Goal: Task Accomplishment & Management: Complete application form

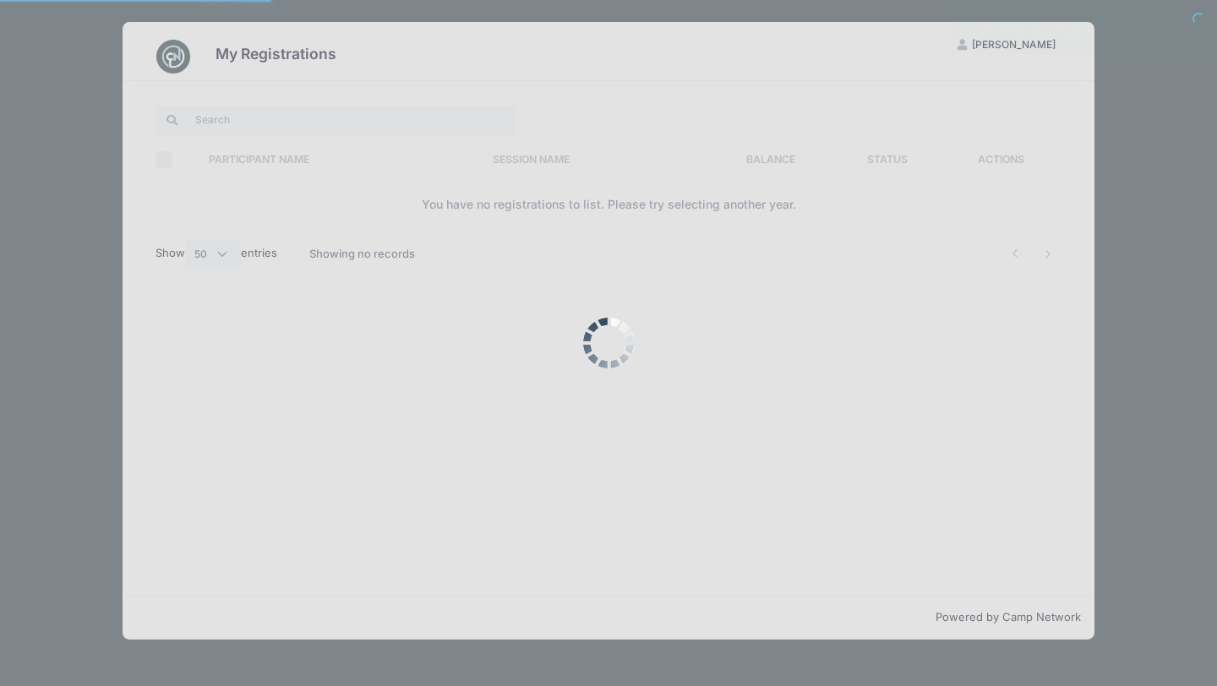
select select "50"
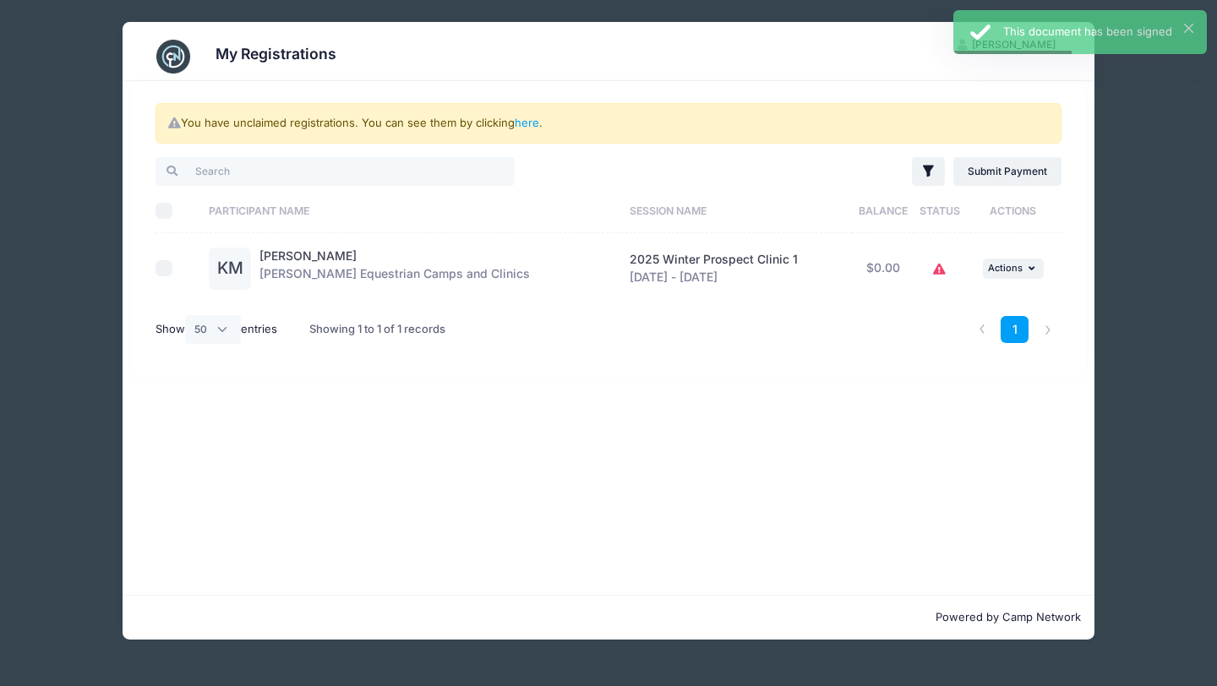
click at [942, 270] on icon at bounding box center [940, 270] width 14 height 0
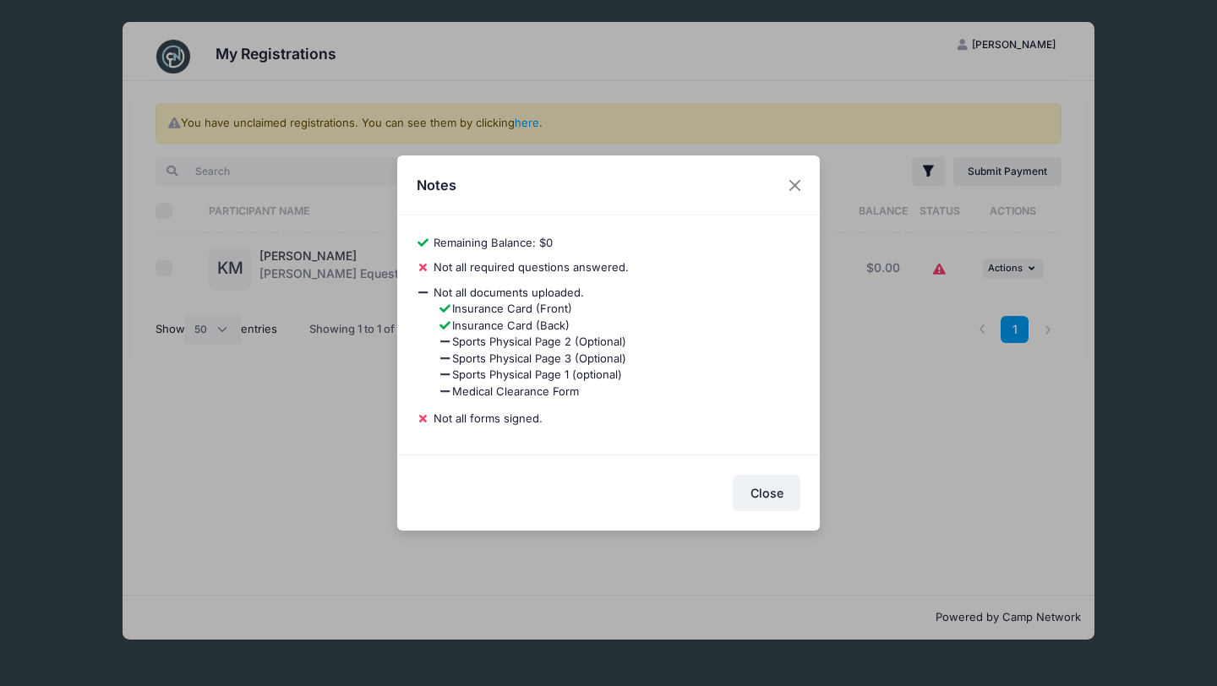
click at [526, 340] on li "Sports Physical Page 2 (Optional)" at bounding box center [620, 342] width 363 height 17
click at [511, 264] on span "Not all required questions answered." at bounding box center [531, 267] width 195 height 14
click at [503, 381] on li "Sports Physical Page 1 (optional)" at bounding box center [620, 375] width 363 height 17
click at [513, 373] on li "Sports Physical Page 1 (optional)" at bounding box center [620, 375] width 363 height 17
drag, startPoint x: 536, startPoint y: 269, endPoint x: 578, endPoint y: 269, distance: 42.3
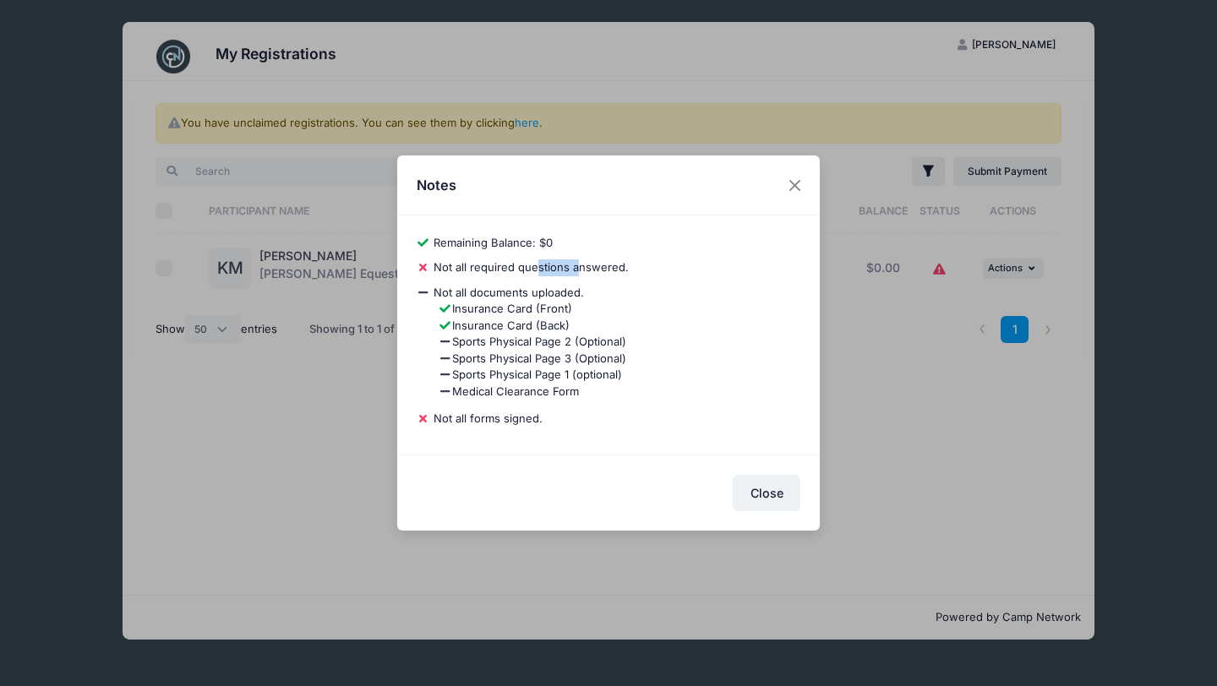
click at [578, 269] on span "Not all required questions answered." at bounding box center [531, 267] width 195 height 14
drag, startPoint x: 540, startPoint y: 265, endPoint x: 578, endPoint y: 278, distance: 40.1
click at [578, 278] on div "39b1c43e13687f9d Kylie Martin Remaining Balance: $0 Pay Balance Not all require…" at bounding box center [608, 335] width 423 height 239
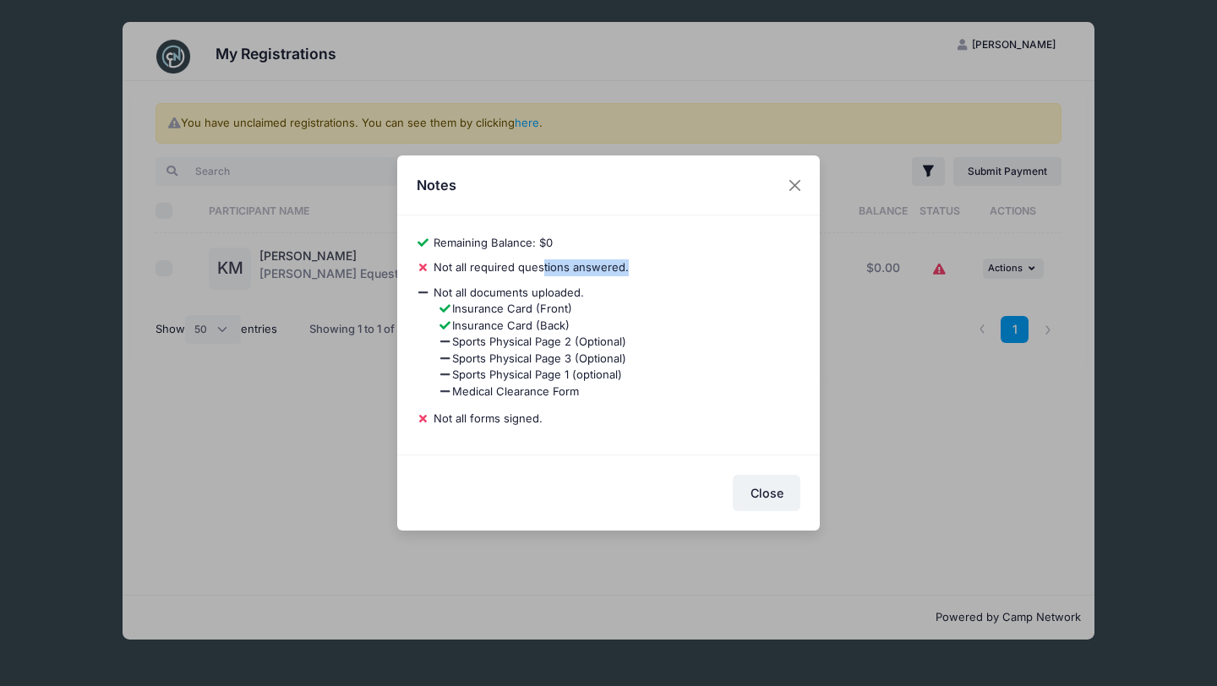
click at [578, 278] on div "39b1c43e13687f9d Kylie Martin Remaining Balance: $0 Pay Balance Not all require…" at bounding box center [608, 335] width 423 height 239
drag, startPoint x: 530, startPoint y: 301, endPoint x: 560, endPoint y: 321, distance: 35.9
click at [560, 321] on ul "Insurance Card (Front) Insurance Card (Back) Sports Physical Page 2 (Optional) …" at bounding box center [609, 350] width 385 height 99
click at [560, 321] on li "Insurance Card (Back)" at bounding box center [620, 326] width 363 height 17
click at [550, 330] on li "Insurance Card (Back)" at bounding box center [620, 326] width 363 height 17
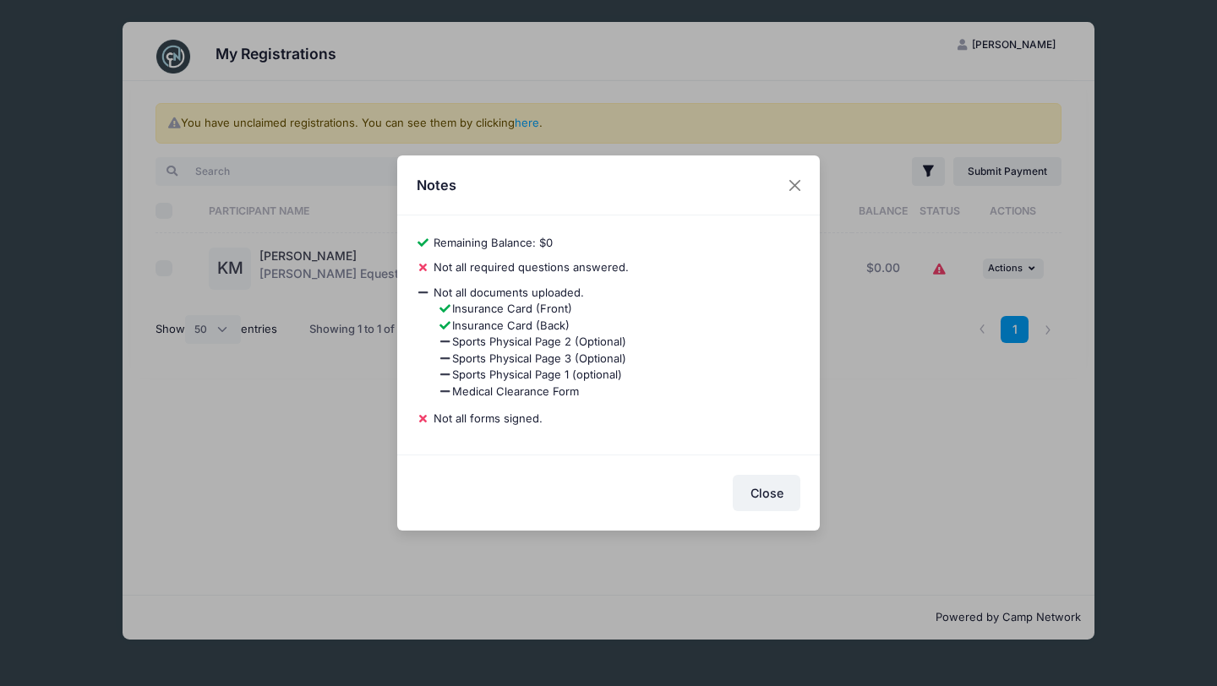
click at [550, 343] on li "Sports Physical Page 2 (Optional)" at bounding box center [620, 342] width 363 height 17
drag, startPoint x: 550, startPoint y: 343, endPoint x: 591, endPoint y: 370, distance: 48.8
click at [591, 370] on ul "Insurance Card (Front) Insurance Card (Back) Sports Physical Page 2 (Optional) …" at bounding box center [609, 350] width 385 height 99
click at [591, 370] on li "Sports Physical Page 1 (optional)" at bounding box center [620, 375] width 363 height 17
click at [630, 373] on li "Sports Physical Page 1 (optional)" at bounding box center [620, 375] width 363 height 17
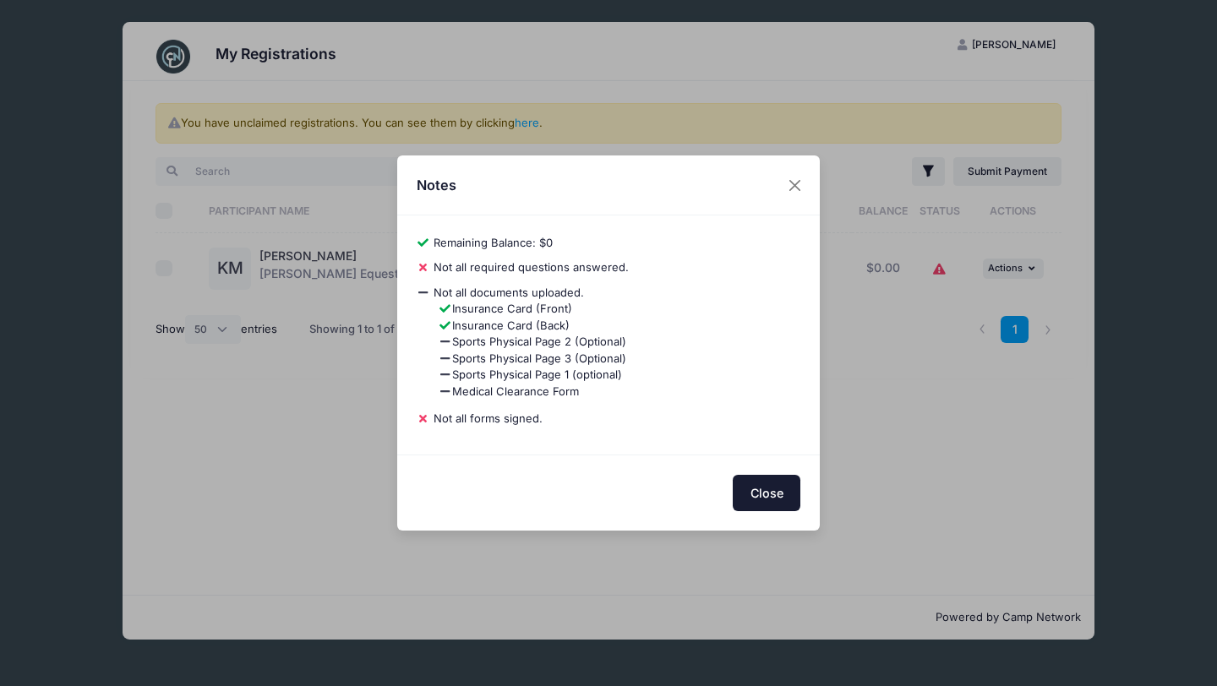
click at [764, 484] on button "Close" at bounding box center [767, 493] width 68 height 36
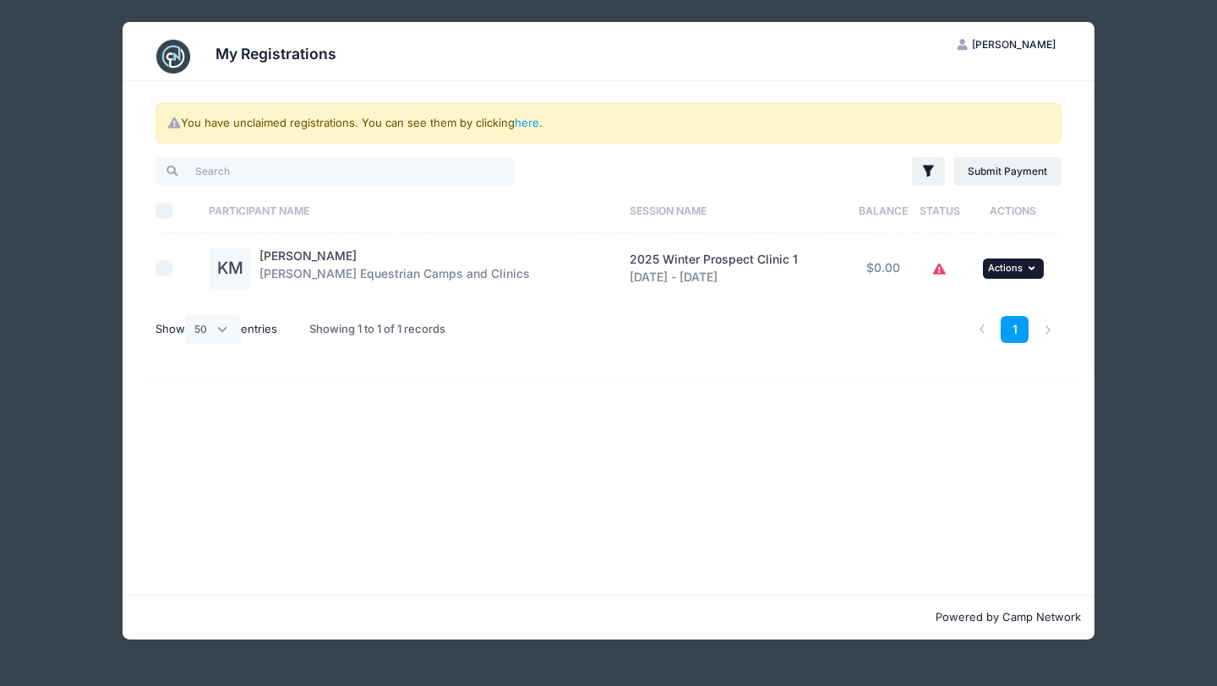
click at [990, 261] on button "... Actions" at bounding box center [1013, 269] width 61 height 20
click at [766, 369] on div "You have unclaimed registrations. You can see them by clicking here . Filter Fi…" at bounding box center [609, 229] width 956 height 297
click at [533, 123] on link "here" at bounding box center [527, 123] width 25 height 14
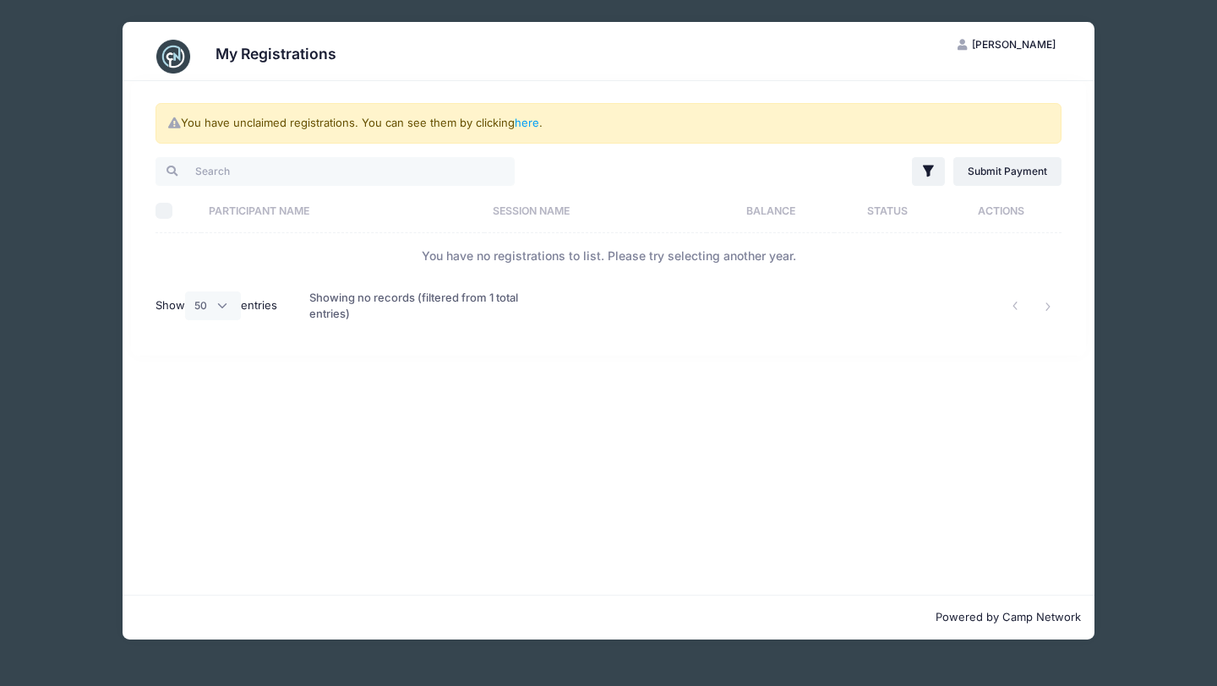
click at [273, 215] on th "Participant Name" at bounding box center [343, 210] width 284 height 45
click at [267, 212] on th "Participant Name" at bounding box center [354, 210] width 307 height 45
click at [206, 214] on th "Participant Name" at bounding box center [354, 210] width 307 height 45
click at [1133, 378] on div "My Registrations KM Kylie Martin My Account Logout You have unclaimed registrat…" at bounding box center [608, 331] width 1166 height 662
click at [1046, 303] on li at bounding box center [1048, 306] width 28 height 28
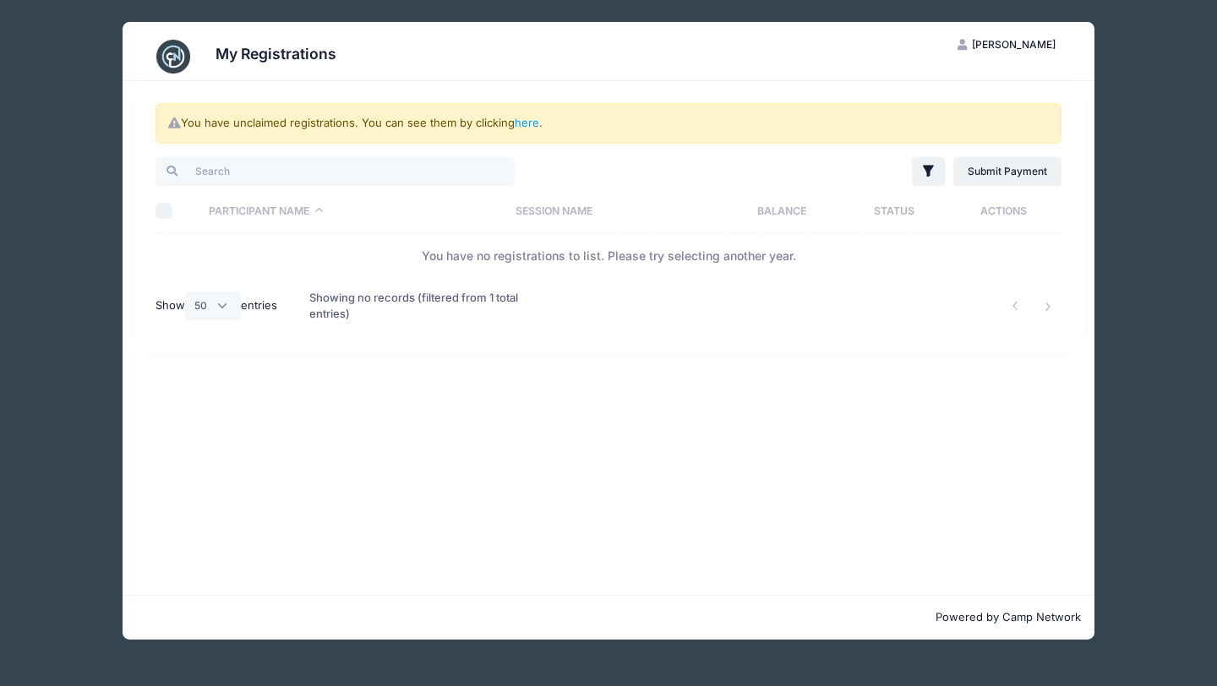
click at [172, 57] on img at bounding box center [173, 57] width 34 height 34
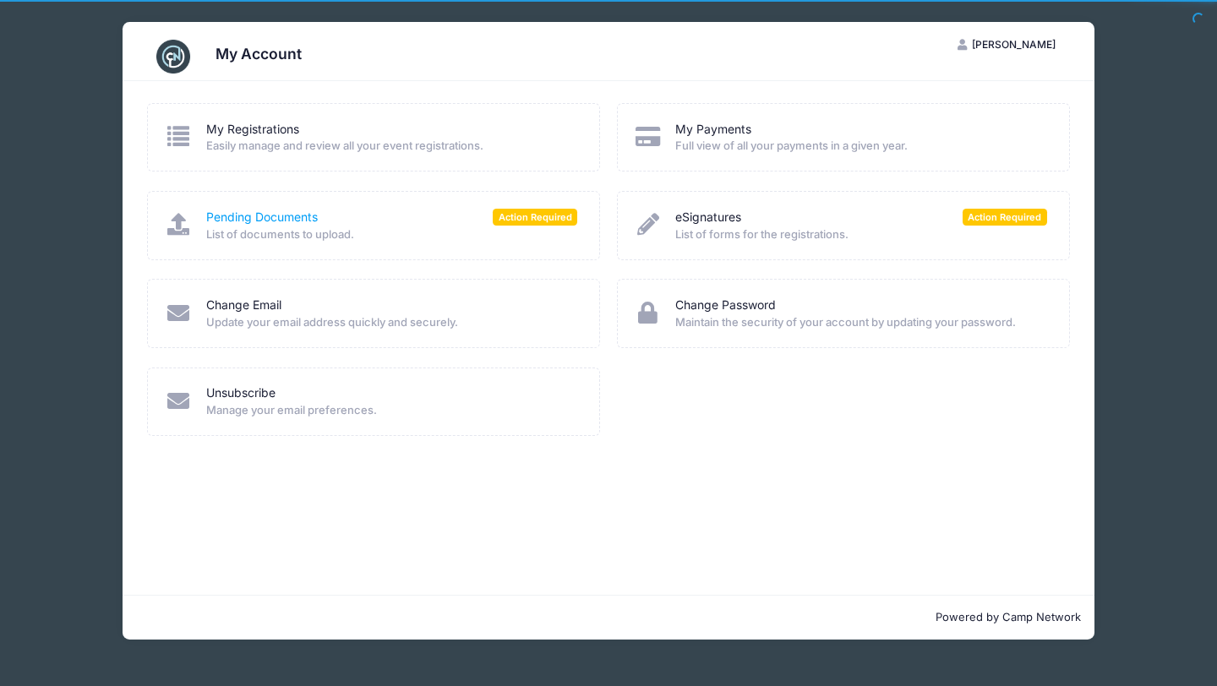
click at [247, 214] on link "Pending Documents" at bounding box center [262, 218] width 112 height 18
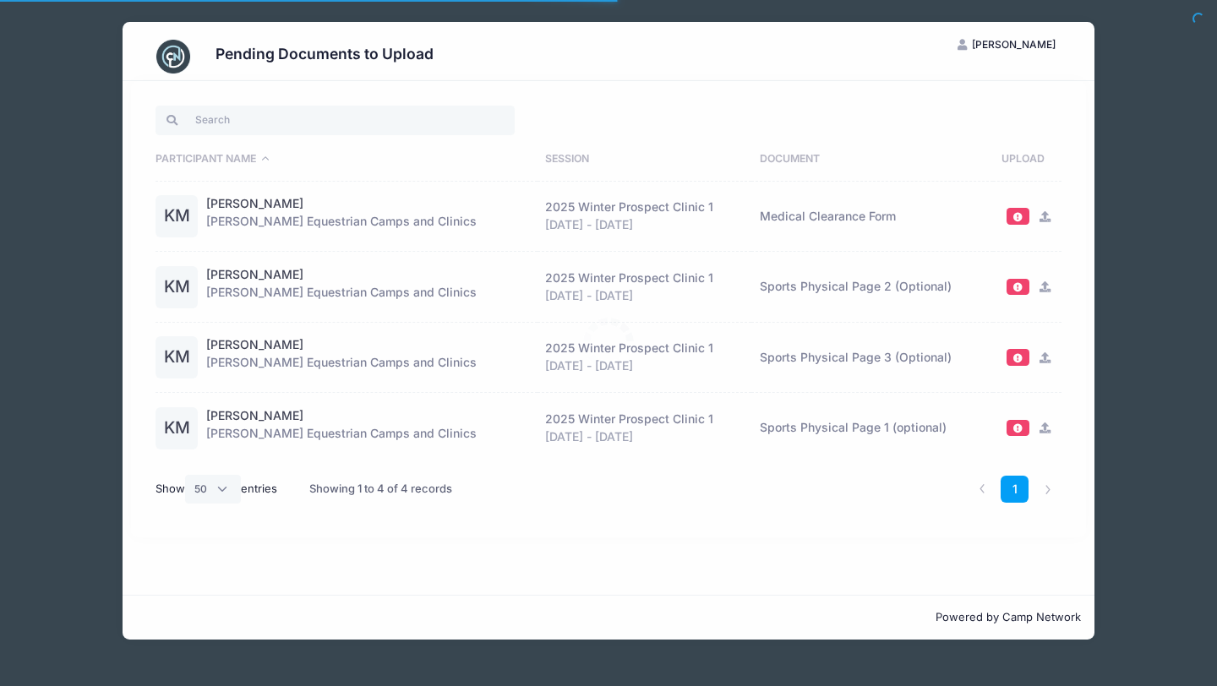
select select "50"
click at [1020, 216] on span at bounding box center [1019, 216] width 12 height 9
click at [233, 418] on link "[PERSON_NAME]" at bounding box center [254, 416] width 97 height 18
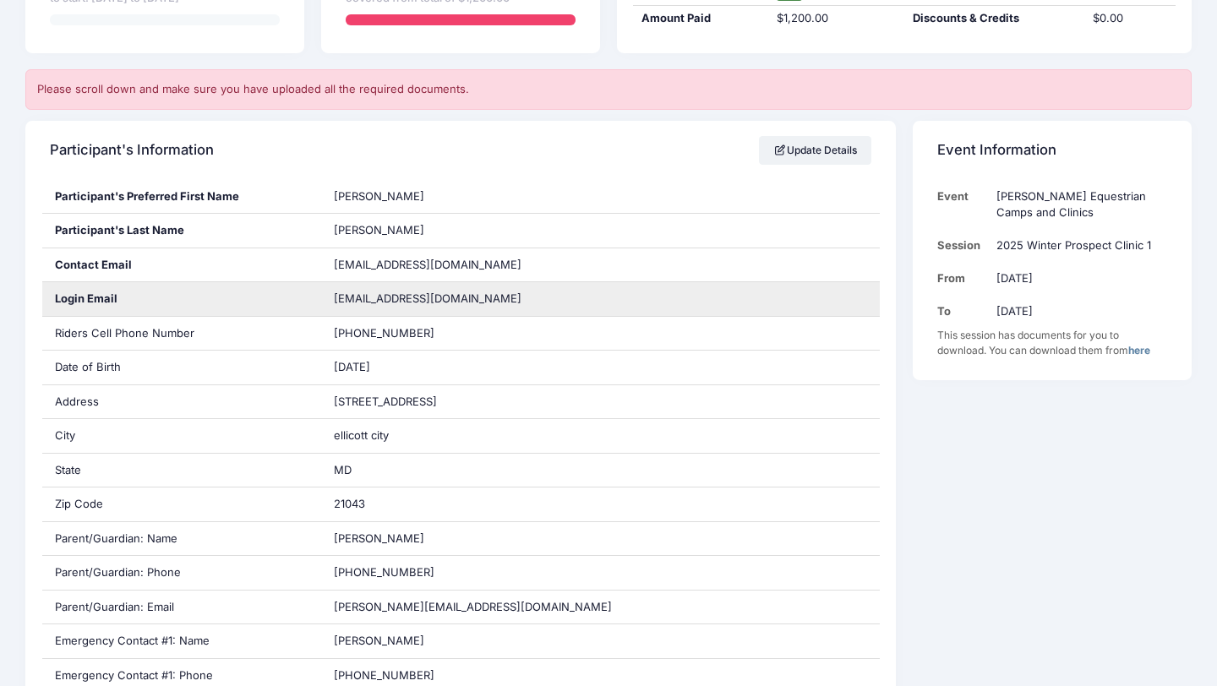
scroll to position [228, 0]
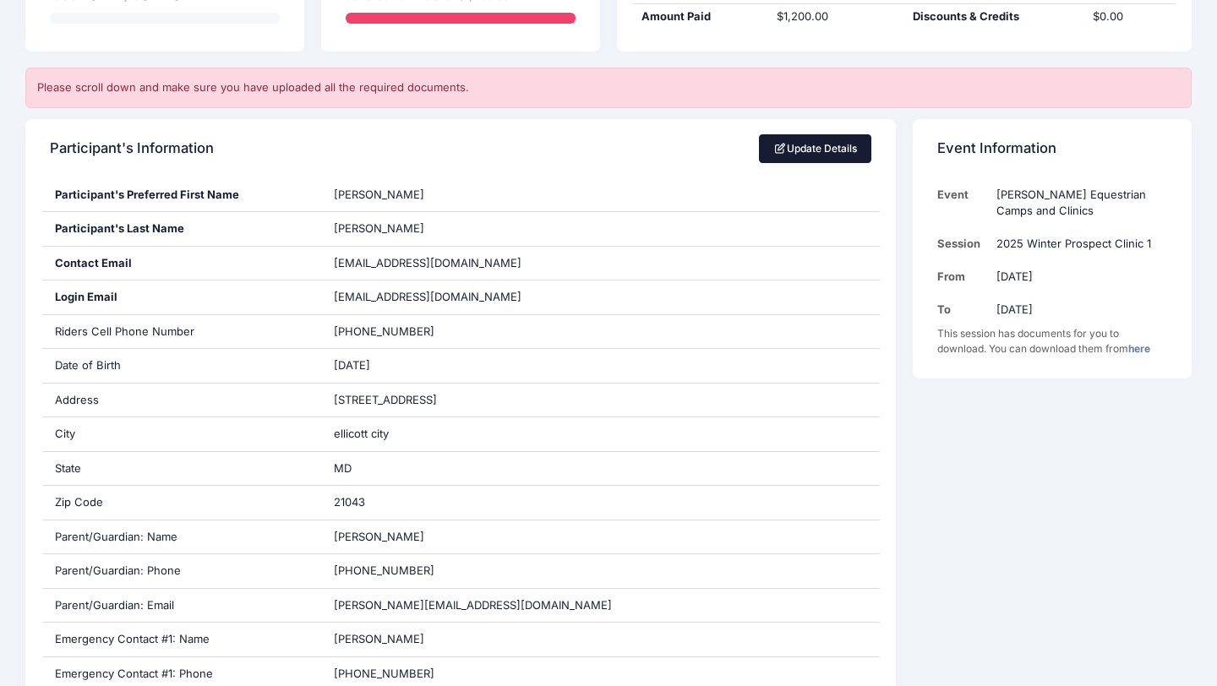
click at [776, 149] on span at bounding box center [780, 149] width 13 height 10
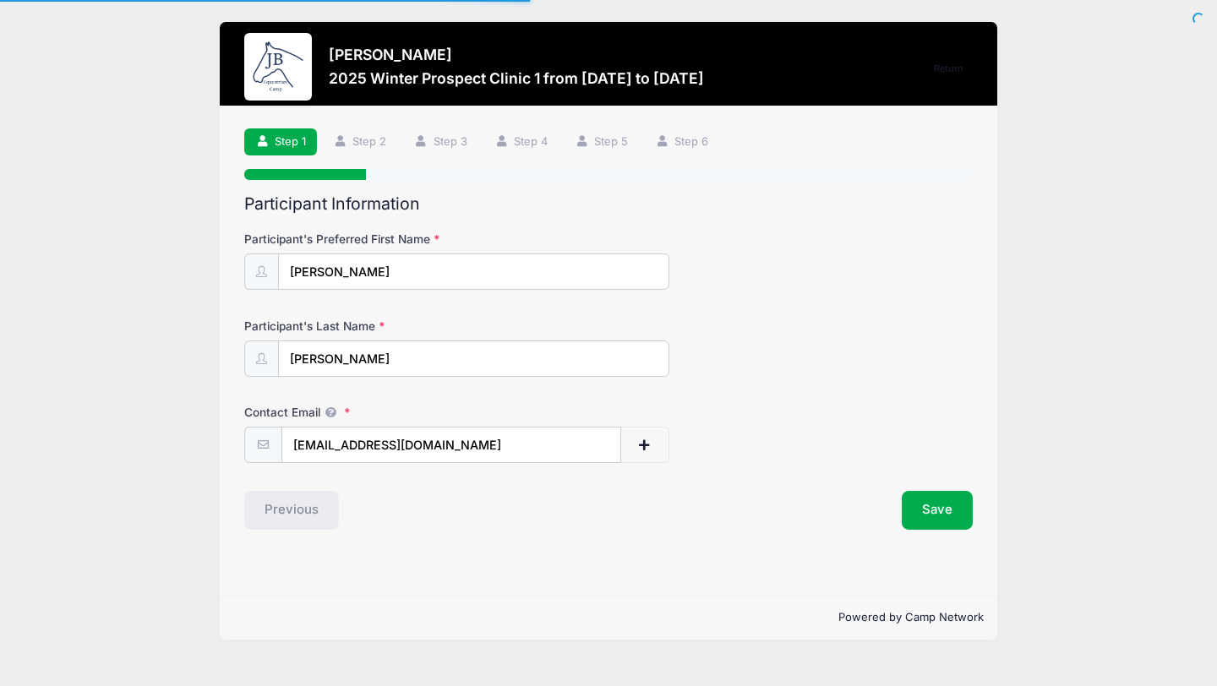
select select "MD"
click at [926, 504] on button "Save" at bounding box center [937, 510] width 71 height 39
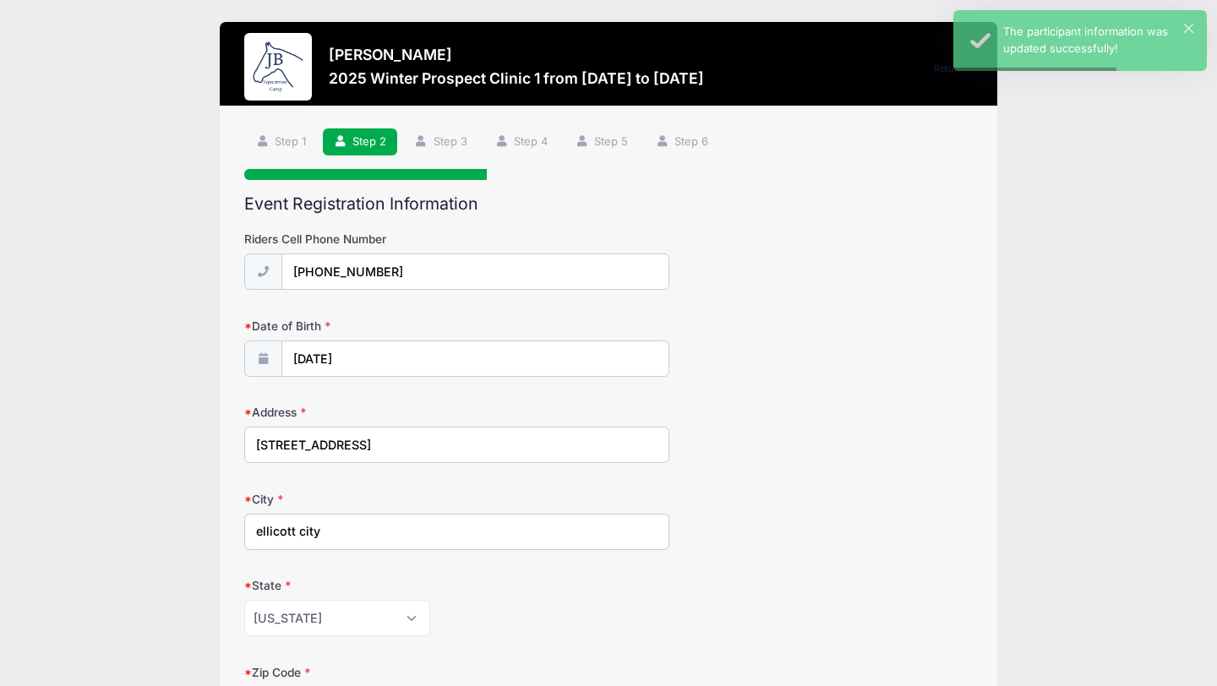
click at [298, 444] on input "5055 executive park drive" at bounding box center [456, 445] width 425 height 36
click at [356, 443] on input "5055 Executive park drive" at bounding box center [456, 445] width 425 height 36
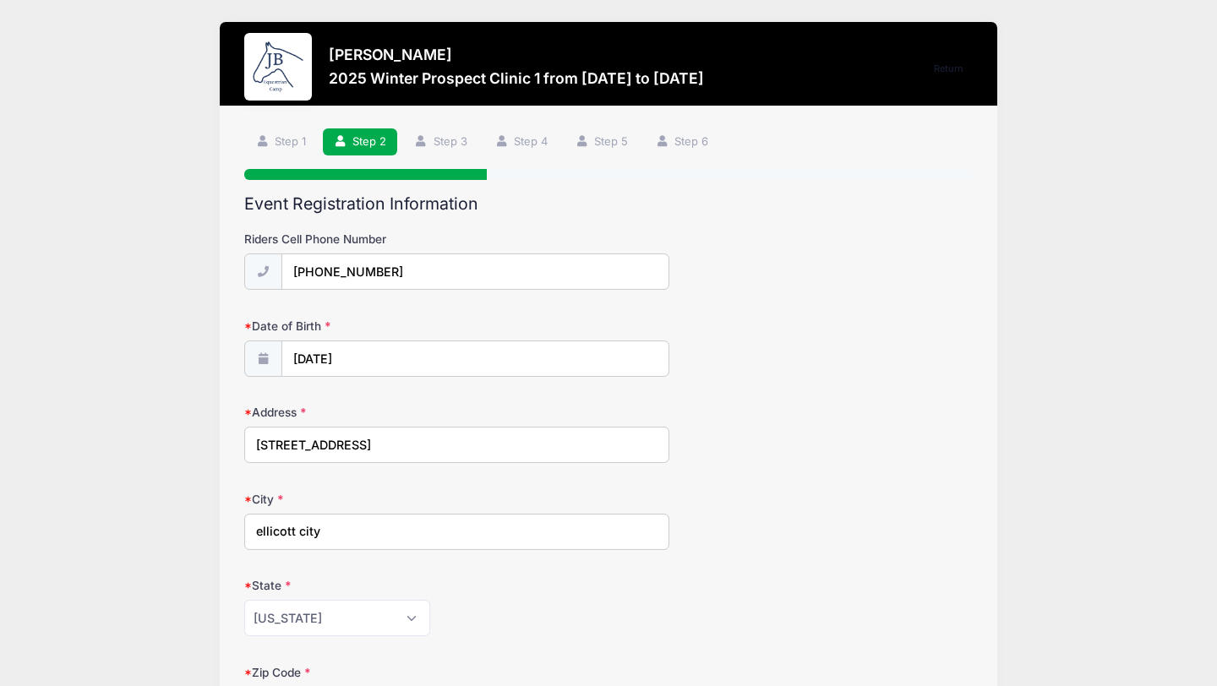
click at [383, 450] on input "5055 Executive Park drive" at bounding box center [456, 445] width 425 height 36
type input "5055 Executive Park Drive"
click at [264, 532] on input "ellicott city" at bounding box center [456, 532] width 425 height 36
click at [304, 532] on input "Ellicott city" at bounding box center [456, 532] width 425 height 36
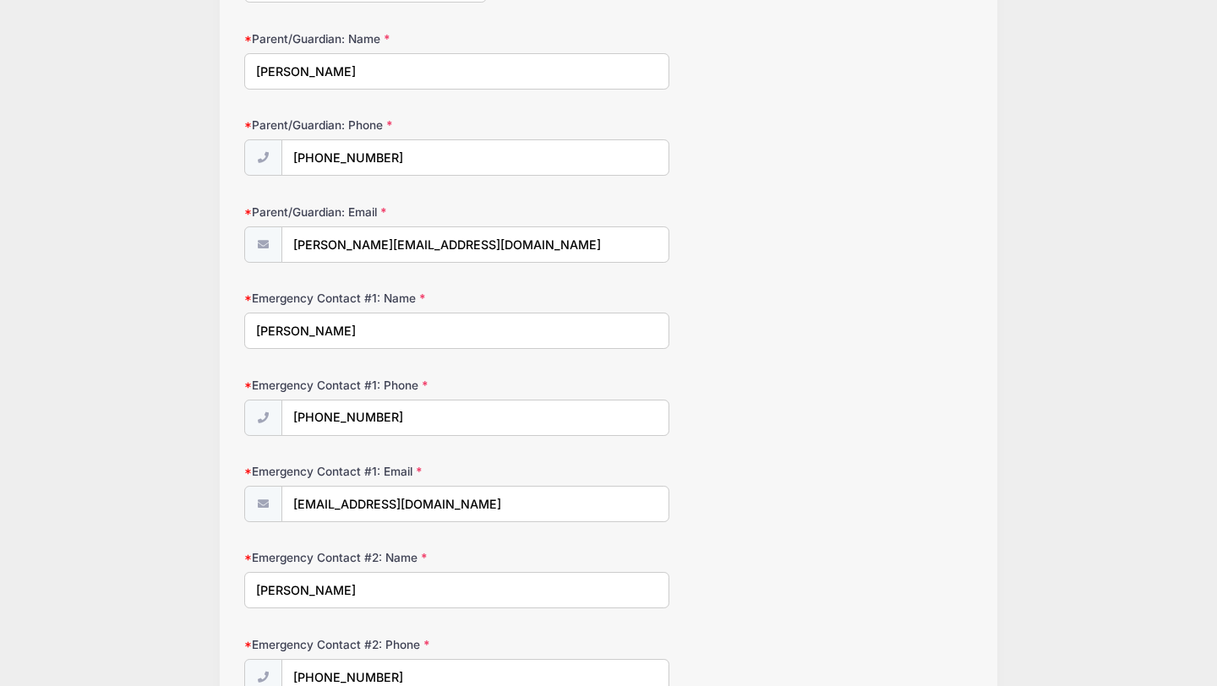
scroll to position [724, 0]
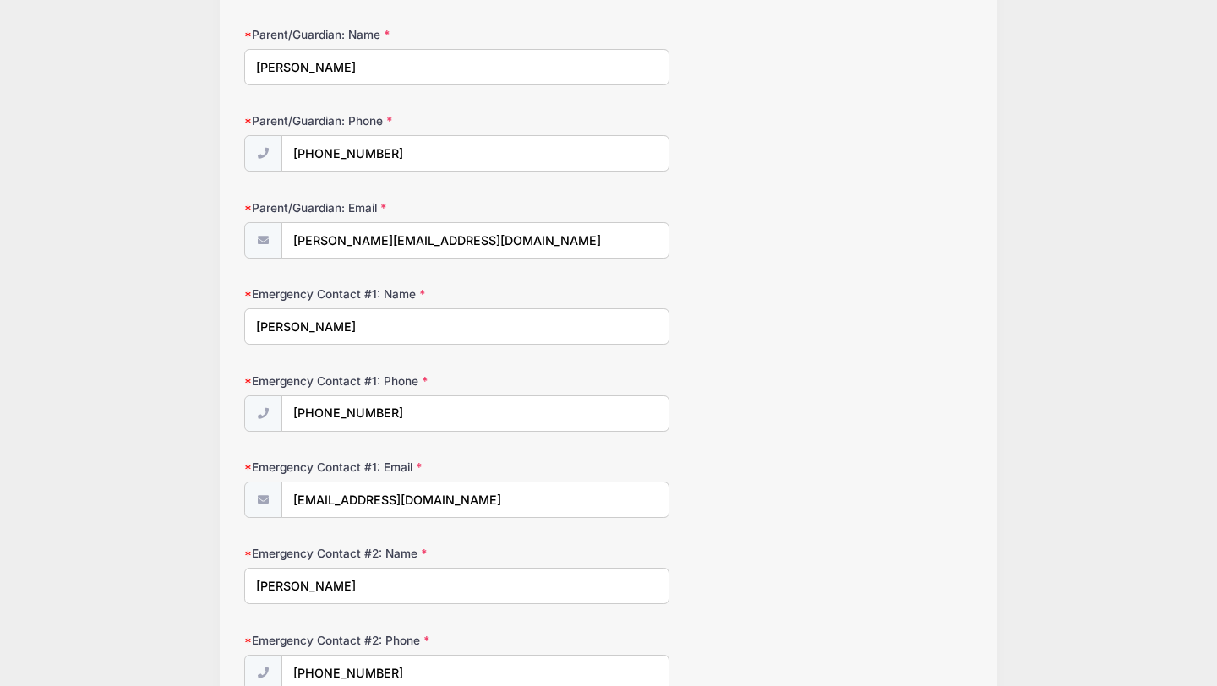
type input "[GEOGRAPHIC_DATA]"
click at [258, 590] on input "jeff Martin" at bounding box center [456, 586] width 425 height 36
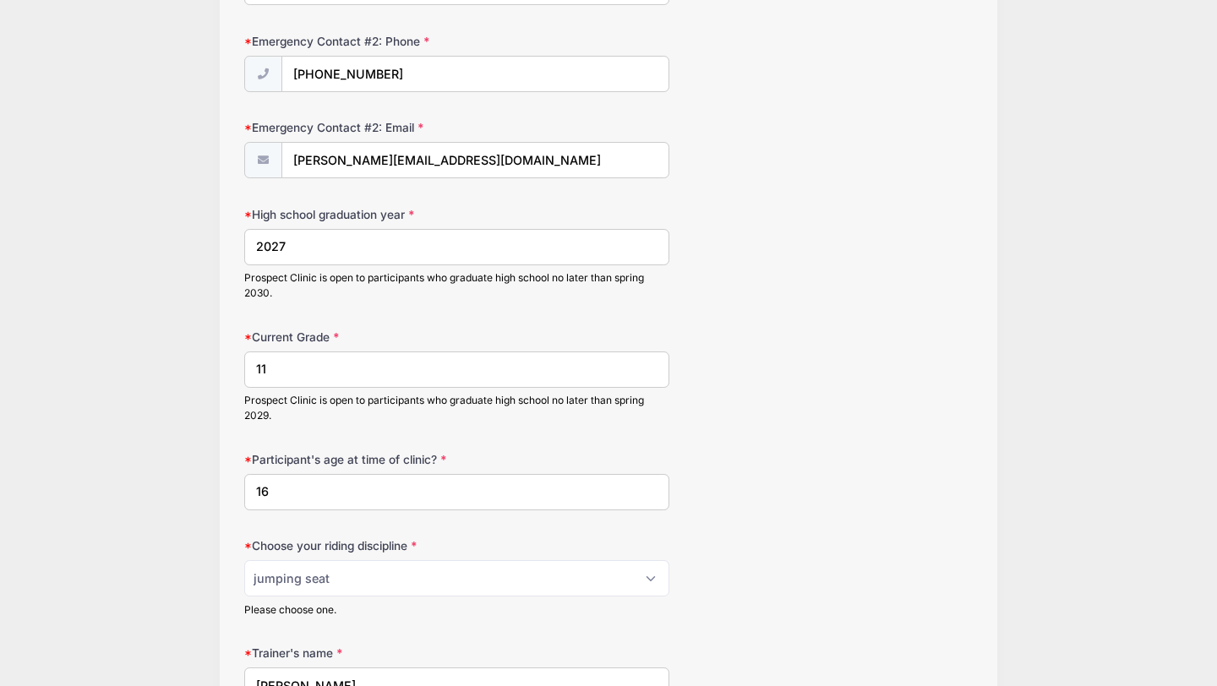
scroll to position [1330, 0]
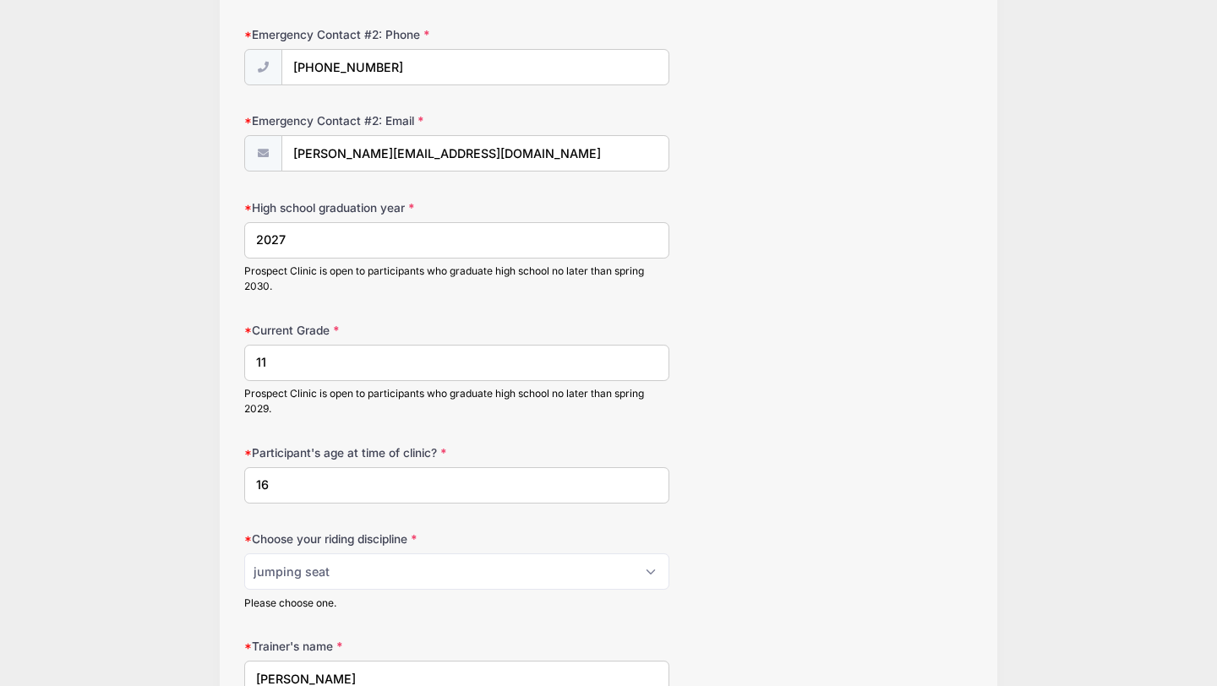
type input "Jeff Martin"
click at [309, 566] on select "Please Select jumping seat western reining western horsemanship" at bounding box center [456, 572] width 425 height 36
click at [244, 554] on select "Please Select jumping seat western reining western horsemanship" at bounding box center [456, 572] width 425 height 36
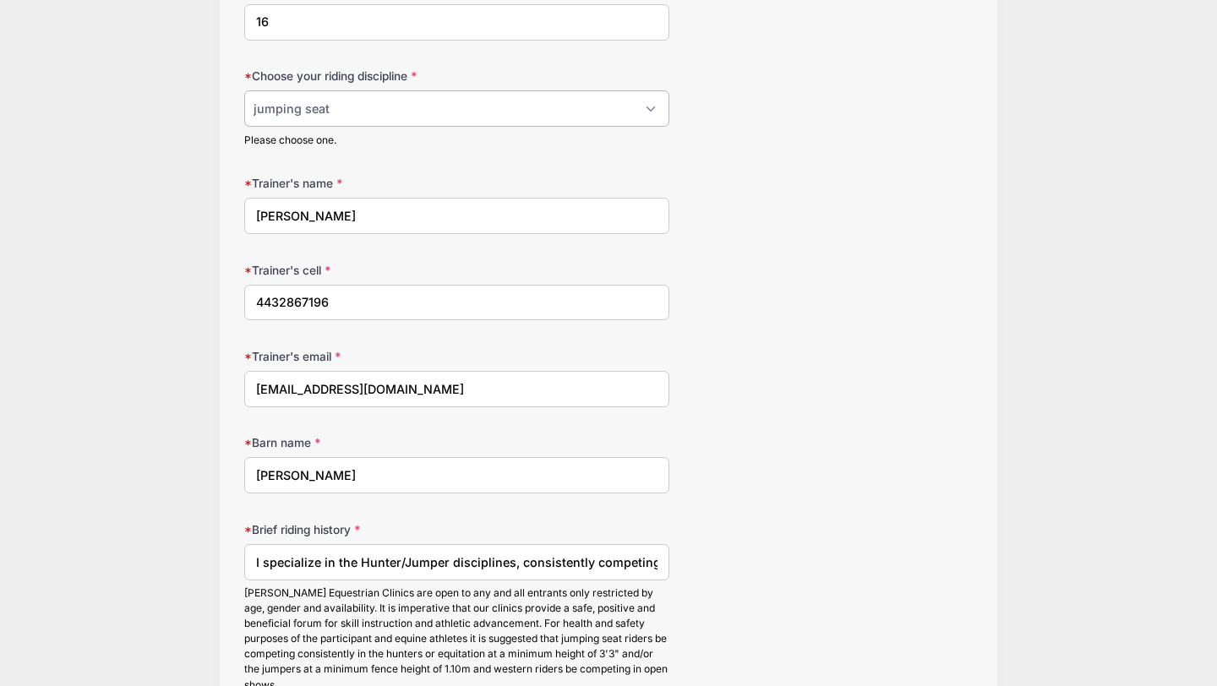
scroll to position [1794, 0]
click at [405, 561] on input "I specialize in the Hunter/Jumper disciplines, consistently competing up to the…" at bounding box center [456, 561] width 425 height 36
drag, startPoint x: 405, startPoint y: 561, endPoint x: 444, endPoint y: 560, distance: 38.9
click at [444, 560] on input "I specialize in the Hunter/Jumper disciplines, consistently competing up to the…" at bounding box center [456, 561] width 425 height 36
click at [524, 562] on input "I specialize in the Hunter/Jumper disciplines, consistently competing up to the…" at bounding box center [456, 561] width 425 height 36
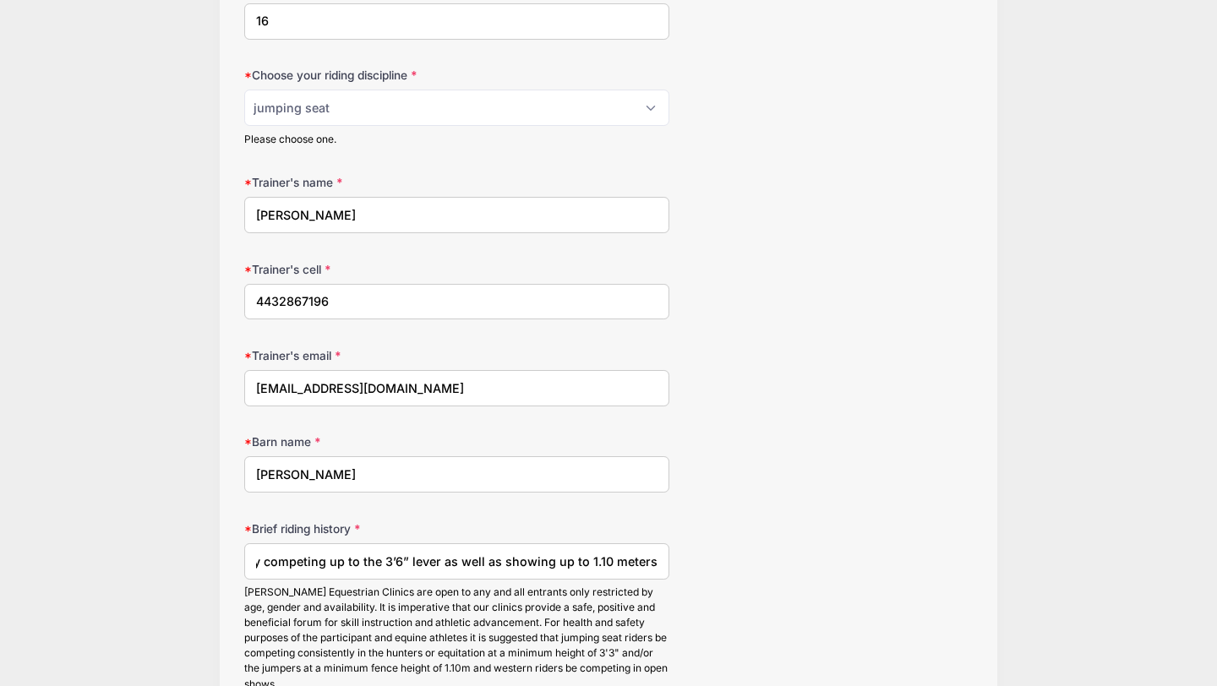
scroll to position [0, 483]
drag, startPoint x: 524, startPoint y: 562, endPoint x: 536, endPoint y: 547, distance: 19.3
click at [536, 547] on input "I specialize in the Hunter/Jumper disciplines, consistently competing up to the…" at bounding box center [456, 561] width 425 height 36
click at [533, 554] on input "I specialize in the Hunter/Jumper disciplines, consistently competing up to the…" at bounding box center [456, 561] width 425 height 36
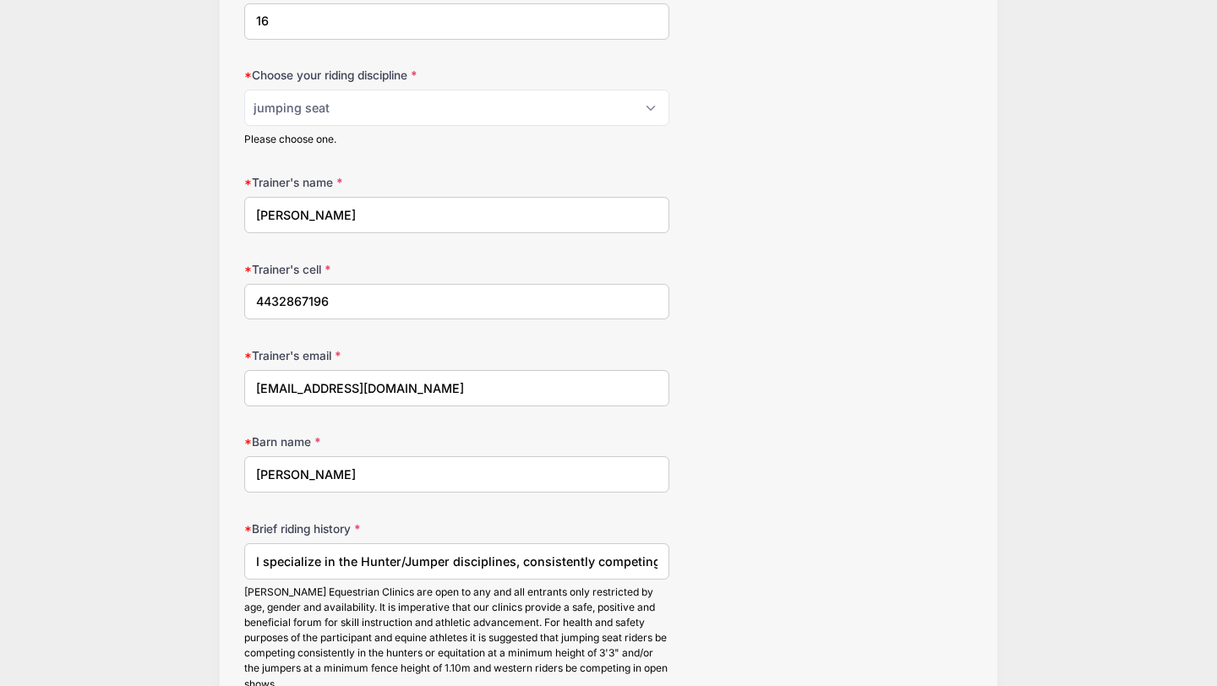
drag, startPoint x: 533, startPoint y: 554, endPoint x: 242, endPoint y: 544, distance: 291.7
click at [303, 549] on input "I specialize in the Hunter/Jumper disciplines, consistently competing up to the…" at bounding box center [456, 561] width 425 height 36
click at [429, 568] on input "I specialize in the Hunter/Jumper disciplines, consistently competing up to the…" at bounding box center [456, 561] width 425 height 36
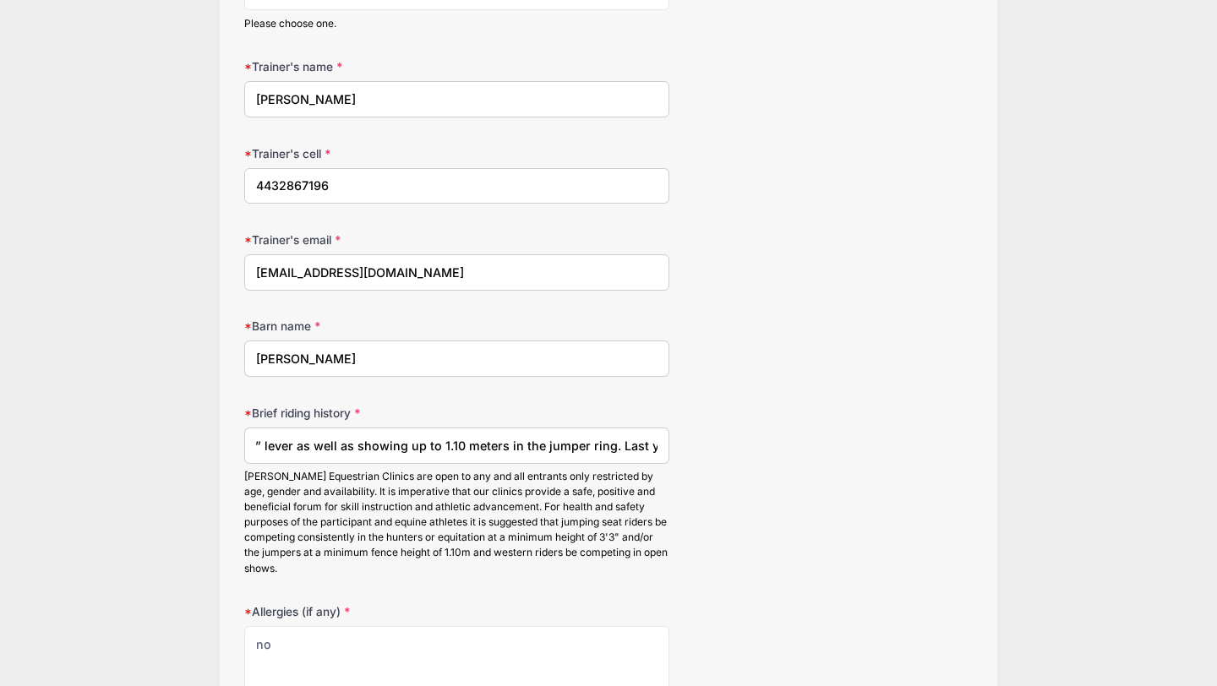
scroll to position [1912, 0]
click at [604, 443] on input "I specialize in the Hunter/Jumper disciplines, consistently competing up to the…" at bounding box center [456, 444] width 425 height 36
drag, startPoint x: 604, startPoint y: 443, endPoint x: 671, endPoint y: 448, distance: 67.0
click at [671, 448] on div "Brief riding history I specialize in the Hunter/Jumper disciplines, consistentl…" at bounding box center [608, 489] width 729 height 172
click at [652, 443] on input "I specialize in the Hunter/Jumper disciplines, consistently competing up to the…" at bounding box center [456, 444] width 425 height 36
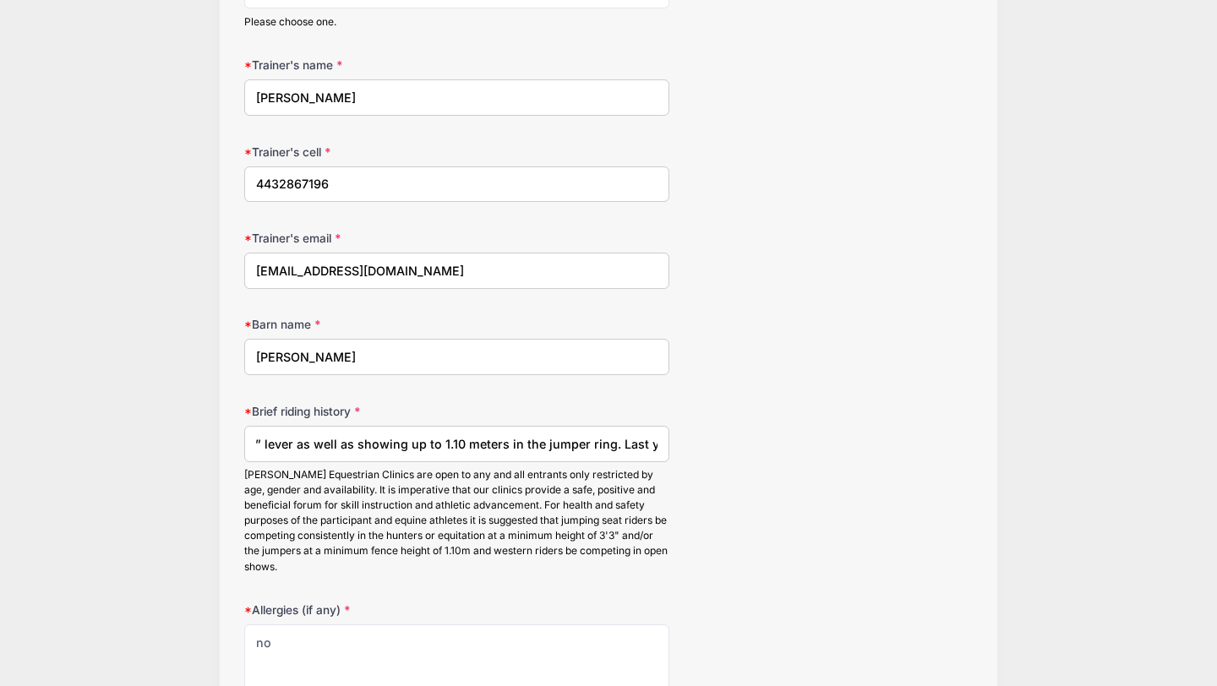
drag, startPoint x: 663, startPoint y: 445, endPoint x: 673, endPoint y: 445, distance: 10.2
click at [674, 445] on div "Brief riding history I specialize in the Hunter/Jumper disciplines, consistentl…" at bounding box center [608, 489] width 729 height 172
click at [640, 443] on input "I specialize in the Hunter/Jumper disciplines, consistently competing up to the…" at bounding box center [456, 444] width 425 height 36
click at [609, 447] on input "I specialize in the Hunter/Jumper disciplines, consistently competing up to the…" at bounding box center [456, 444] width 425 height 36
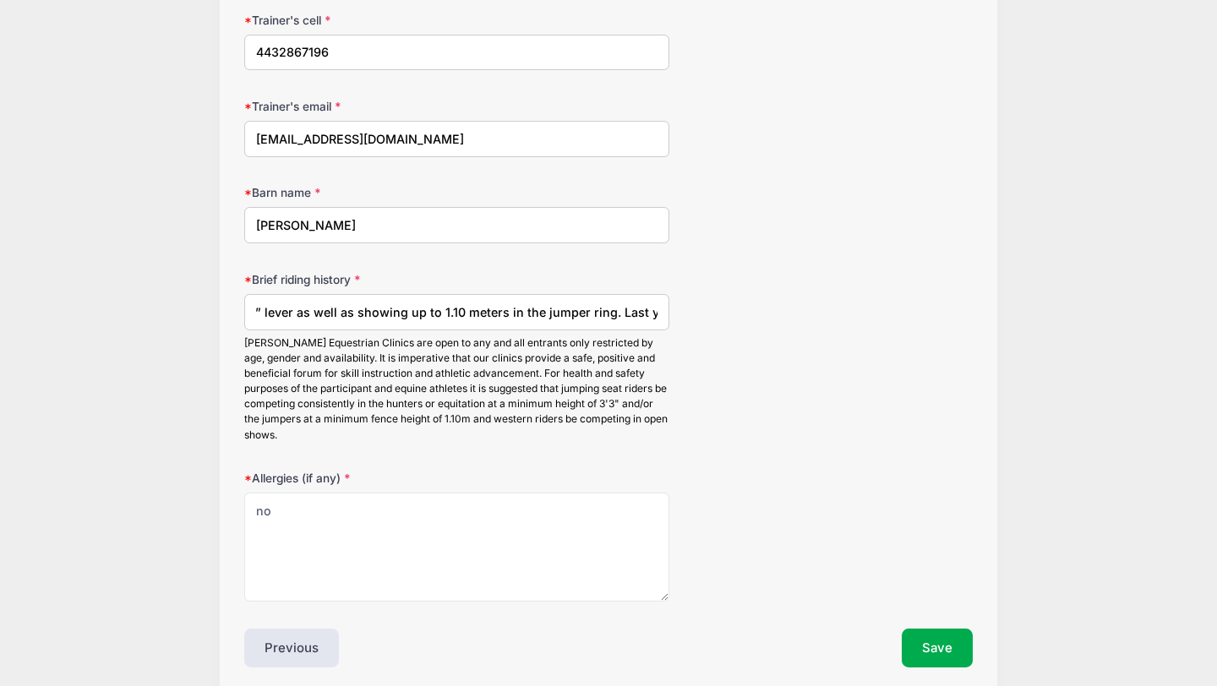
scroll to position [2050, 0]
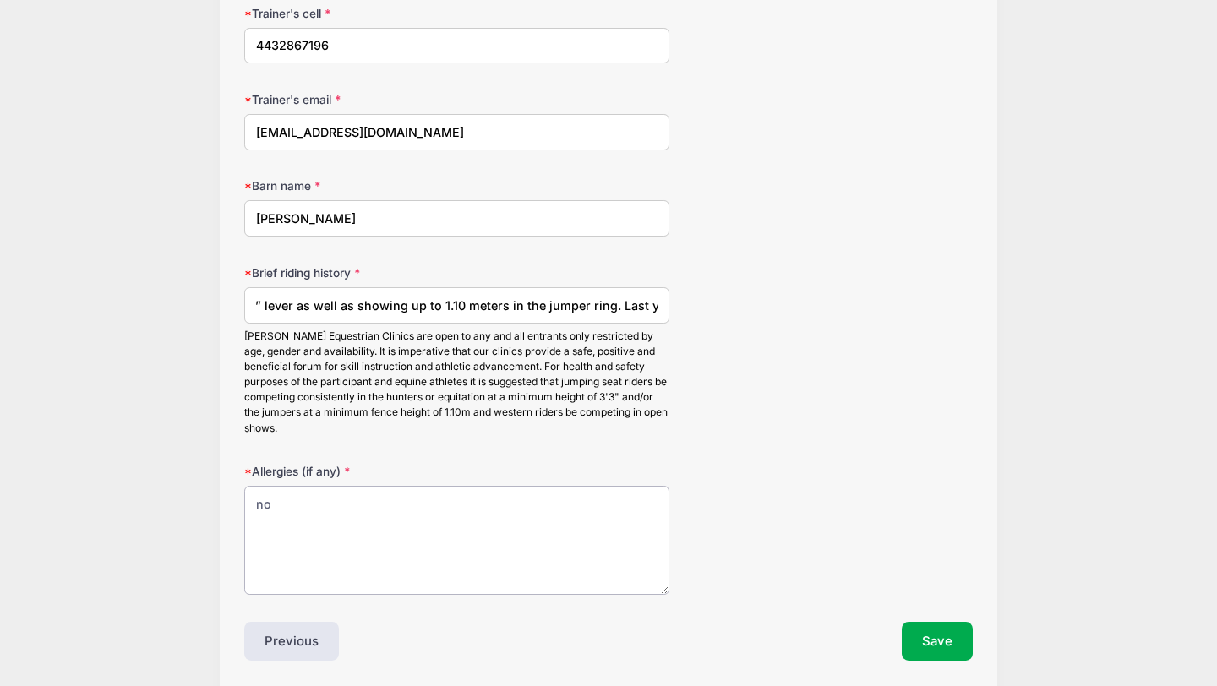
click at [401, 503] on textarea "no" at bounding box center [456, 540] width 425 height 109
type textarea "none"
click at [511, 304] on input "I specialize in the Hunter/Jumper disciplines, consistently competing up to the…" at bounding box center [456, 305] width 425 height 36
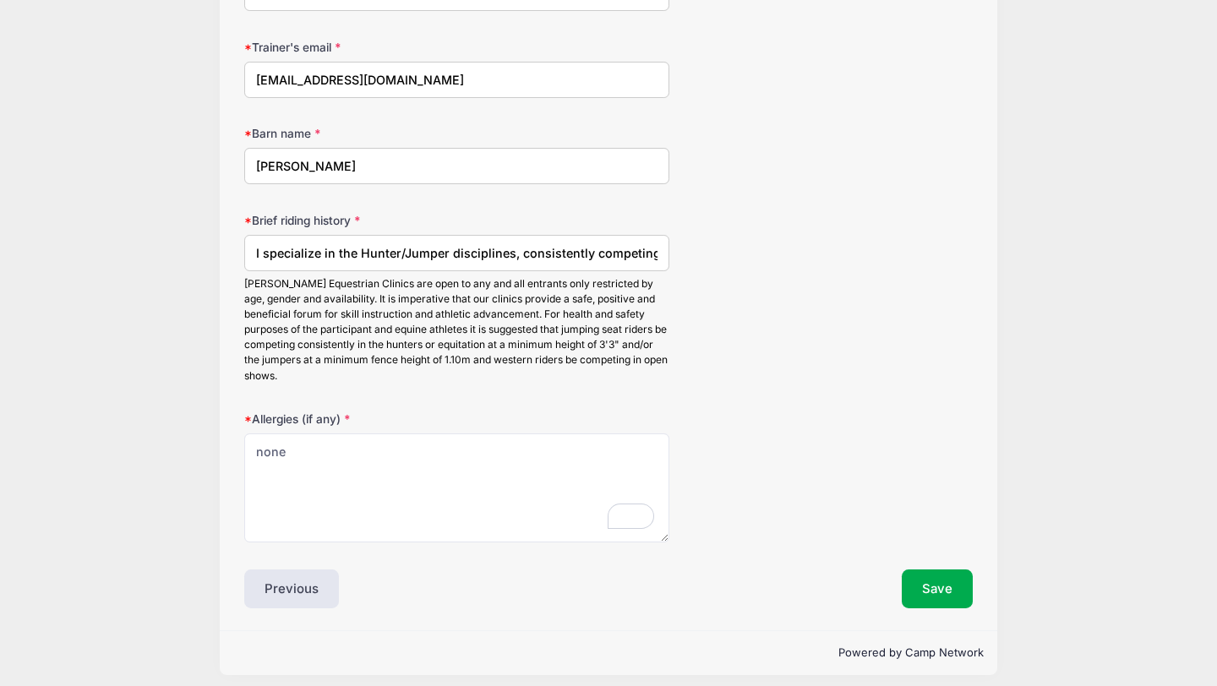
scroll to position [2098, 0]
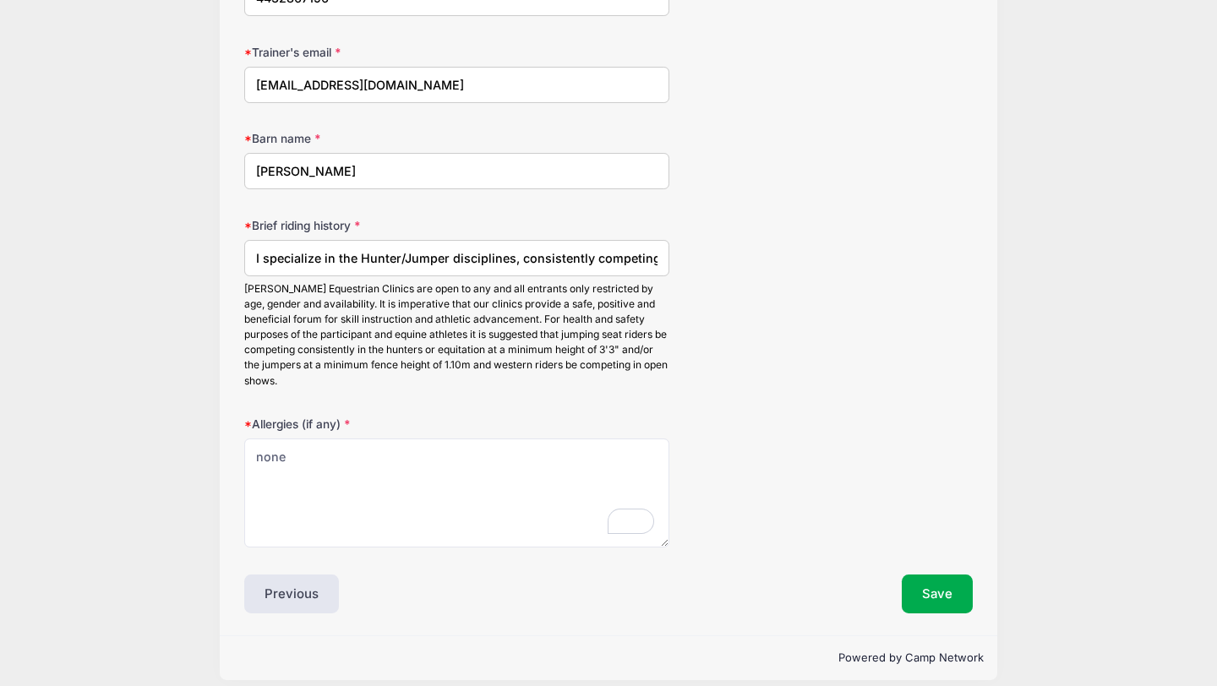
click at [579, 260] on input "I specialize in the Hunter/Jumper disciplines, consistently competing up to the…" at bounding box center [456, 258] width 425 height 36
drag, startPoint x: 579, startPoint y: 260, endPoint x: 689, endPoint y: 263, distance: 109.9
click at [689, 263] on div "Brief riding history I specialize in the Hunter/Jumper disciplines, consistentl…" at bounding box center [608, 303] width 729 height 172
click at [656, 255] on input "I specialize in the Hunter/Jumper disciplines, consistently competing up to the…" at bounding box center [456, 258] width 425 height 36
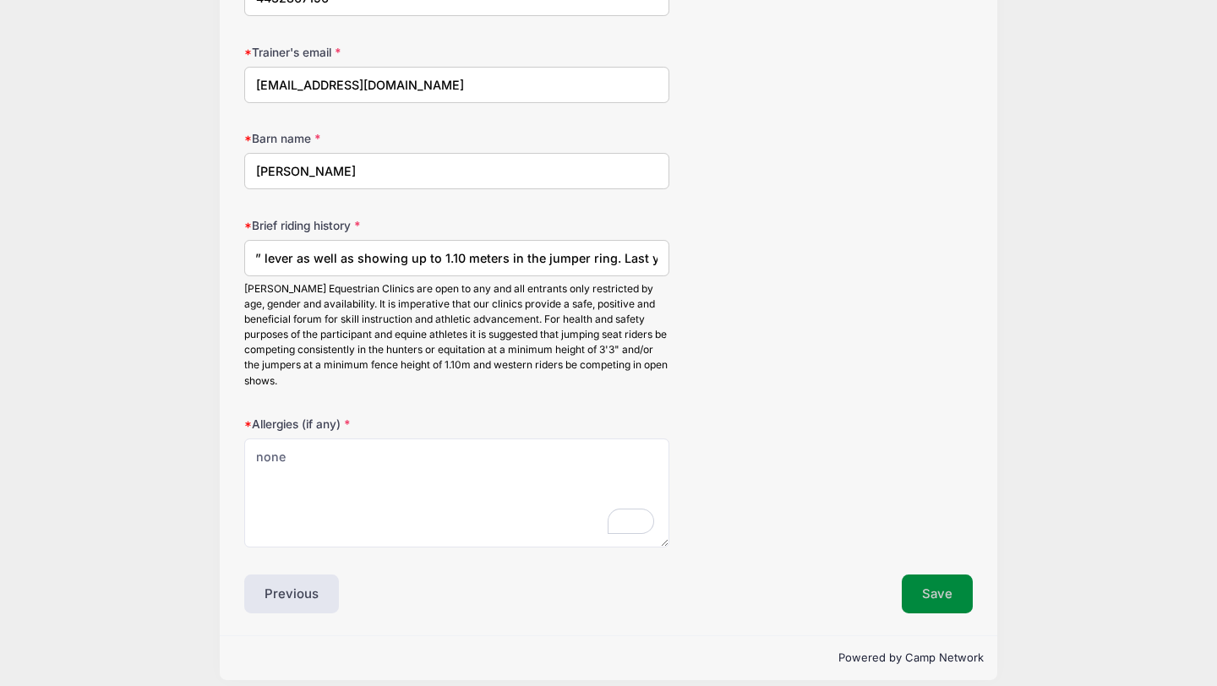
scroll to position [0, 0]
click at [928, 591] on button "Save" at bounding box center [937, 594] width 71 height 39
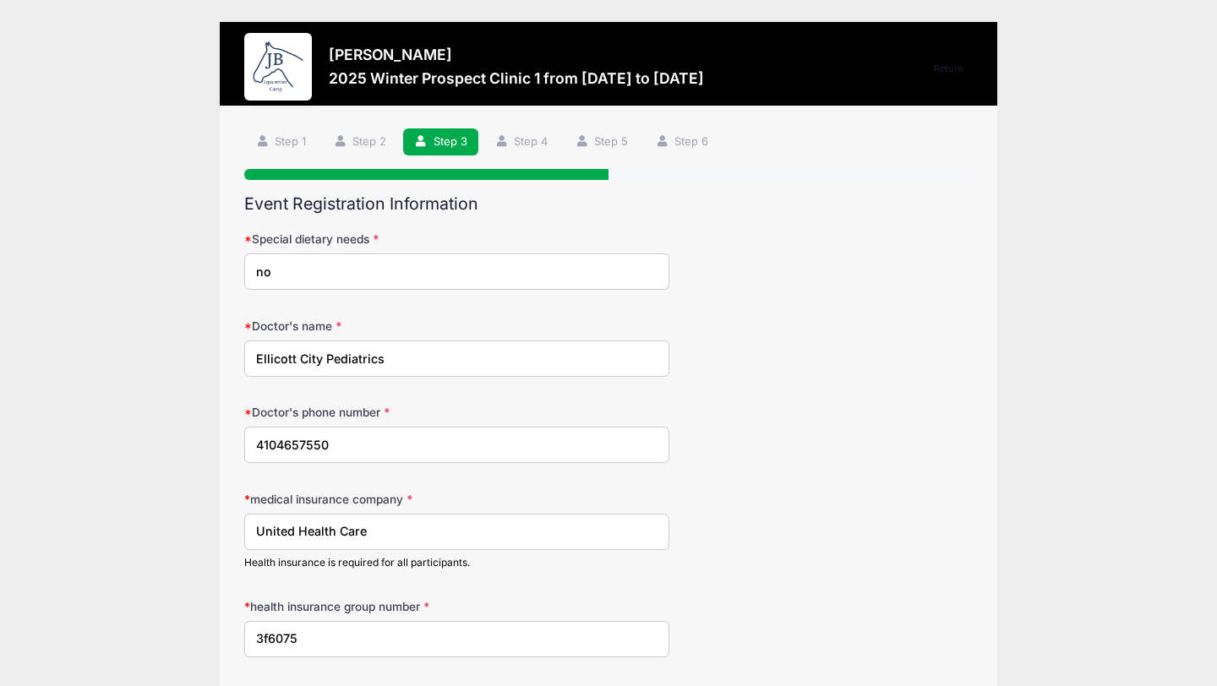
click at [330, 268] on input "no" at bounding box center [456, 272] width 425 height 36
type input "no"
click at [402, 352] on input "Ellicott City Pediatrics" at bounding box center [456, 359] width 425 height 36
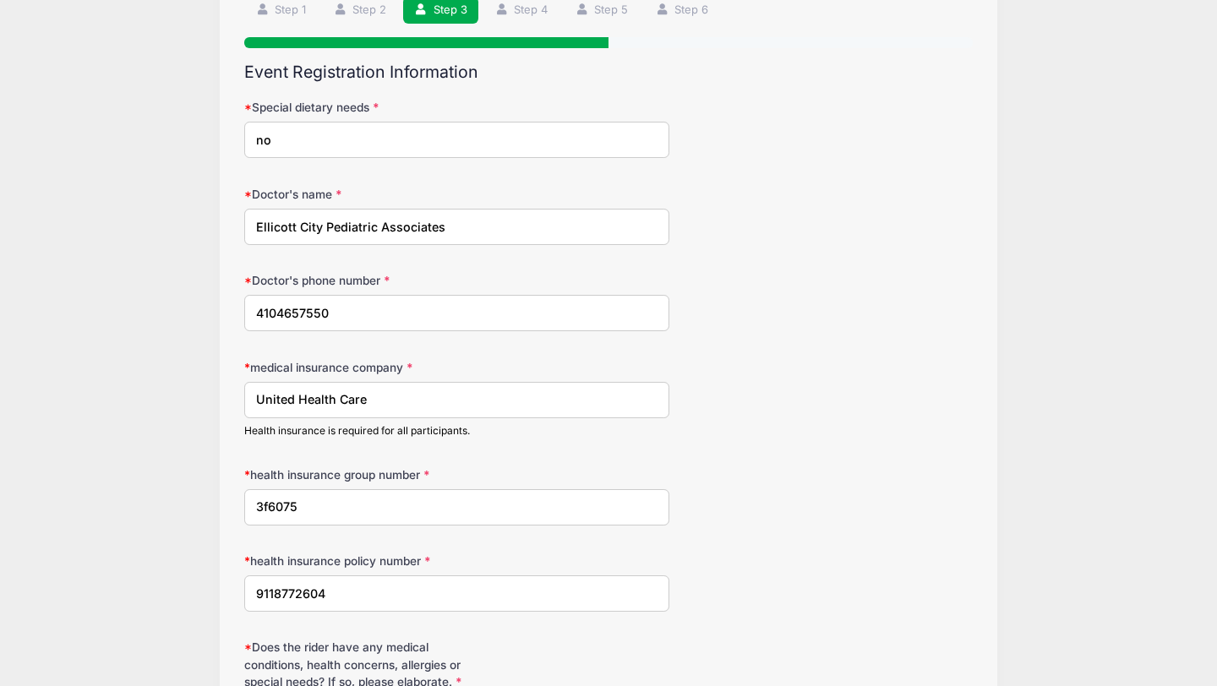
scroll to position [136, 0]
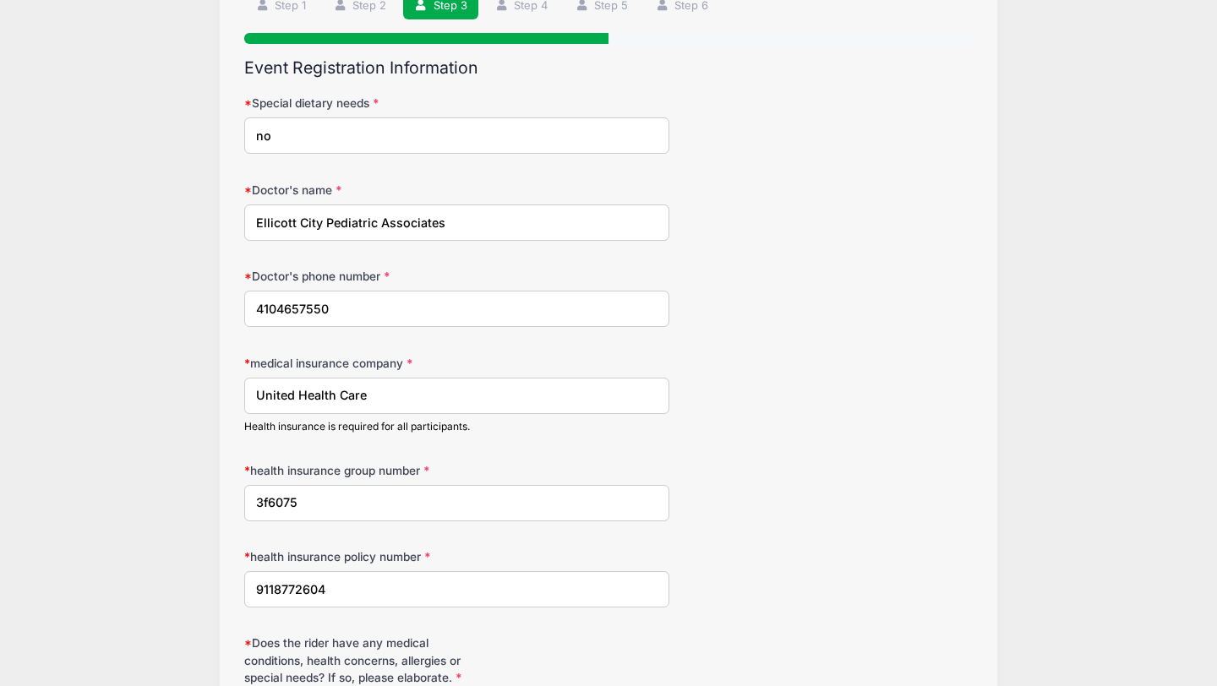
type input "Ellicott City Pediatric Associates"
click at [369, 504] on input "3f6075" at bounding box center [456, 503] width 425 height 36
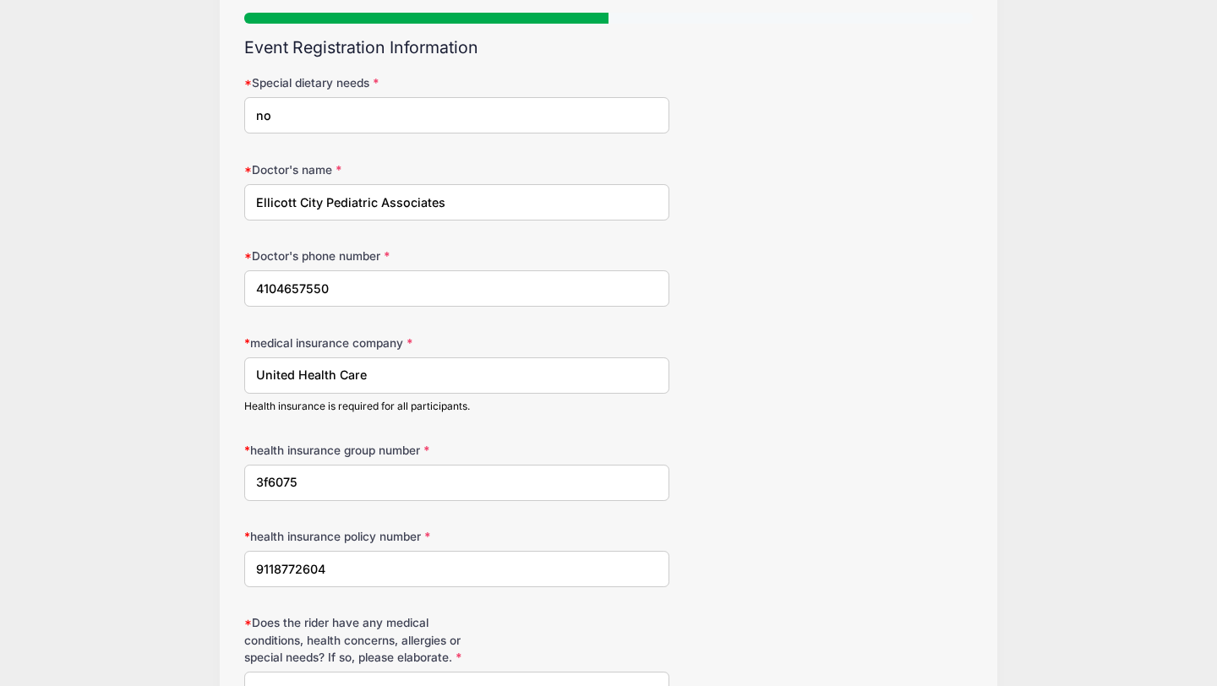
scroll to position [159, 0]
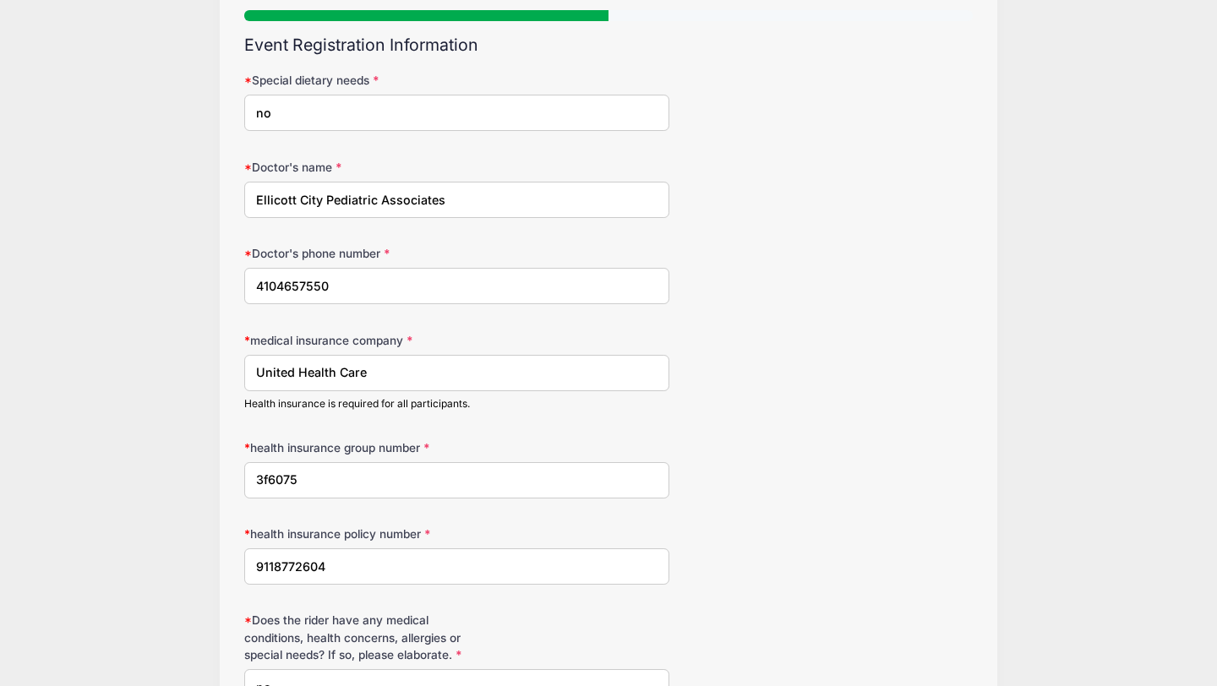
click at [374, 563] on input "9118772604" at bounding box center [456, 567] width 425 height 36
drag, startPoint x: 376, startPoint y: 569, endPoint x: 198, endPoint y: 560, distance: 178.6
click at [198, 560] on div "Kylie Martin 2025 Winter Prospect Clinic 1 from 12/06 to 12/07/2025 Return Step…" at bounding box center [608, 351] width 1166 height 1020
type input "925577204"
drag, startPoint x: 334, startPoint y: 482, endPoint x: 263, endPoint y: 479, distance: 71.0
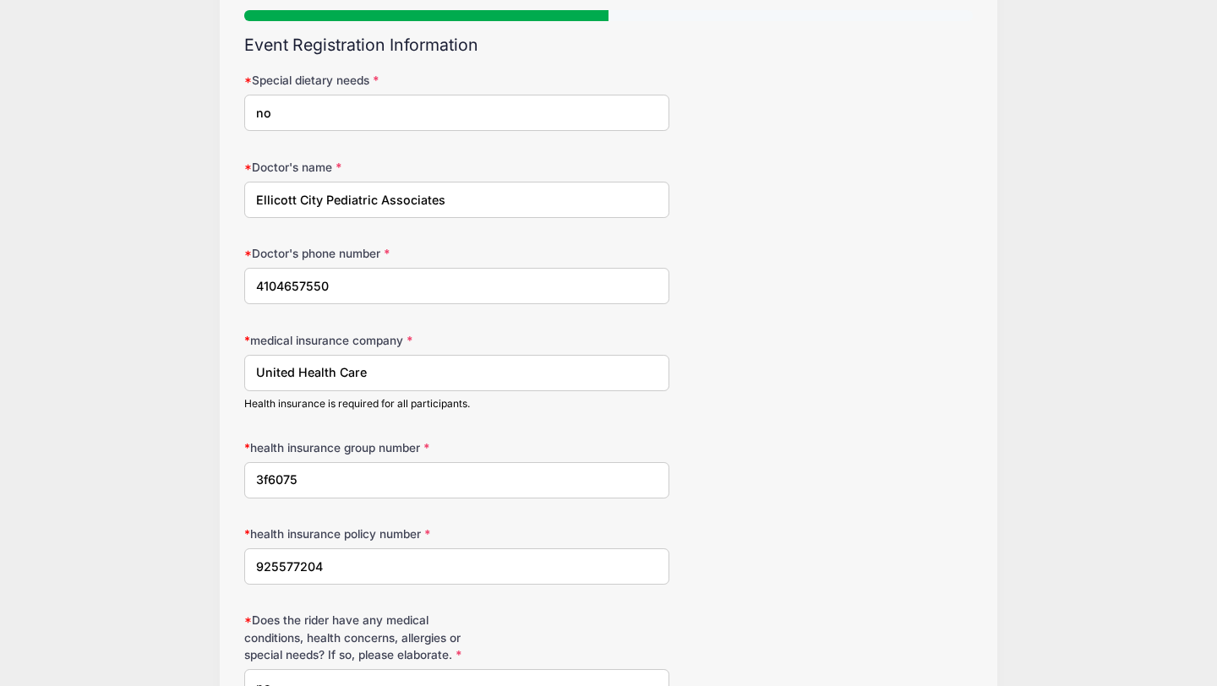
click at [263, 479] on input "3f6075" at bounding box center [456, 480] width 425 height 36
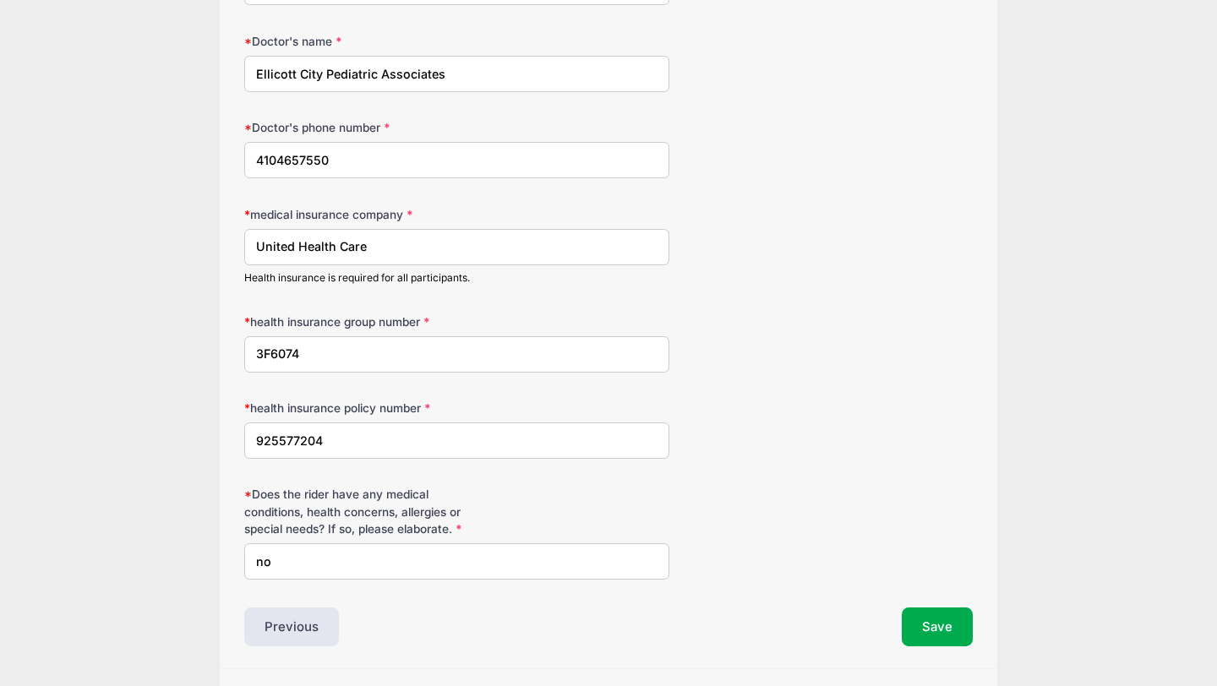
scroll to position [306, 0]
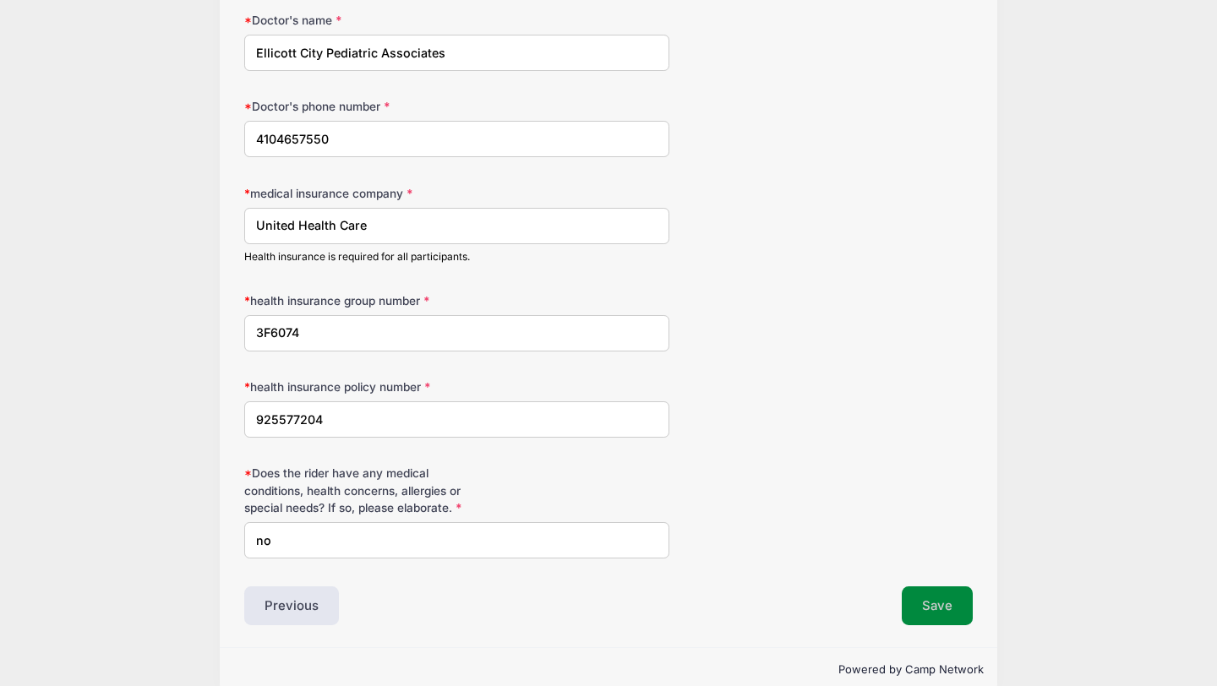
type input "3F6074"
click at [904, 606] on button "Save" at bounding box center [937, 606] width 71 height 39
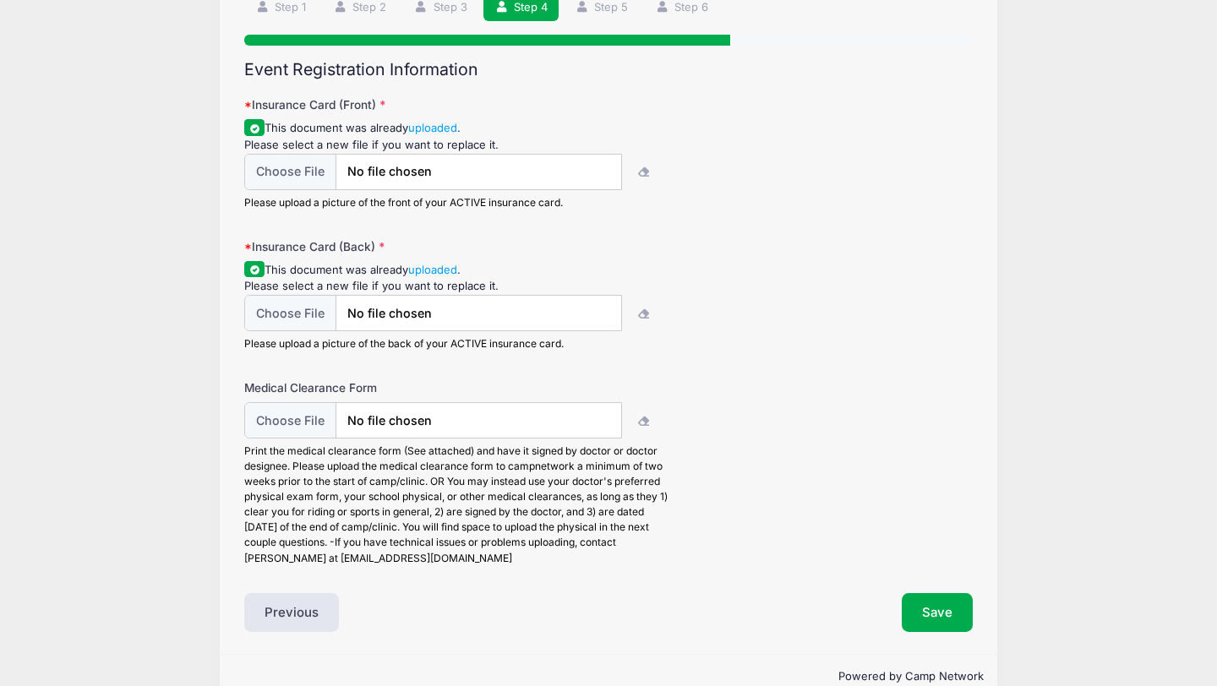
scroll to position [139, 0]
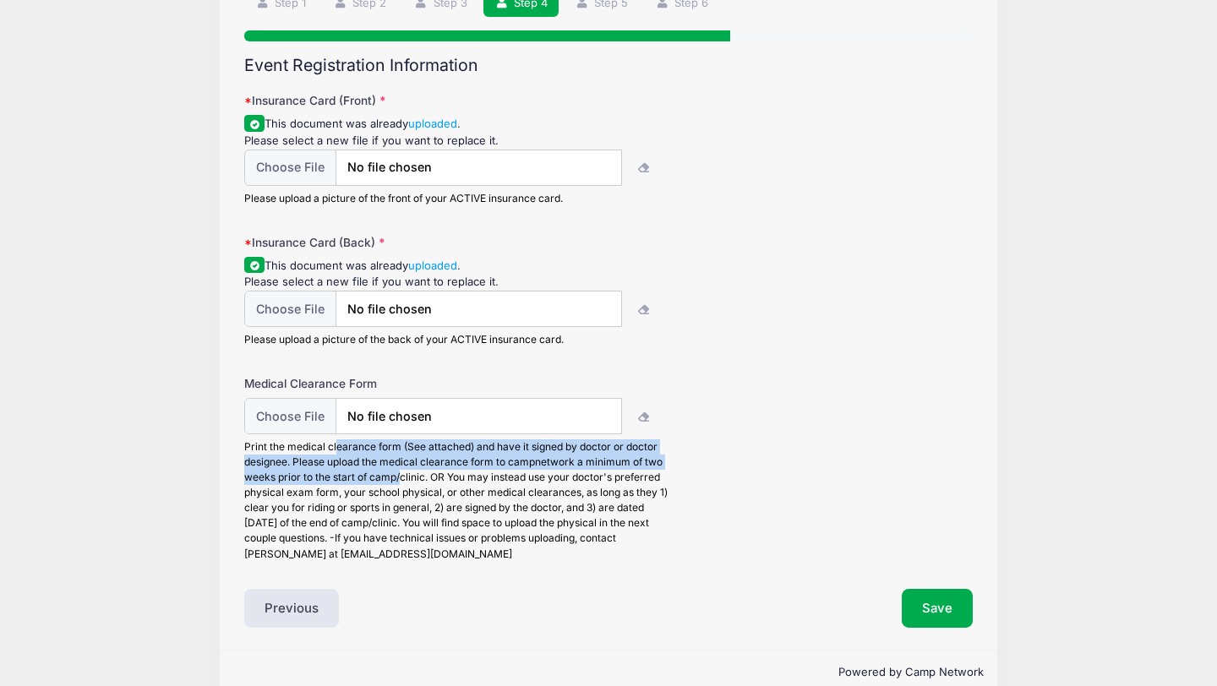
drag, startPoint x: 336, startPoint y: 444, endPoint x: 401, endPoint y: 472, distance: 70.0
click at [401, 472] on div "Print the medical clearance form (See attached) and have it signed by doctor or…" at bounding box center [456, 501] width 425 height 122
drag, startPoint x: 429, startPoint y: 447, endPoint x: 462, endPoint y: 478, distance: 45.4
click at [462, 478] on div "Print the medical clearance form (See attached) and have it signed by doctor or…" at bounding box center [456, 501] width 425 height 122
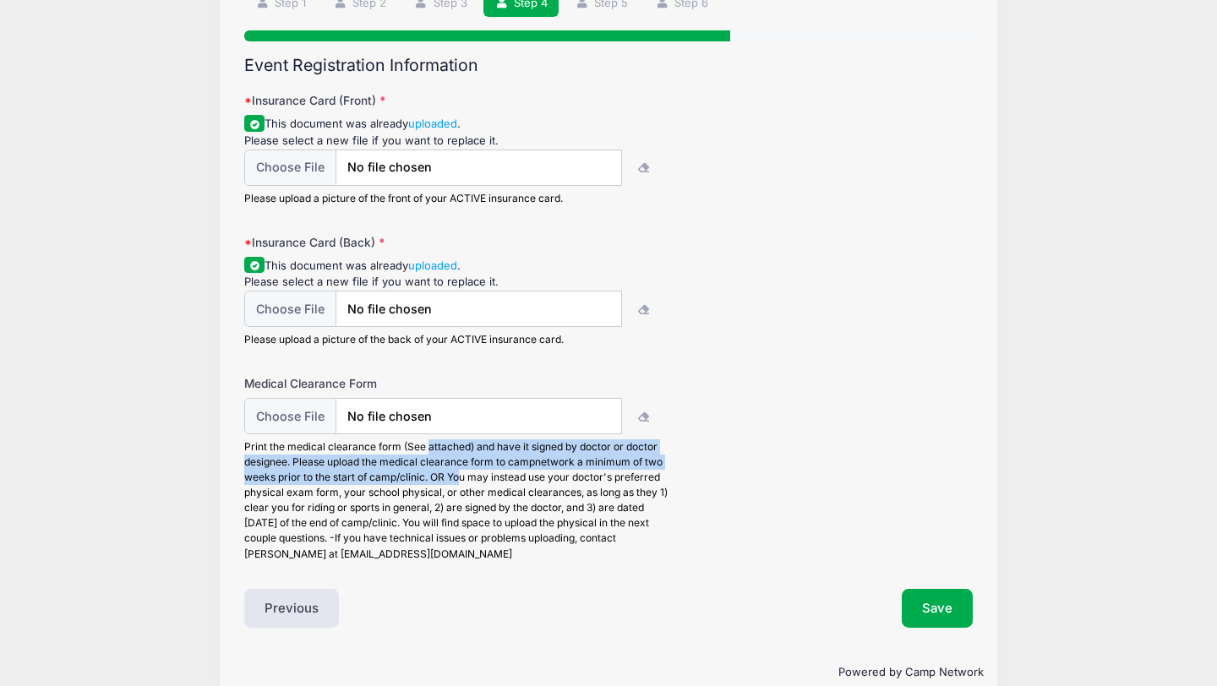
click at [462, 478] on div "Print the medical clearance form (See attached) and have it signed by doctor or…" at bounding box center [456, 501] width 425 height 122
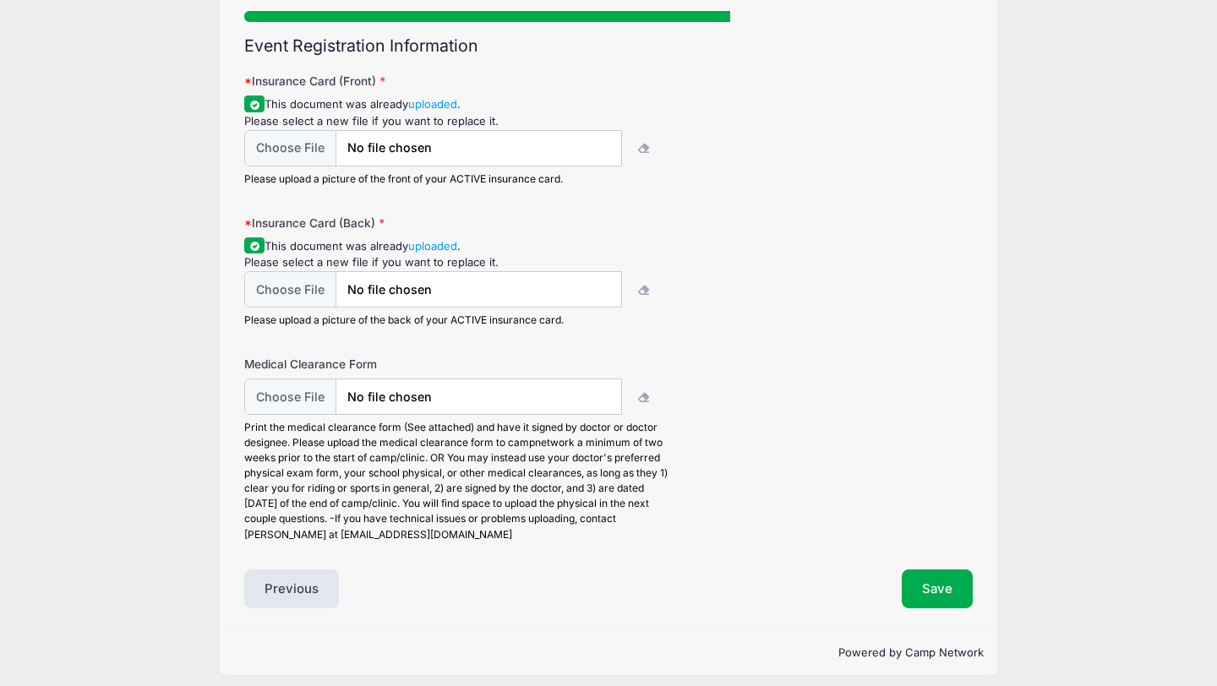
scroll to position [161, 0]
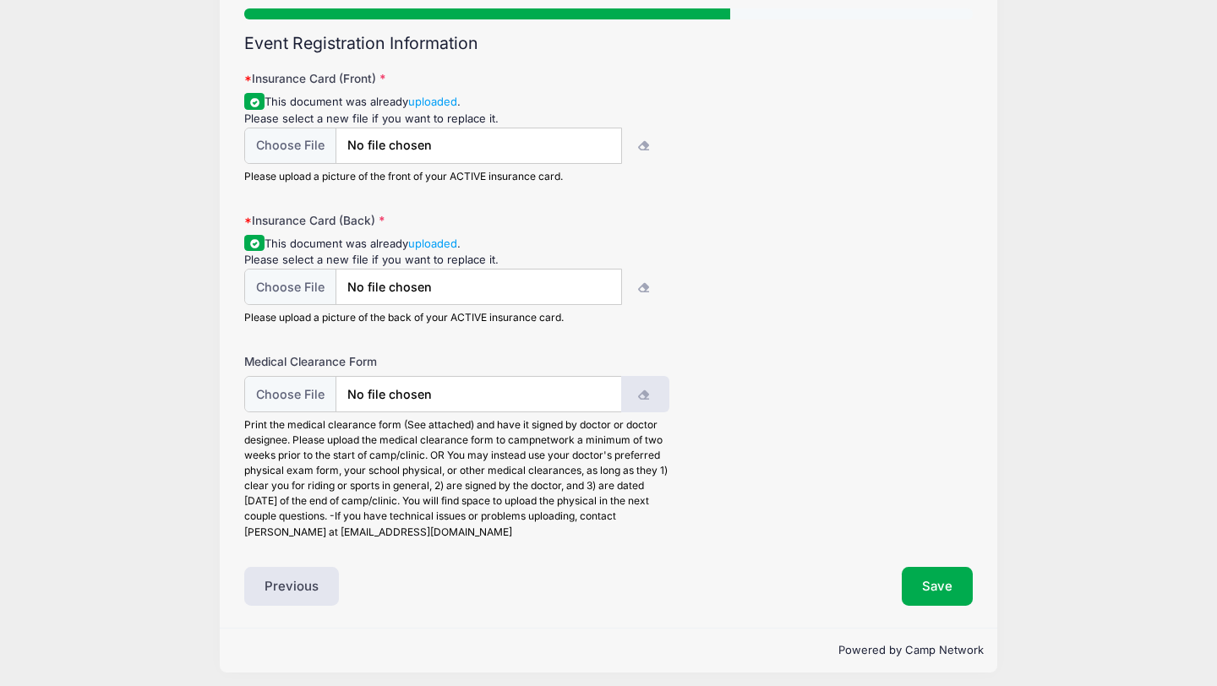
click at [652, 401] on button "button" at bounding box center [645, 394] width 48 height 36
click at [643, 400] on button "button" at bounding box center [645, 394] width 48 height 36
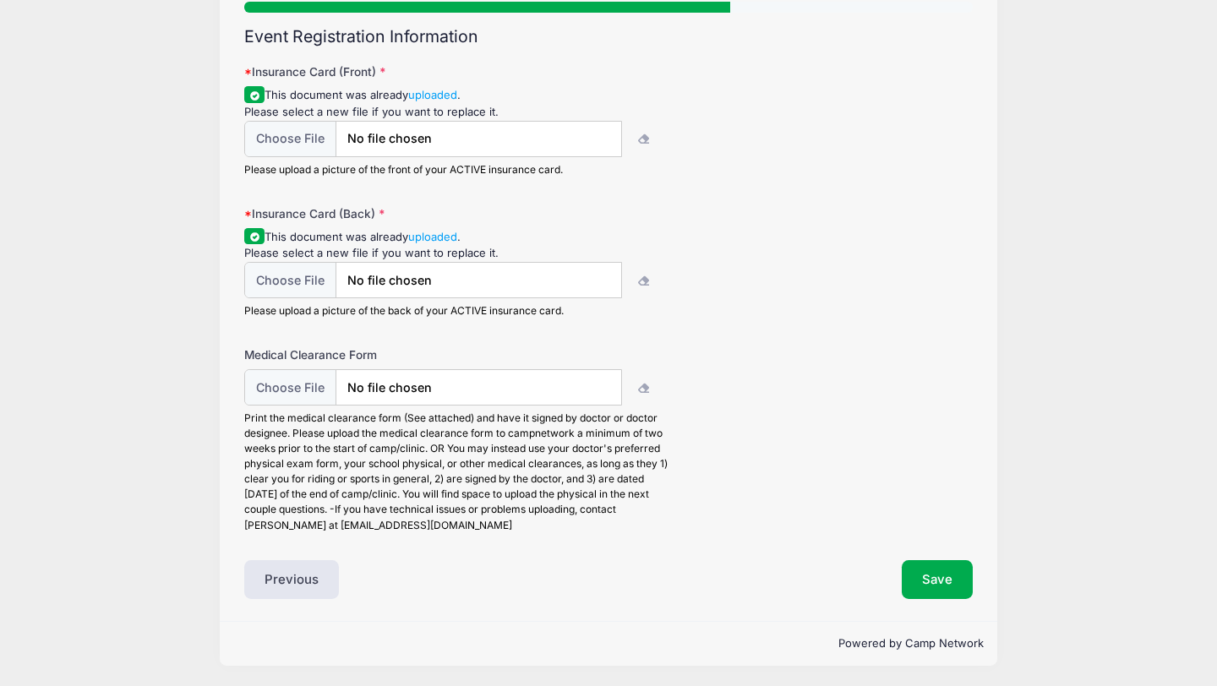
scroll to position [167, 0]
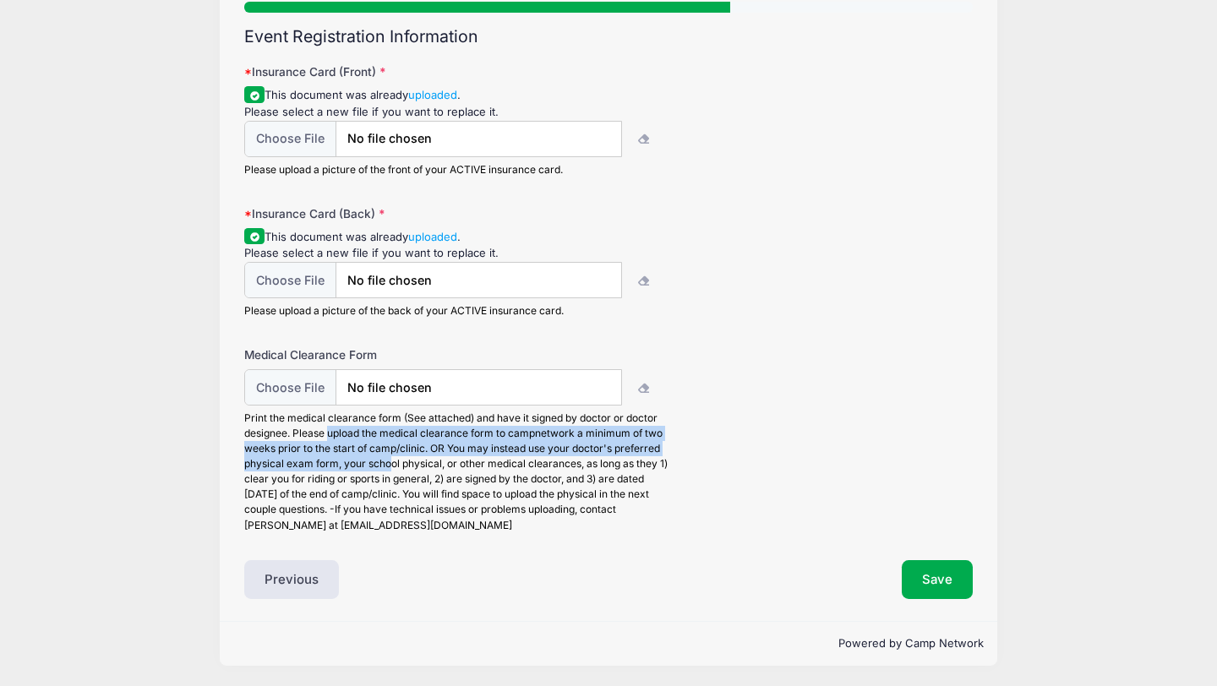
drag, startPoint x: 328, startPoint y: 432, endPoint x: 394, endPoint y: 468, distance: 75.3
click at [394, 468] on div "Print the medical clearance form (See attached) and have it signed by doctor or…" at bounding box center [456, 472] width 425 height 122
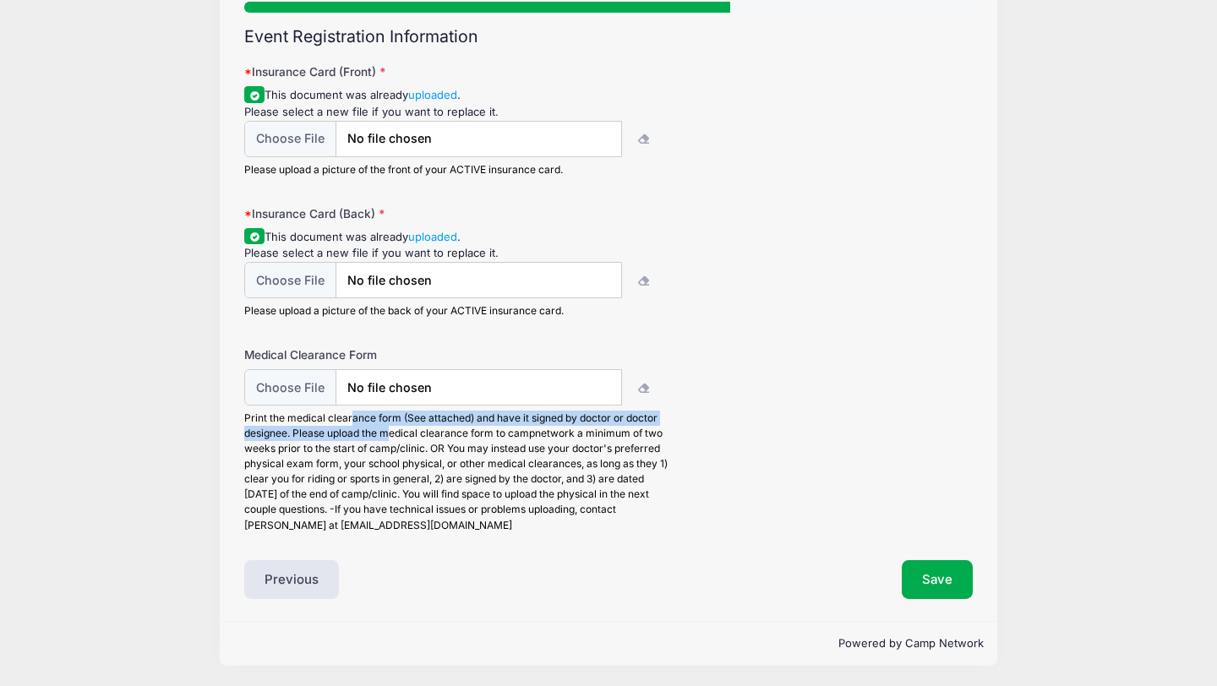
drag, startPoint x: 352, startPoint y: 417, endPoint x: 393, endPoint y: 432, distance: 44.1
click at [393, 432] on div "Print the medical clearance form (See attached) and have it signed by doctor or…" at bounding box center [456, 472] width 425 height 122
drag, startPoint x: 419, startPoint y: 433, endPoint x: 445, endPoint y: 450, distance: 31.6
click at [445, 450] on div "Print the medical clearance form (See attached) and have it signed by doctor or…" at bounding box center [456, 472] width 425 height 122
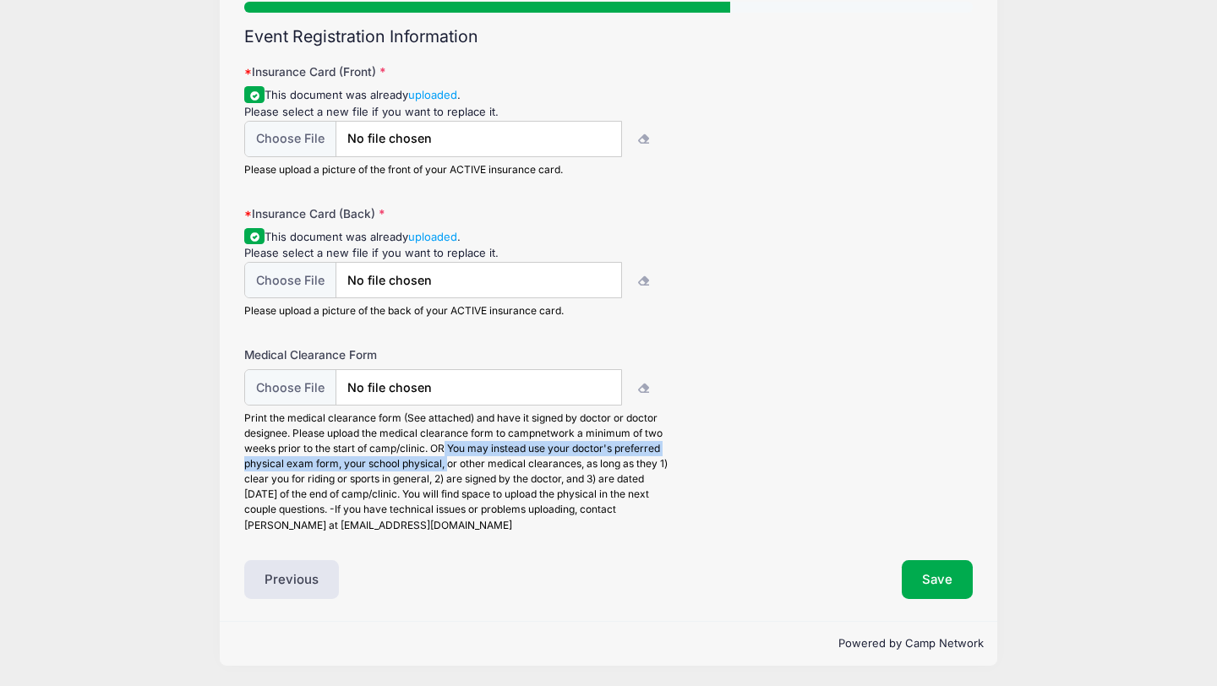
drag, startPoint x: 445, startPoint y: 450, endPoint x: 448, endPoint y: 464, distance: 13.8
click at [448, 464] on div "Print the medical clearance form (See attached) and have it signed by doctor or…" at bounding box center [456, 472] width 425 height 122
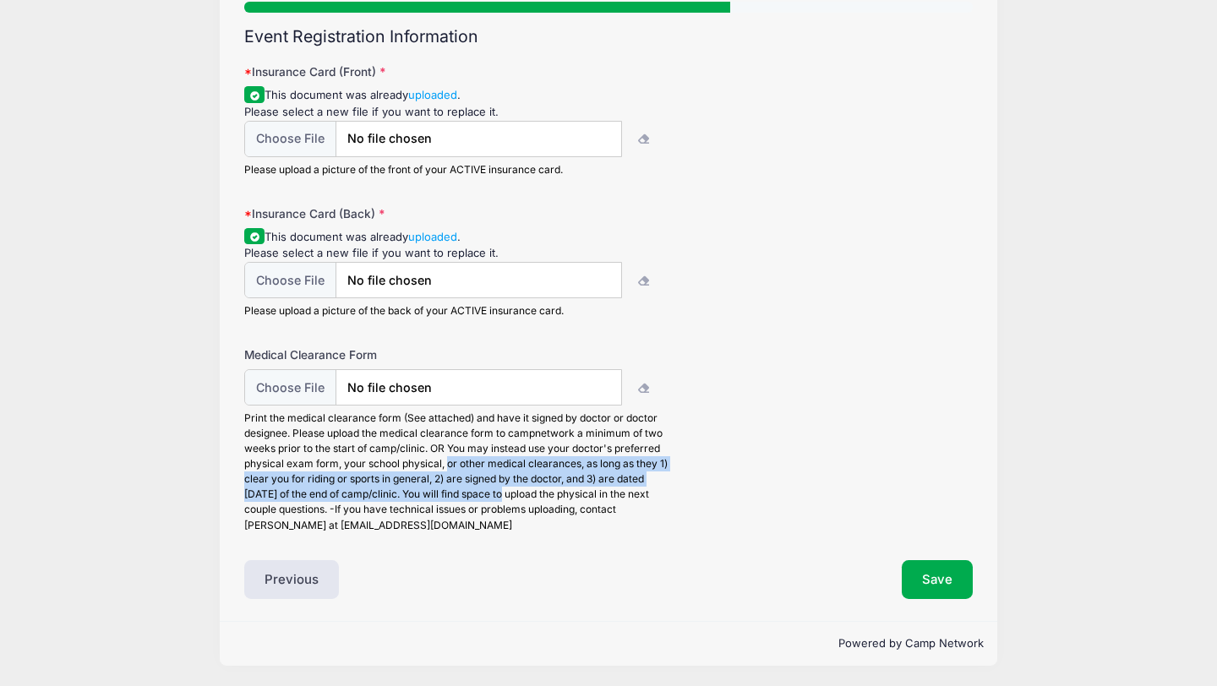
drag, startPoint x: 448, startPoint y: 464, endPoint x: 503, endPoint y: 494, distance: 62.4
click at [503, 494] on div "Print the medical clearance form (See attached) and have it signed by doctor or…" at bounding box center [456, 472] width 425 height 122
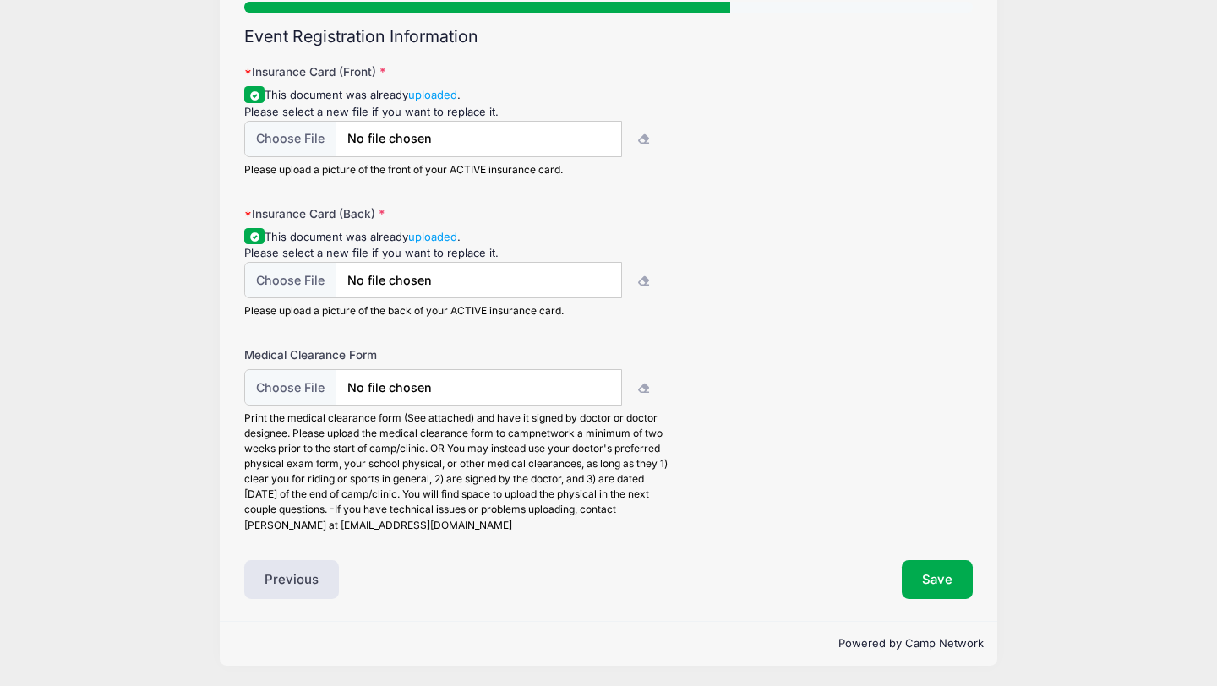
drag, startPoint x: 245, startPoint y: 415, endPoint x: 476, endPoint y: 516, distance: 252.1
click at [476, 516] on div "Print the medical clearance form (See attached) and have it signed by doctor or…" at bounding box center [456, 472] width 425 height 122
copy div "Print the medical clearance form (See attached) and have it signed by doctor or…"
click at [494, 624] on div "Powered by Camp Network" at bounding box center [609, 643] width 778 height 45
click at [936, 576] on button "Save" at bounding box center [937, 579] width 71 height 39
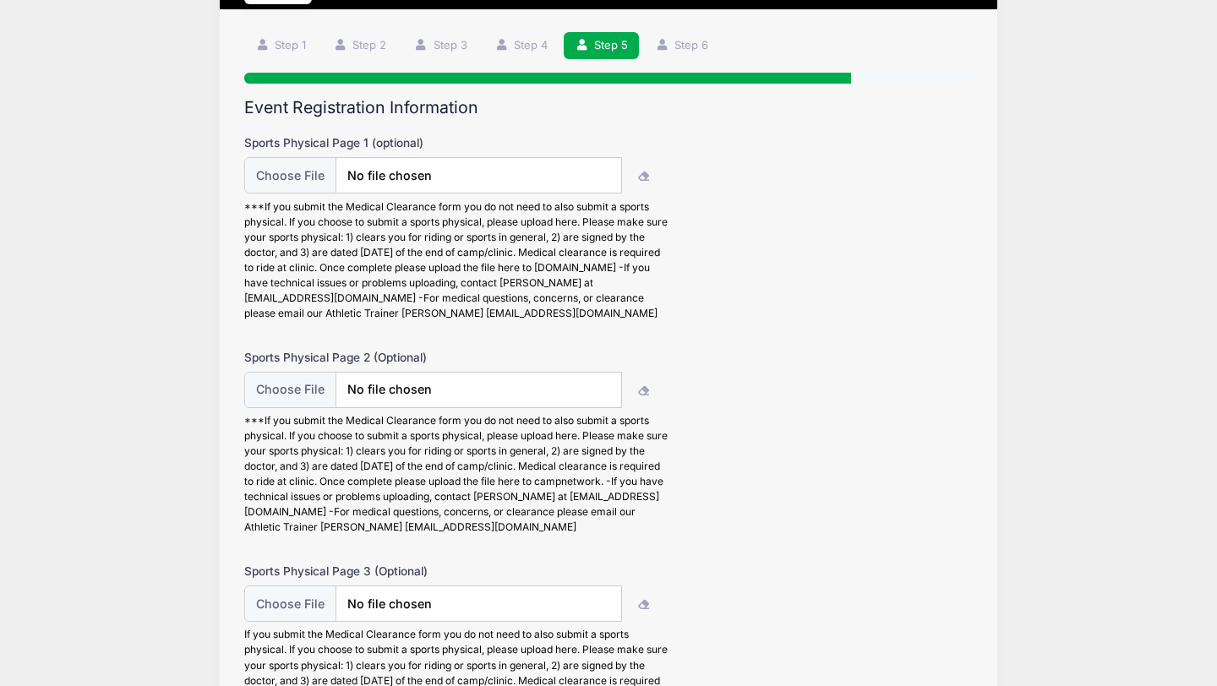
scroll to position [0, 0]
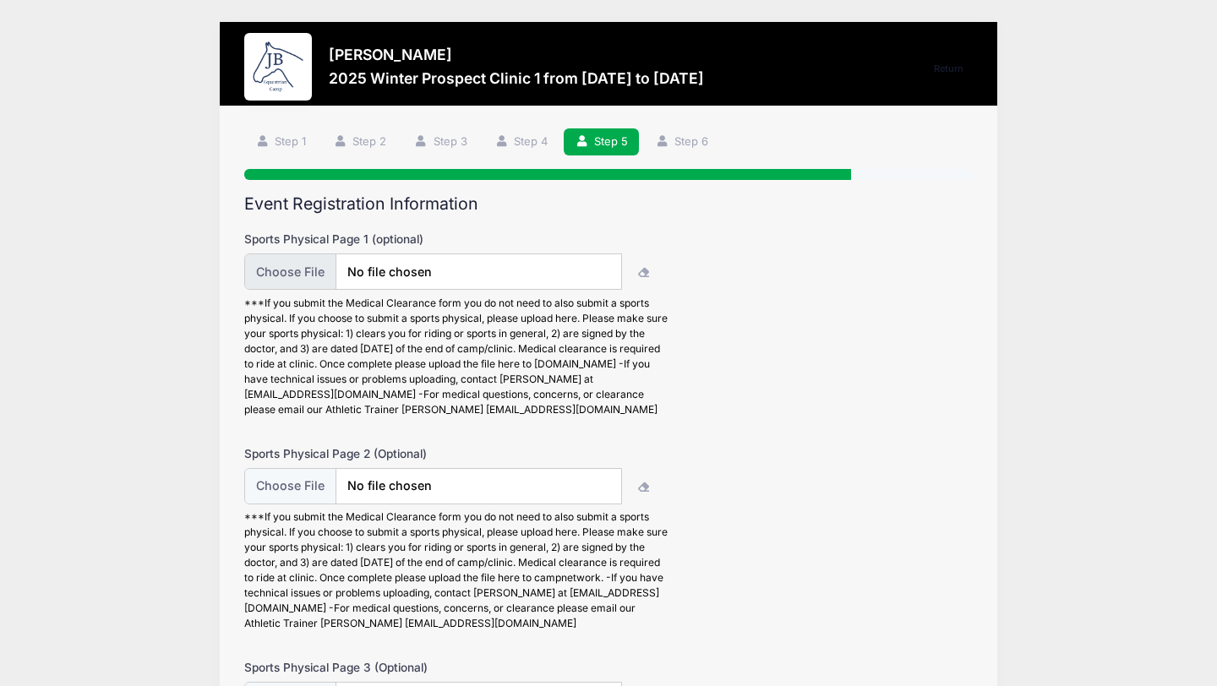
click at [306, 268] on input "file" at bounding box center [432, 272] width 377 height 36
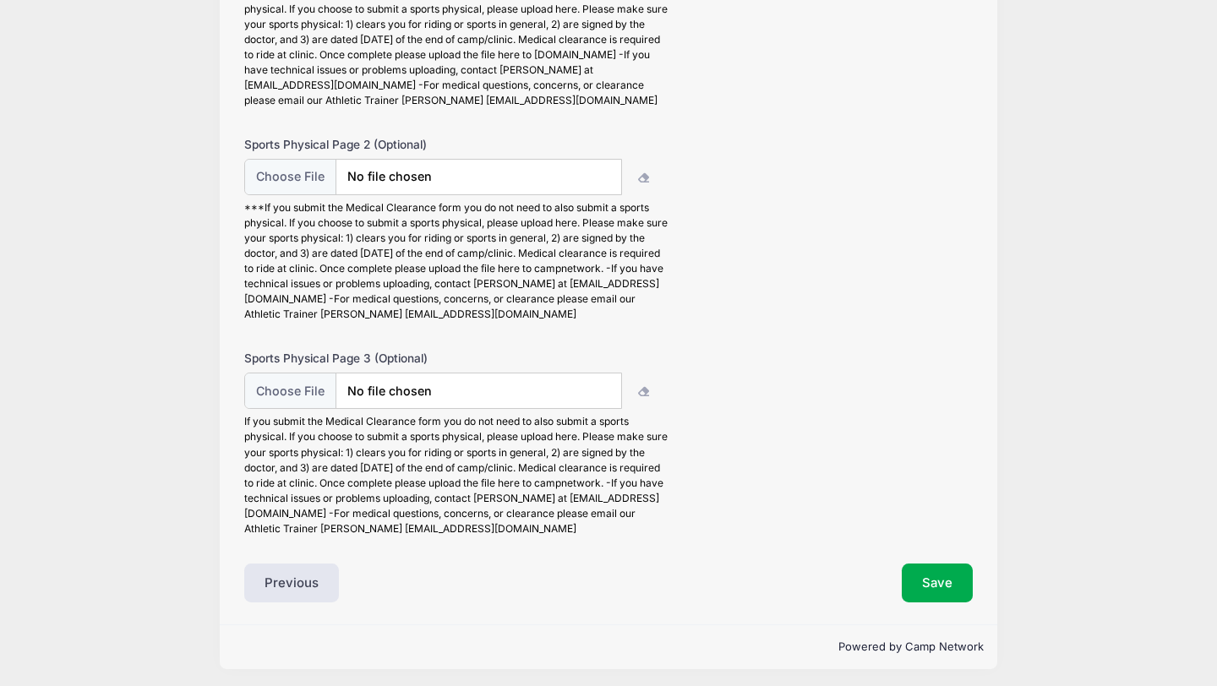
scroll to position [314, 0]
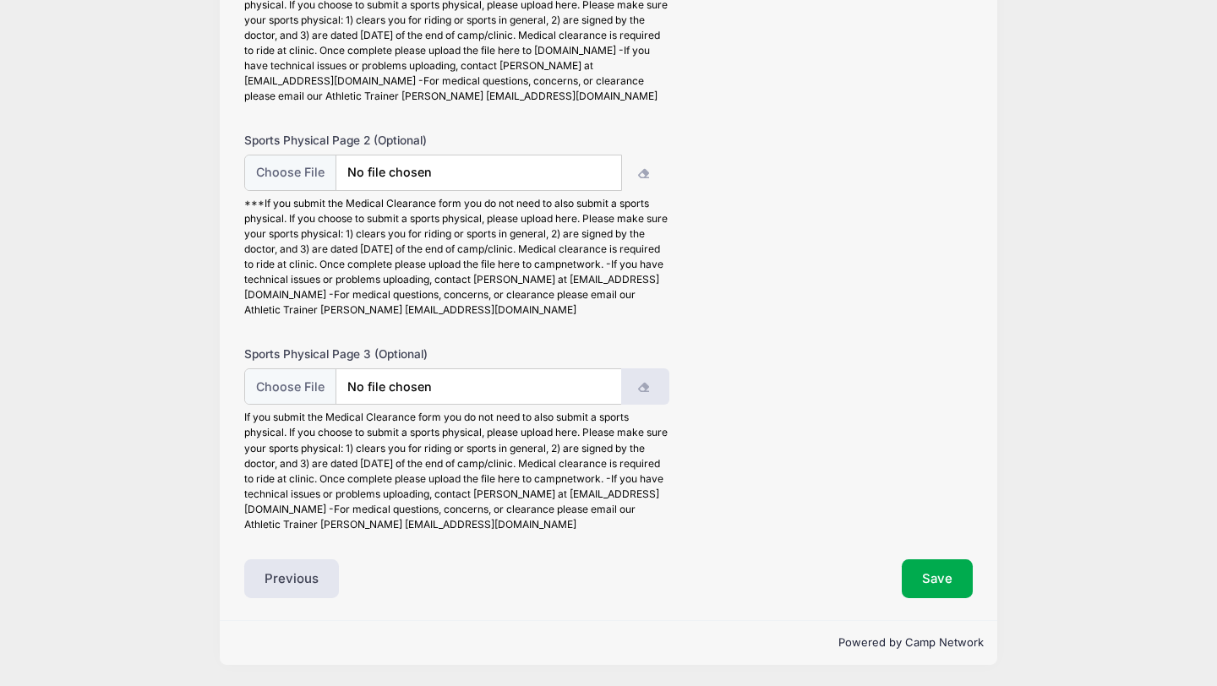
click at [648, 388] on icon "button" at bounding box center [645, 388] width 14 height 0
click at [647, 388] on icon "button" at bounding box center [645, 388] width 14 height 0
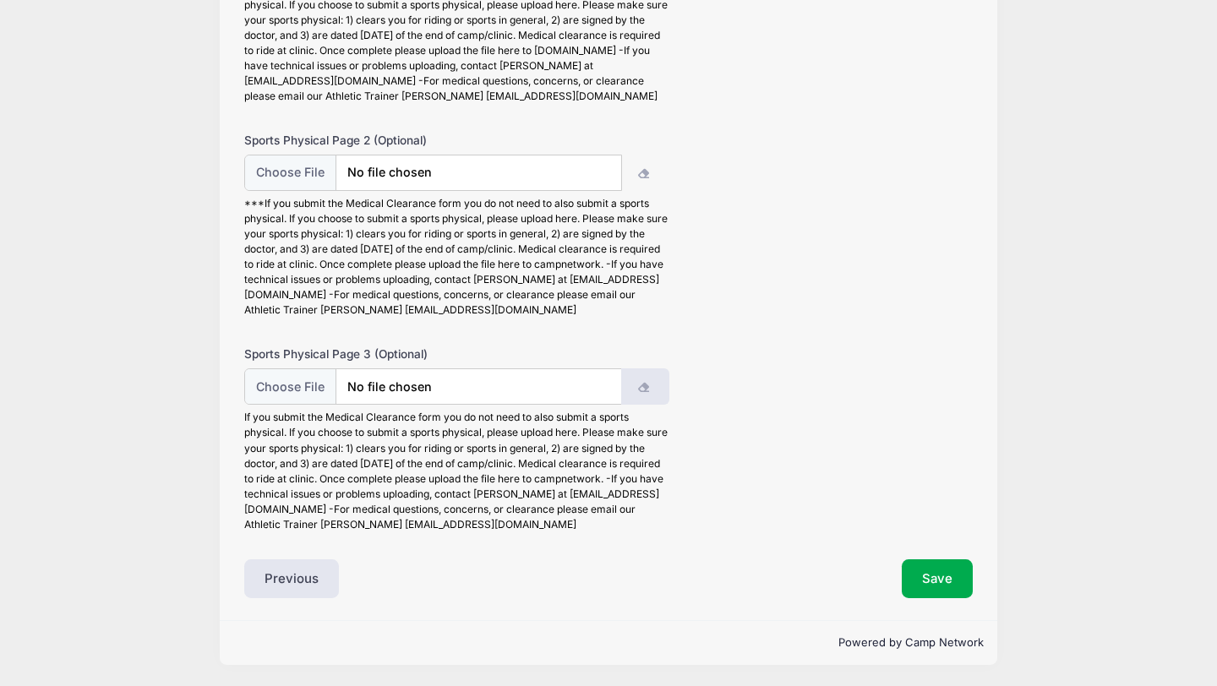
click at [647, 388] on icon "button" at bounding box center [645, 388] width 14 height 0
click at [637, 381] on button "button" at bounding box center [645, 387] width 48 height 36
click at [474, 384] on input "file" at bounding box center [432, 387] width 377 height 36
click at [314, 373] on input "file" at bounding box center [432, 387] width 377 height 36
click at [941, 581] on button "Save" at bounding box center [937, 579] width 71 height 39
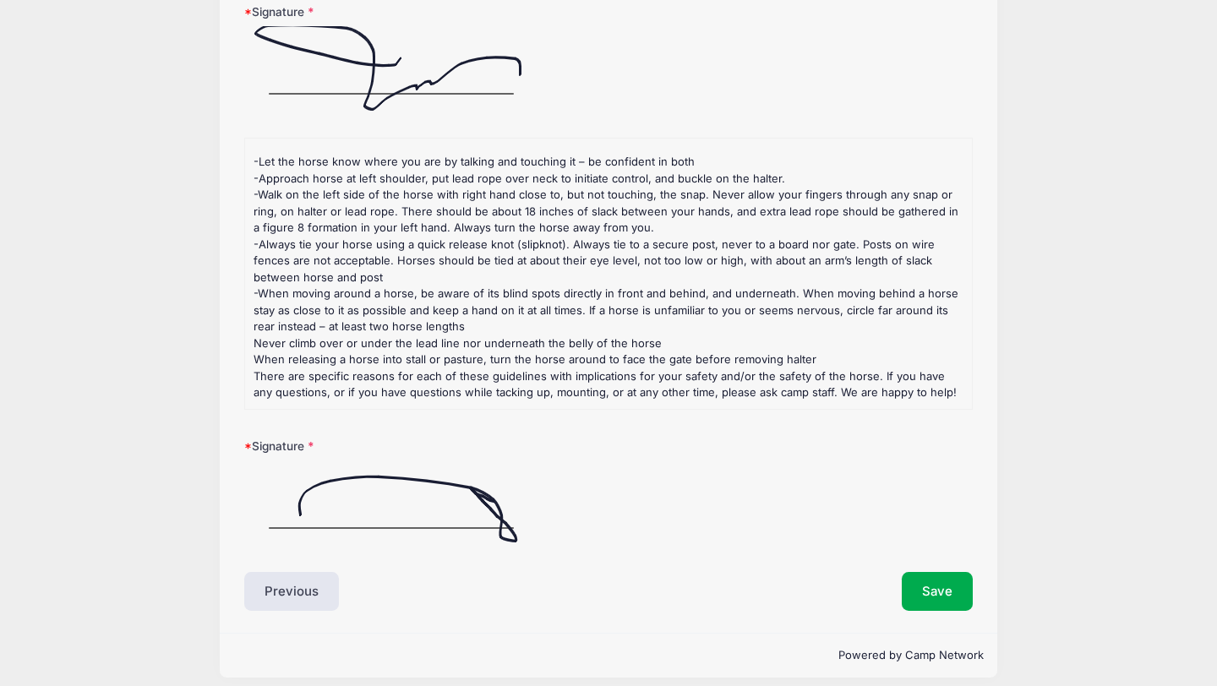
scroll to position [540, 0]
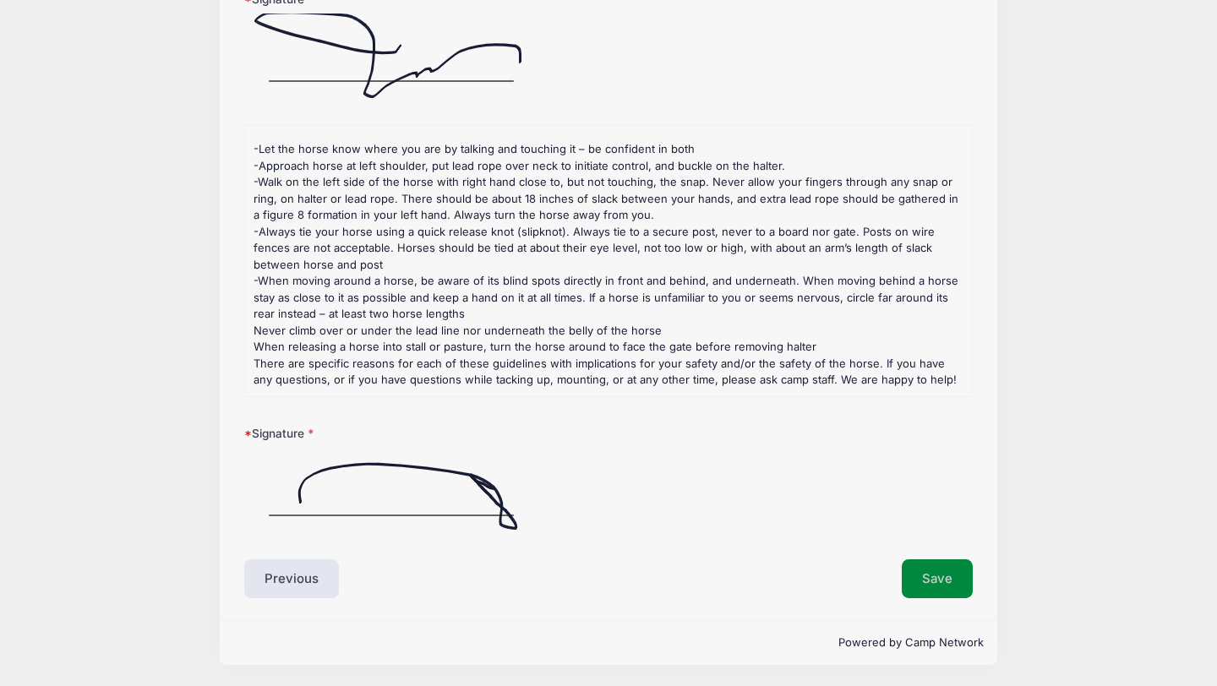
click at [953, 587] on button "Save" at bounding box center [937, 579] width 71 height 39
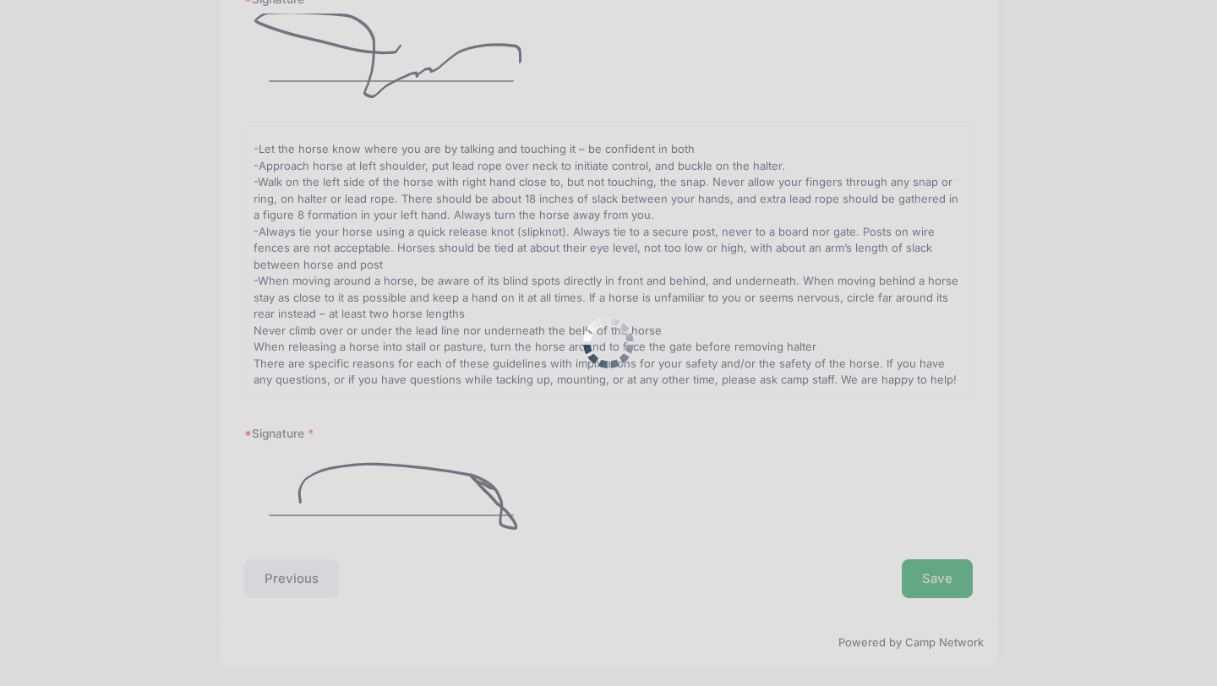
scroll to position [0, 0]
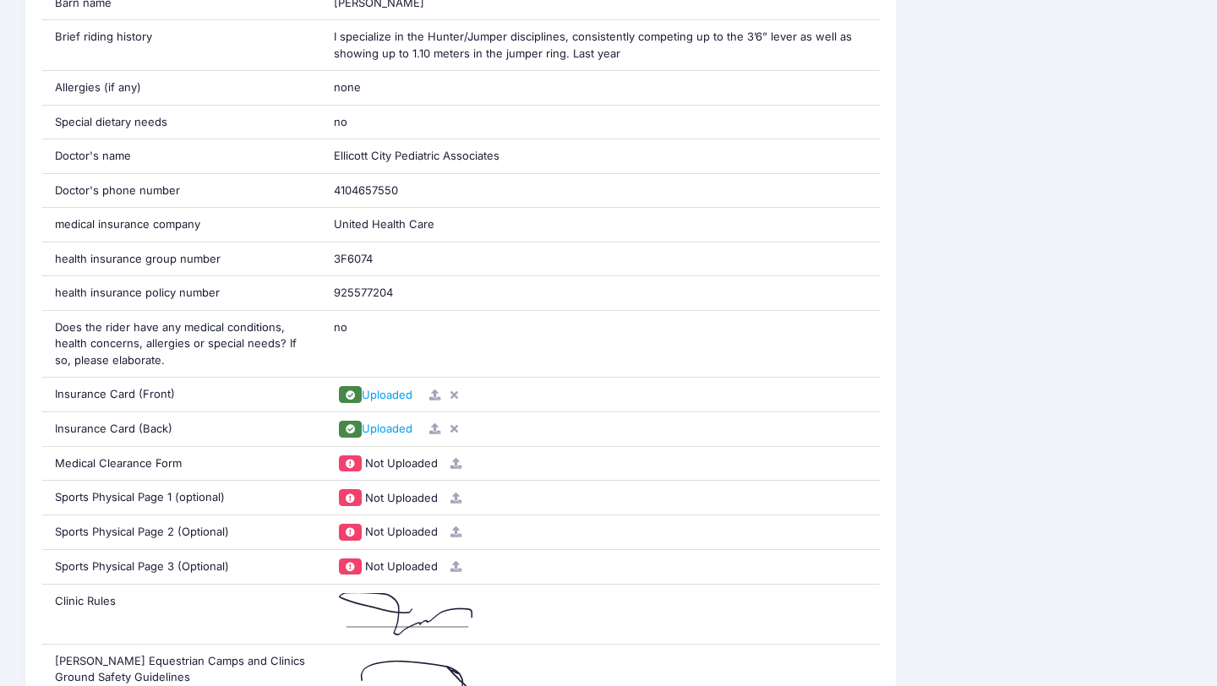
scroll to position [1322, 0]
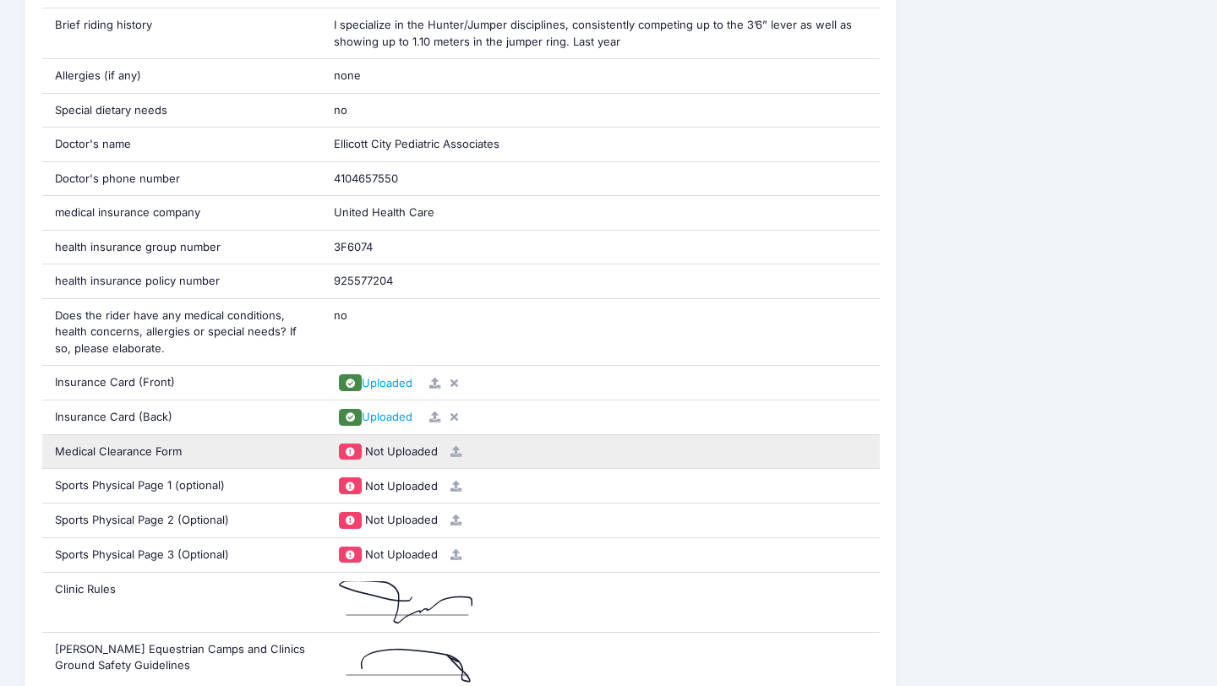
click at [347, 446] on span at bounding box center [350, 452] width 23 height 16
click at [167, 446] on div "Medical Clearance Form" at bounding box center [181, 452] width 279 height 34
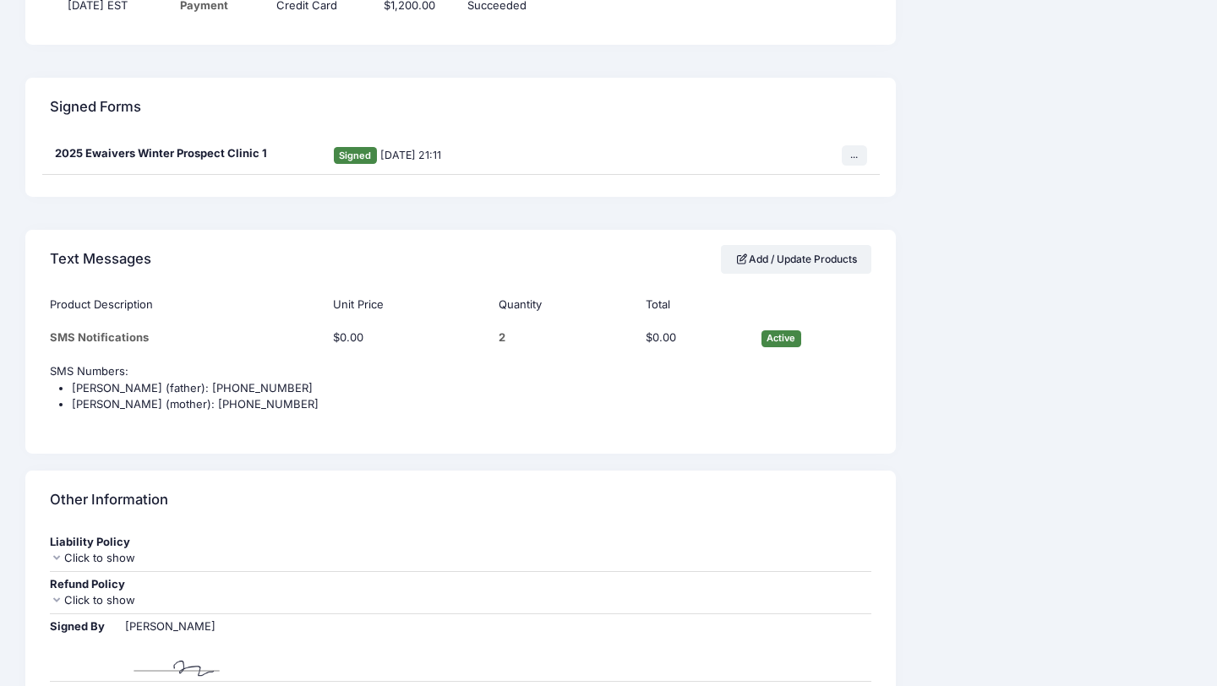
scroll to position [2313, 0]
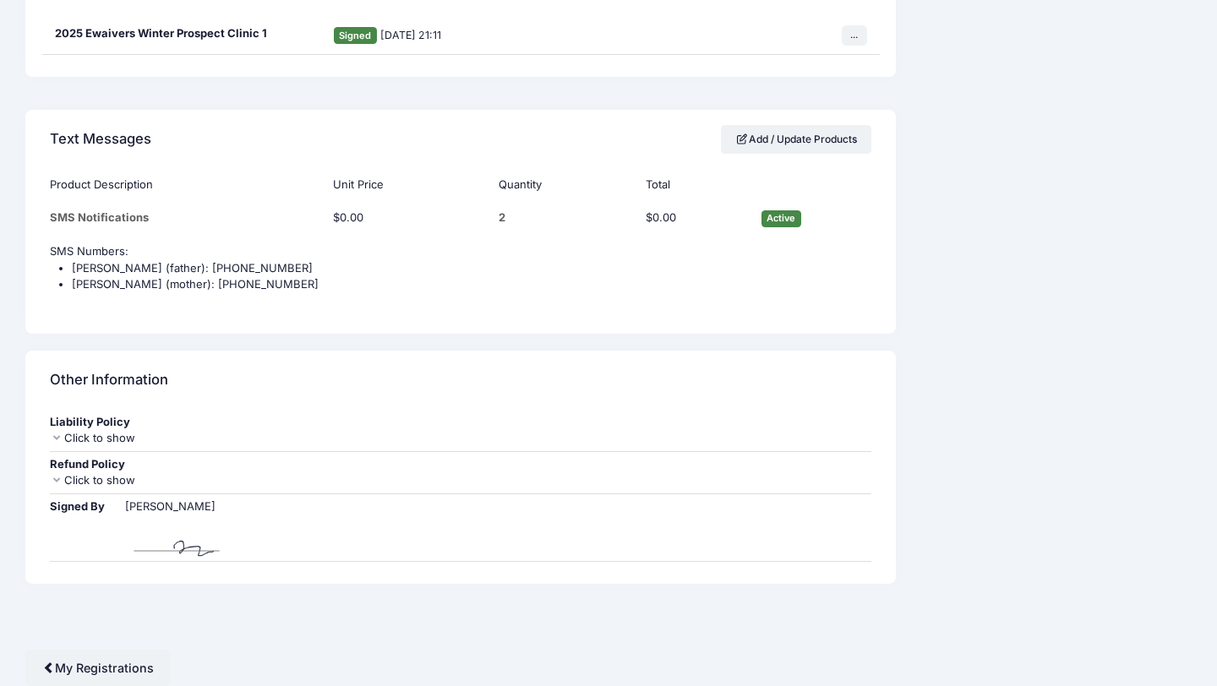
click at [85, 429] on div "Liability Policy" at bounding box center [461, 422] width 822 height 17
click at [100, 439] on div "Click to show" at bounding box center [461, 438] width 822 height 17
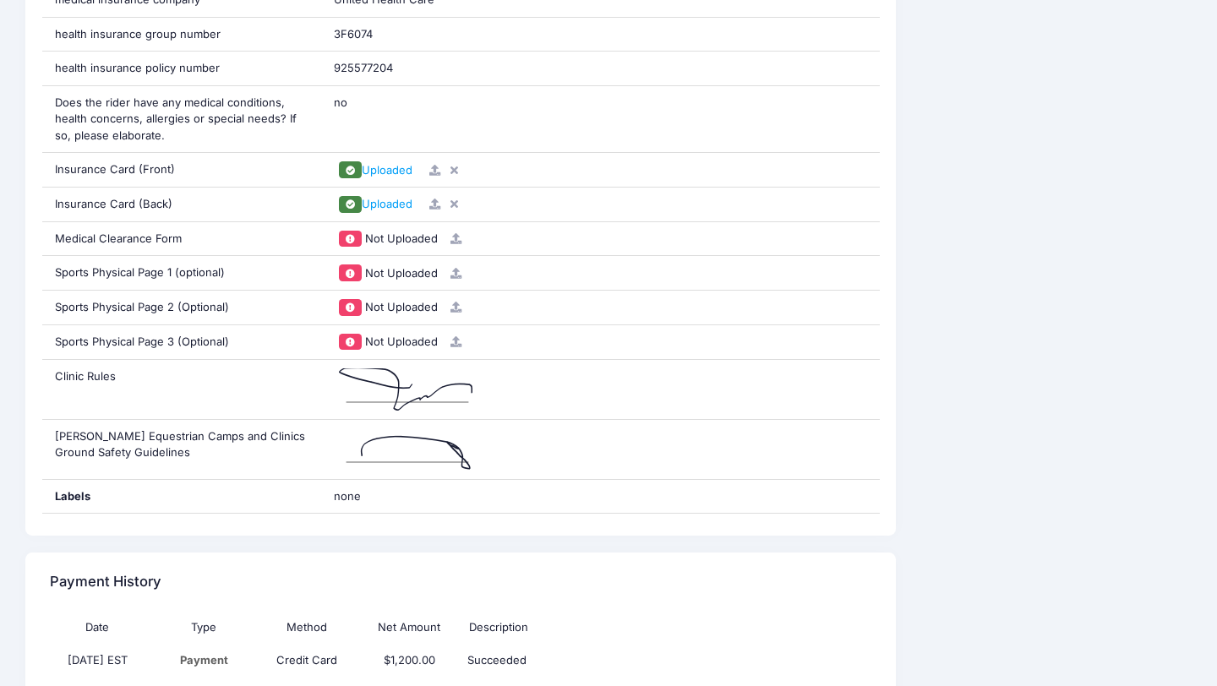
scroll to position [1527, 0]
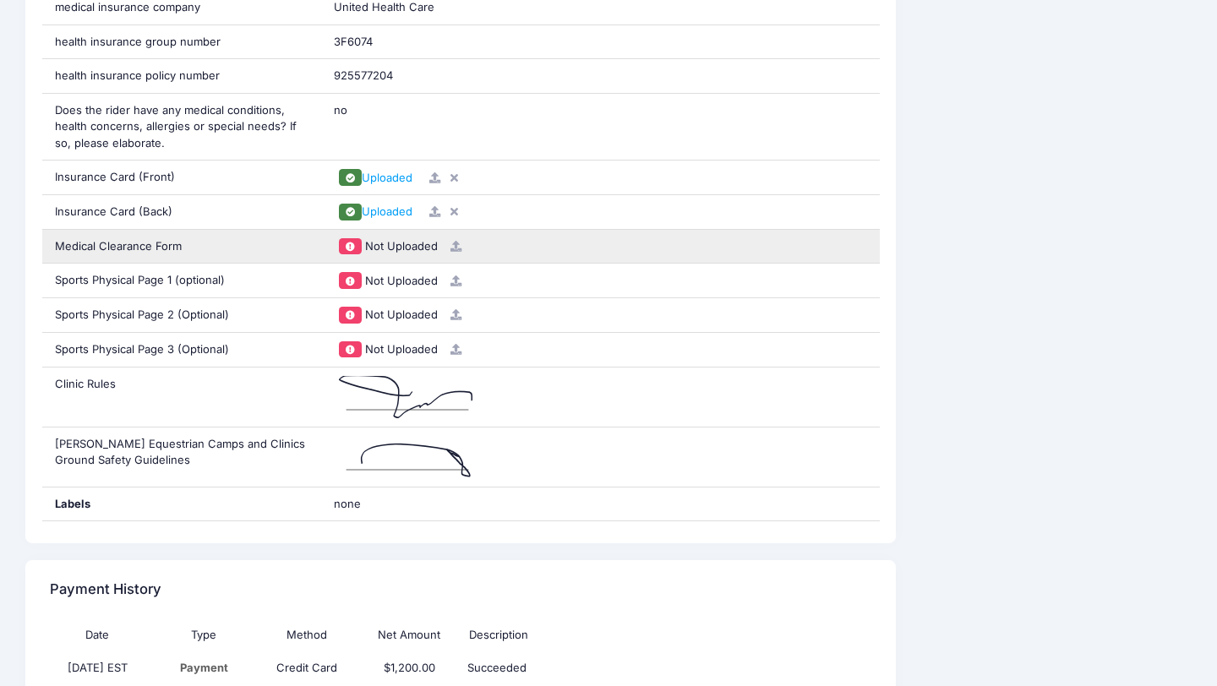
click at [154, 249] on div "Medical Clearance Form" at bounding box center [181, 247] width 279 height 34
click at [356, 247] on span at bounding box center [351, 246] width 12 height 9
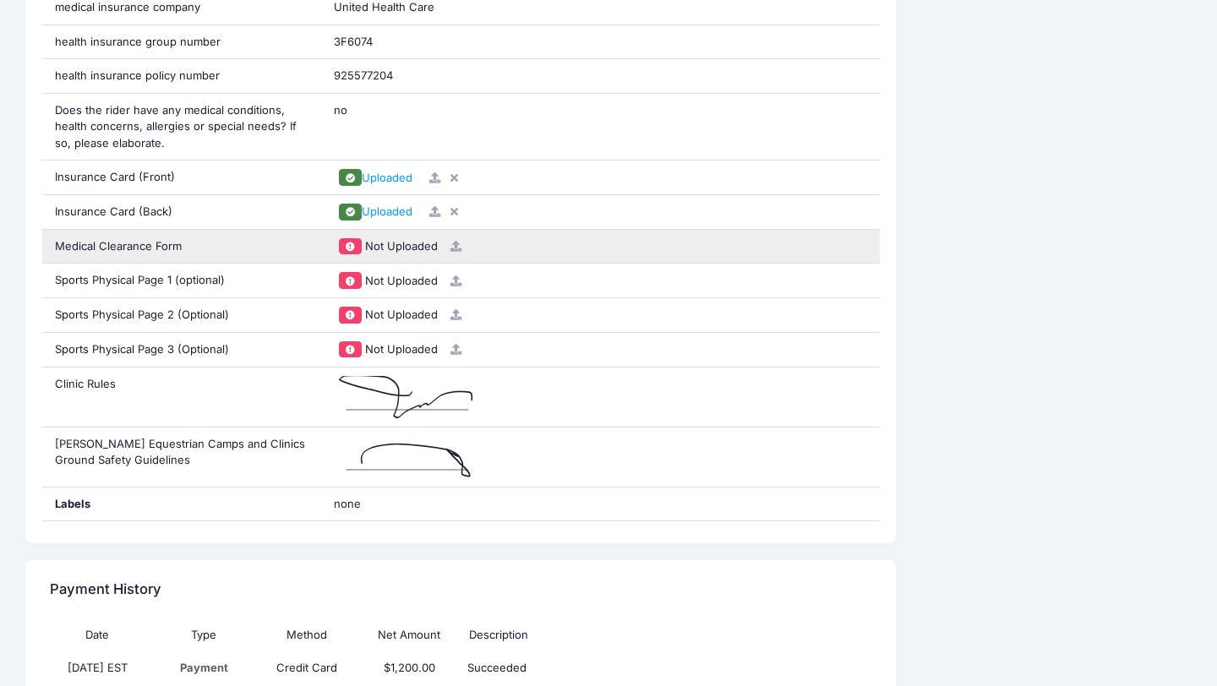
click at [356, 247] on span at bounding box center [351, 246] width 12 height 9
click at [356, 249] on span at bounding box center [351, 246] width 12 height 9
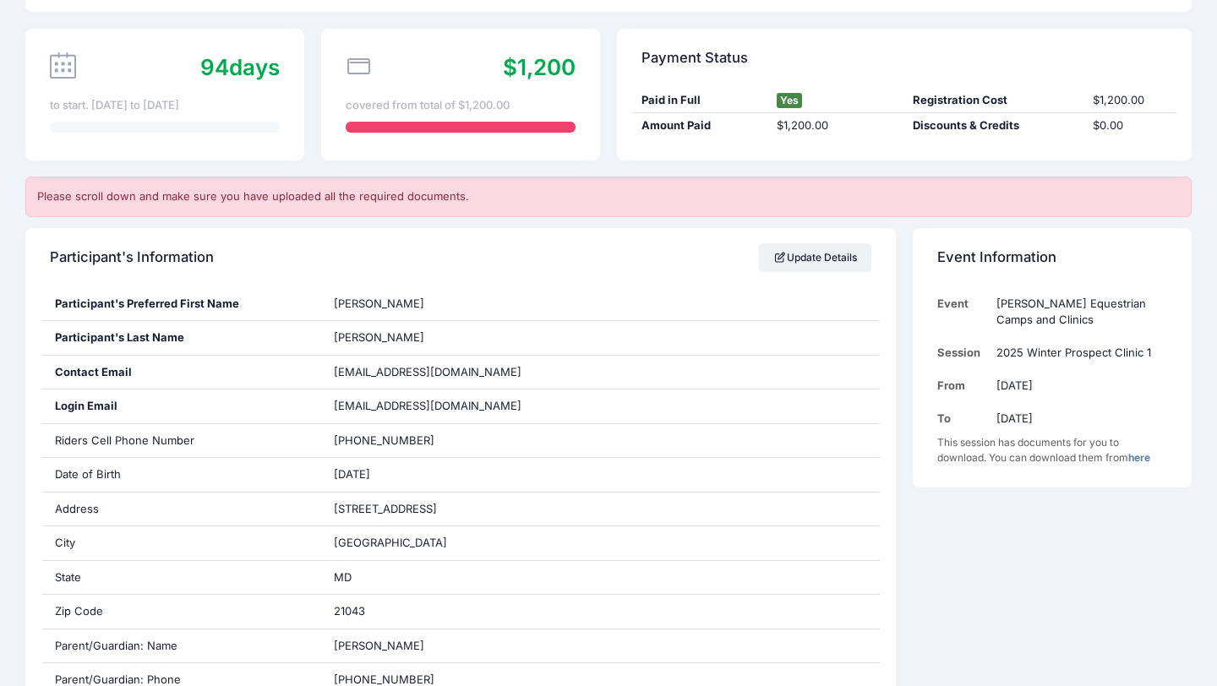
scroll to position [0, 0]
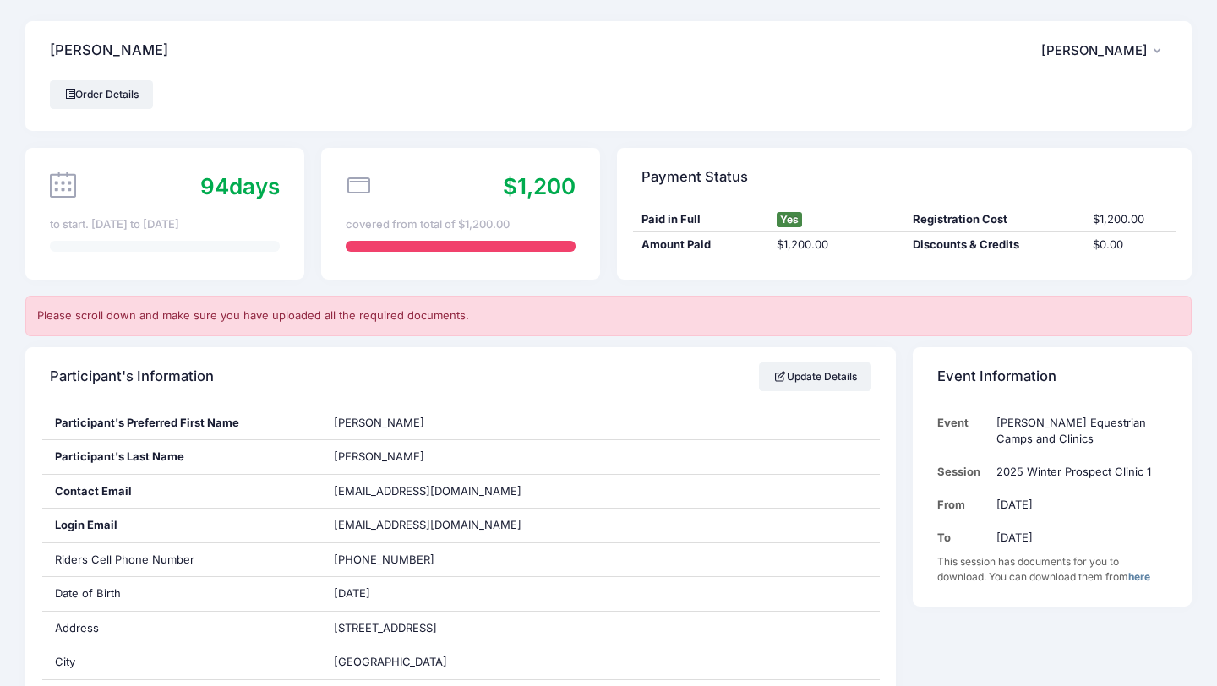
click at [1122, 53] on span "[PERSON_NAME]" at bounding box center [1094, 50] width 106 height 15
click at [1040, 90] on link "My Account" at bounding box center [1061, 97] width 195 height 32
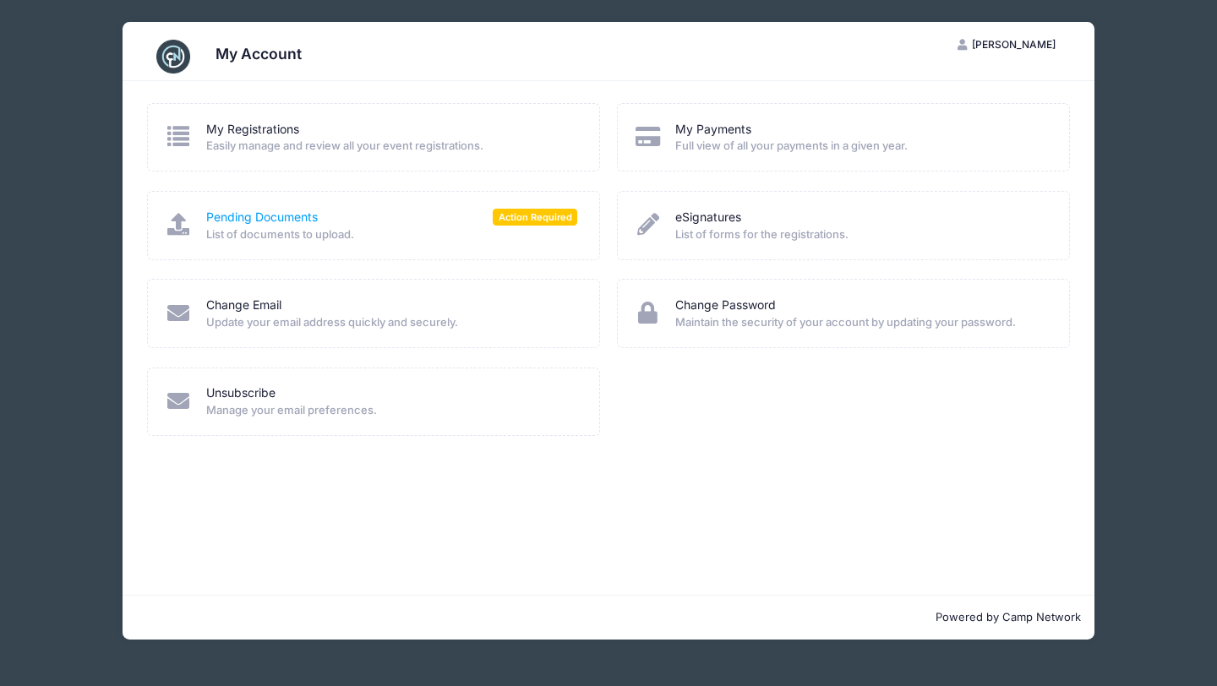
click at [300, 214] on link "Pending Documents" at bounding box center [262, 218] width 112 height 18
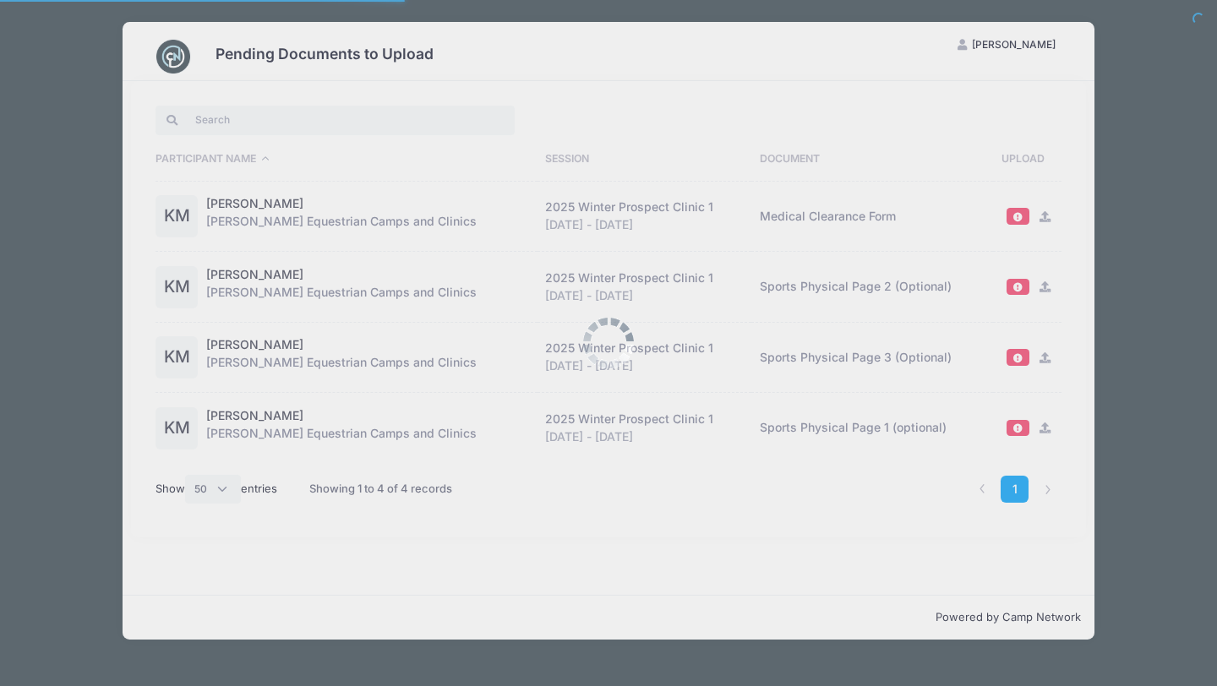
select select "50"
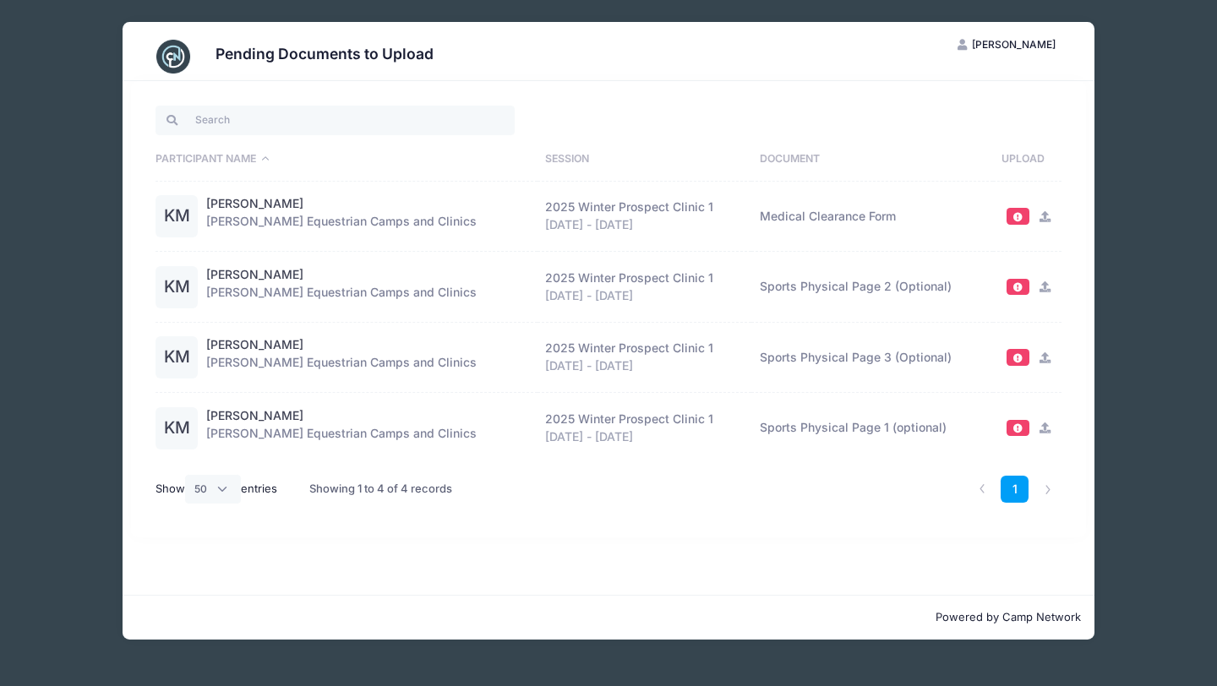
click at [1020, 219] on span at bounding box center [1019, 216] width 12 height 9
click at [1016, 213] on span at bounding box center [1019, 216] width 12 height 9
click at [632, 205] on div "2025 Winter Prospect Clinic 1" at bounding box center [644, 208] width 198 height 18
click at [809, 231] on td "Medical Clearance Form" at bounding box center [872, 217] width 242 height 71
click at [809, 222] on td "Medical Clearance Form" at bounding box center [872, 217] width 242 height 71
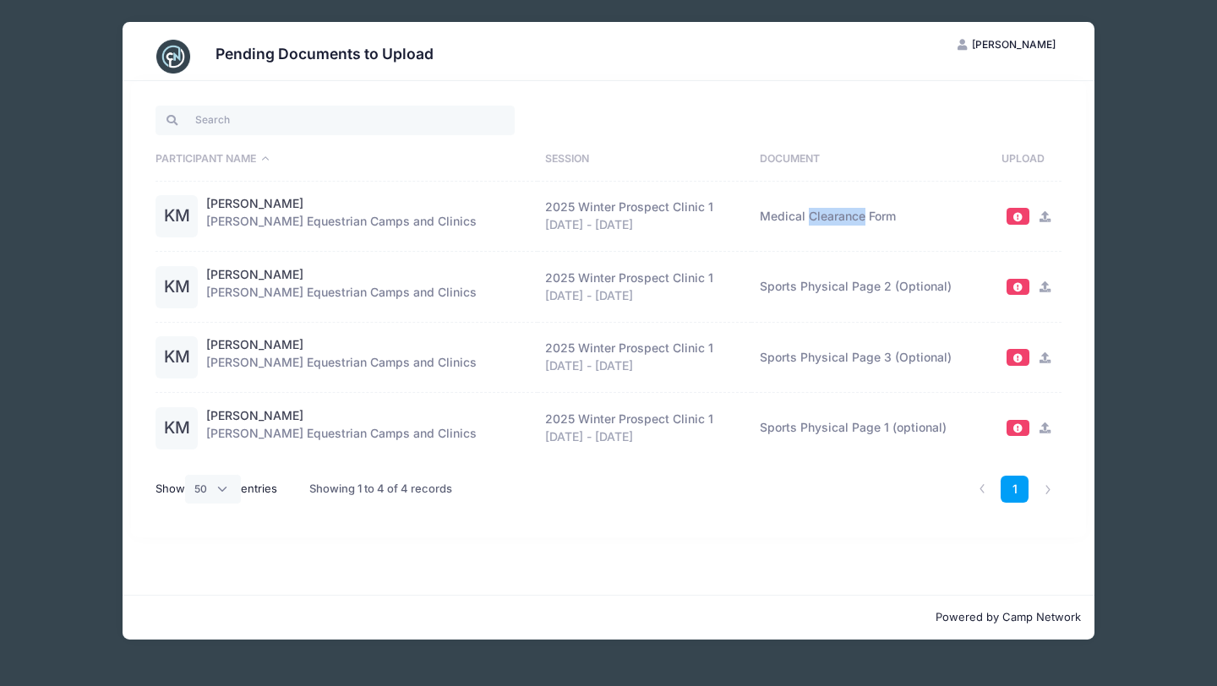
click at [809, 222] on td "Medical Clearance Form" at bounding box center [872, 217] width 242 height 71
click at [809, 273] on td "Sports Physical Page 2 (Optional)" at bounding box center [872, 287] width 242 height 71
click at [809, 275] on td "Sports Physical Page 2 (Optional)" at bounding box center [872, 287] width 242 height 71
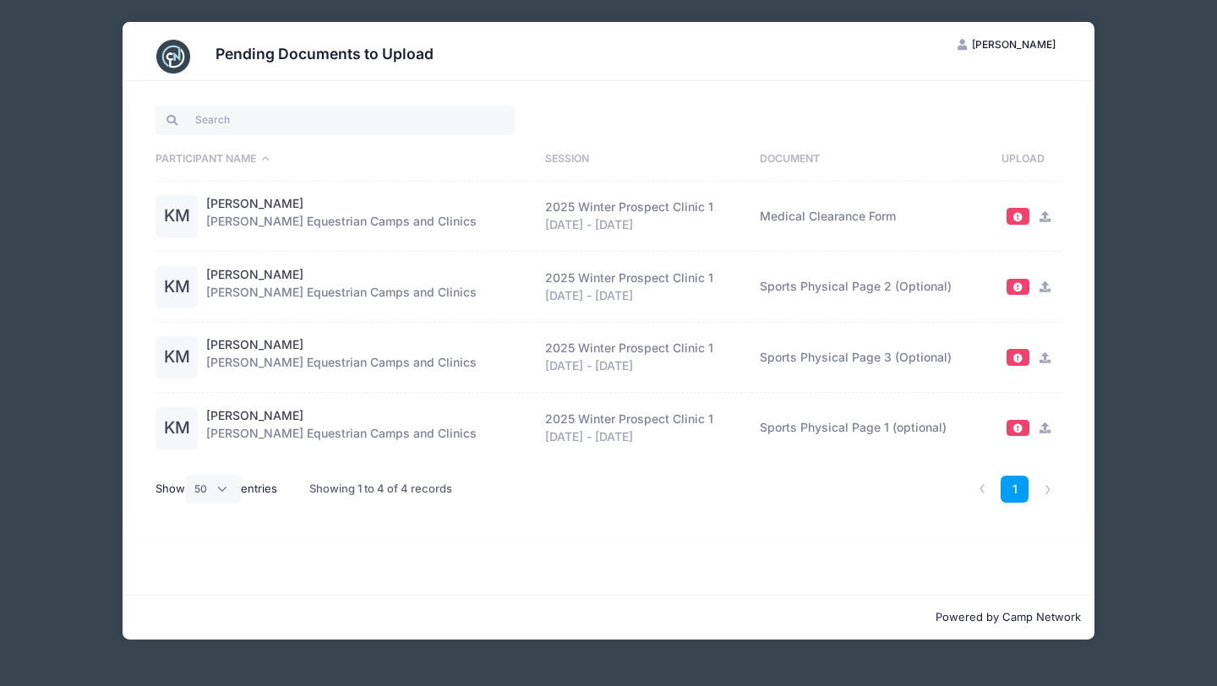
click at [302, 222] on div "[PERSON_NAME] [PERSON_NAME] Equestrian Camps and Clinics 2025 Winter Prospect C…" at bounding box center [367, 216] width 323 height 42
click at [237, 199] on link "[PERSON_NAME]" at bounding box center [254, 204] width 97 height 18
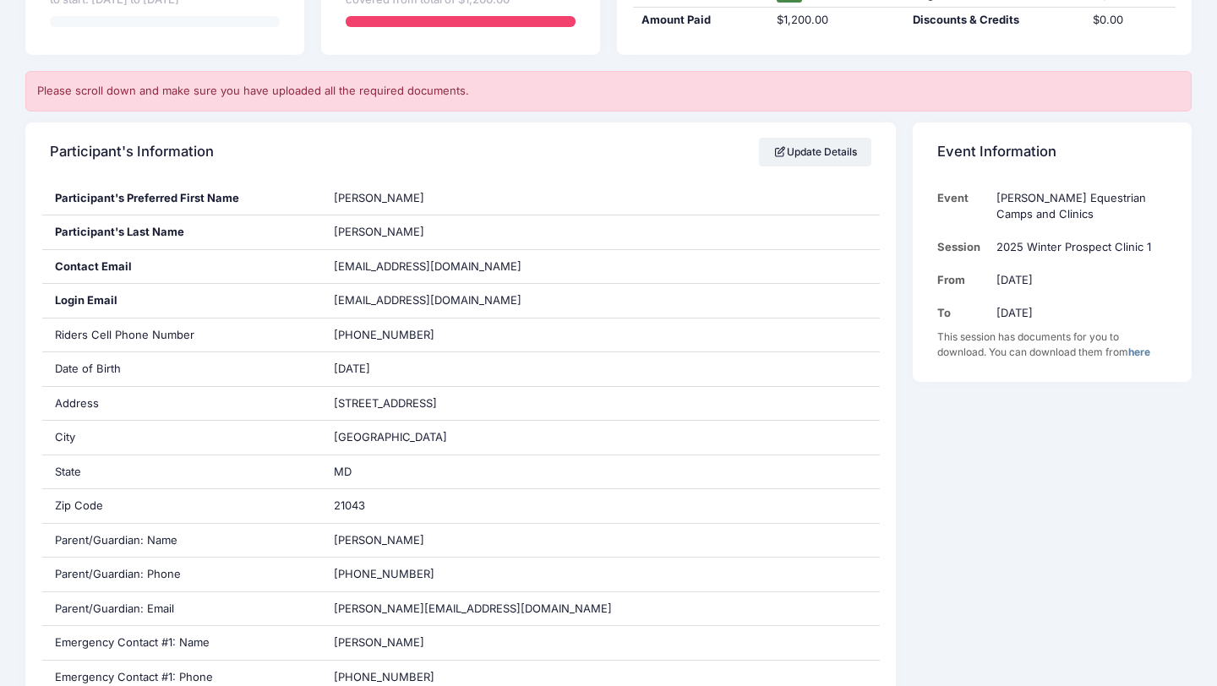
scroll to position [301, 0]
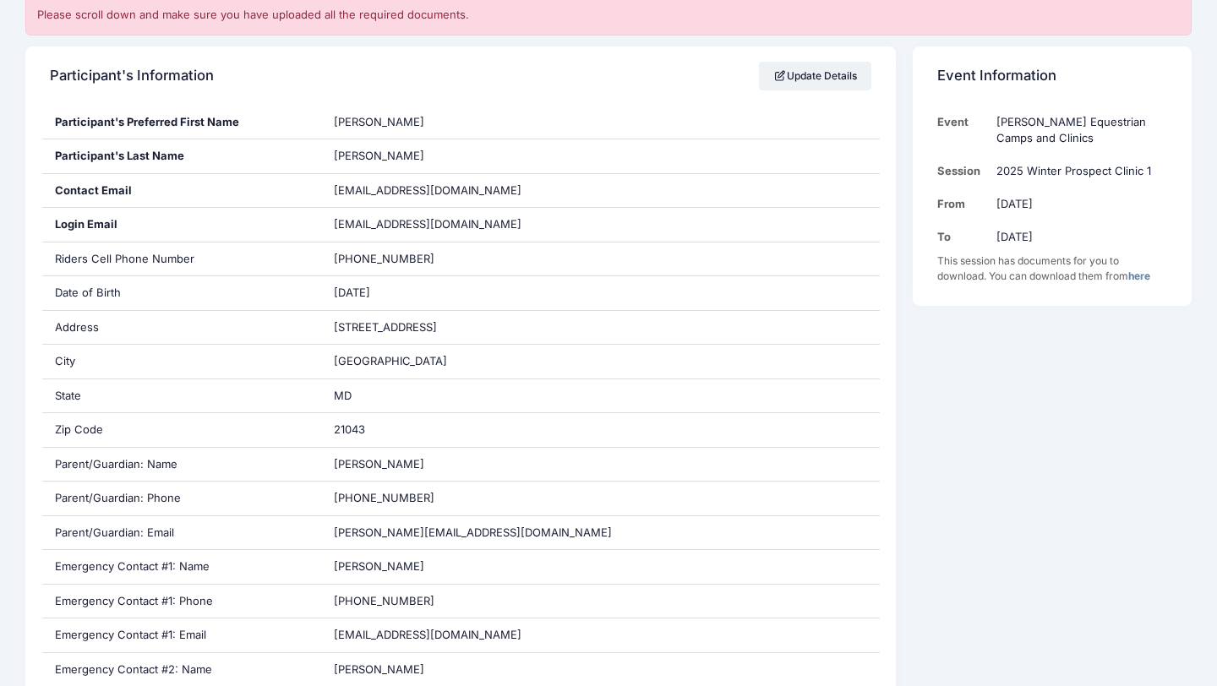
click at [1145, 281] on link "here" at bounding box center [1139, 276] width 22 height 13
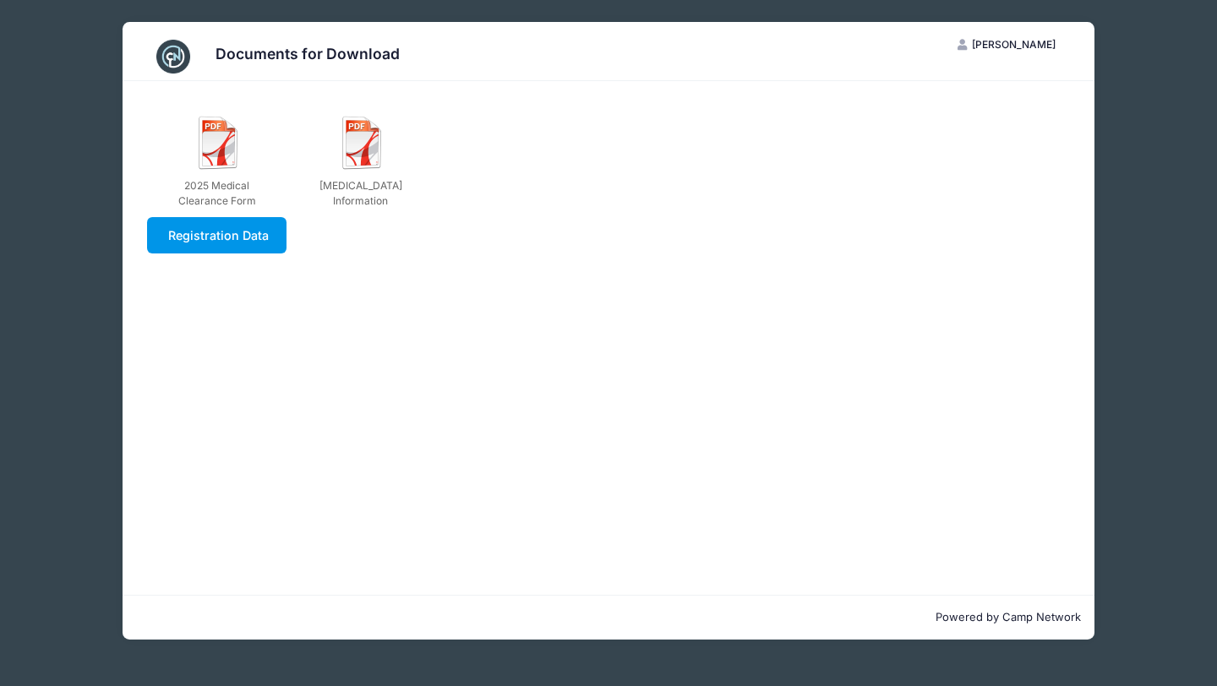
click at [245, 232] on link "Registration Data" at bounding box center [216, 235] width 139 height 36
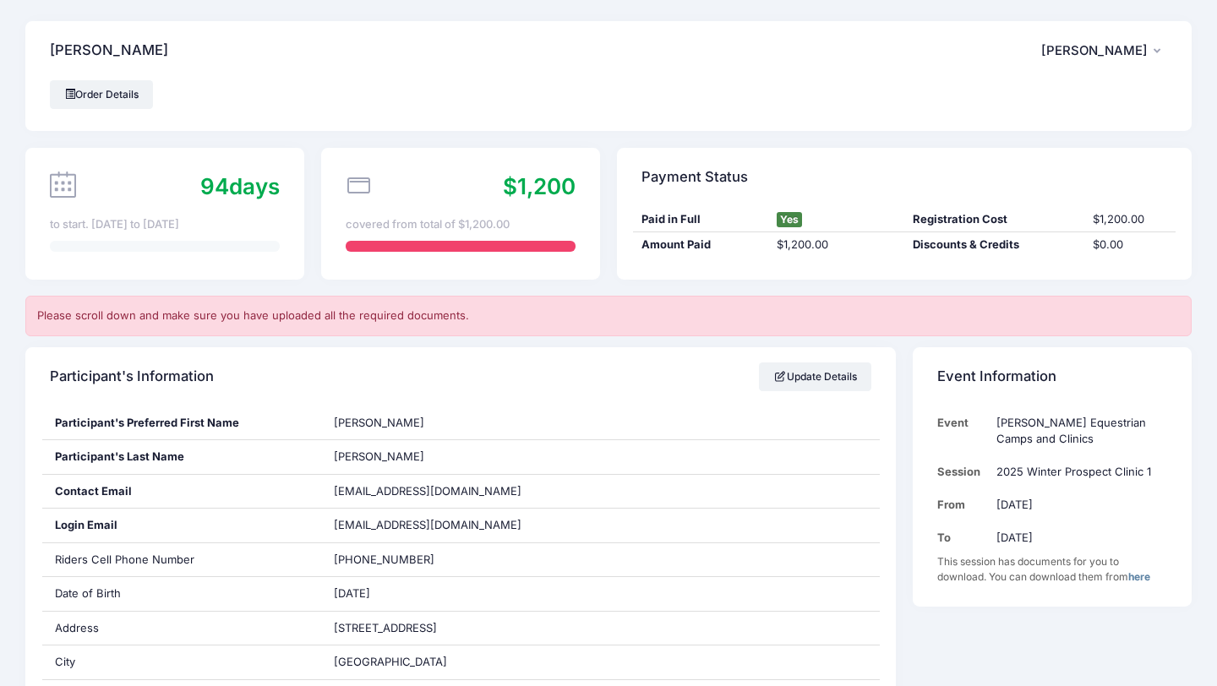
click at [1147, 579] on link "here" at bounding box center [1139, 577] width 22 height 13
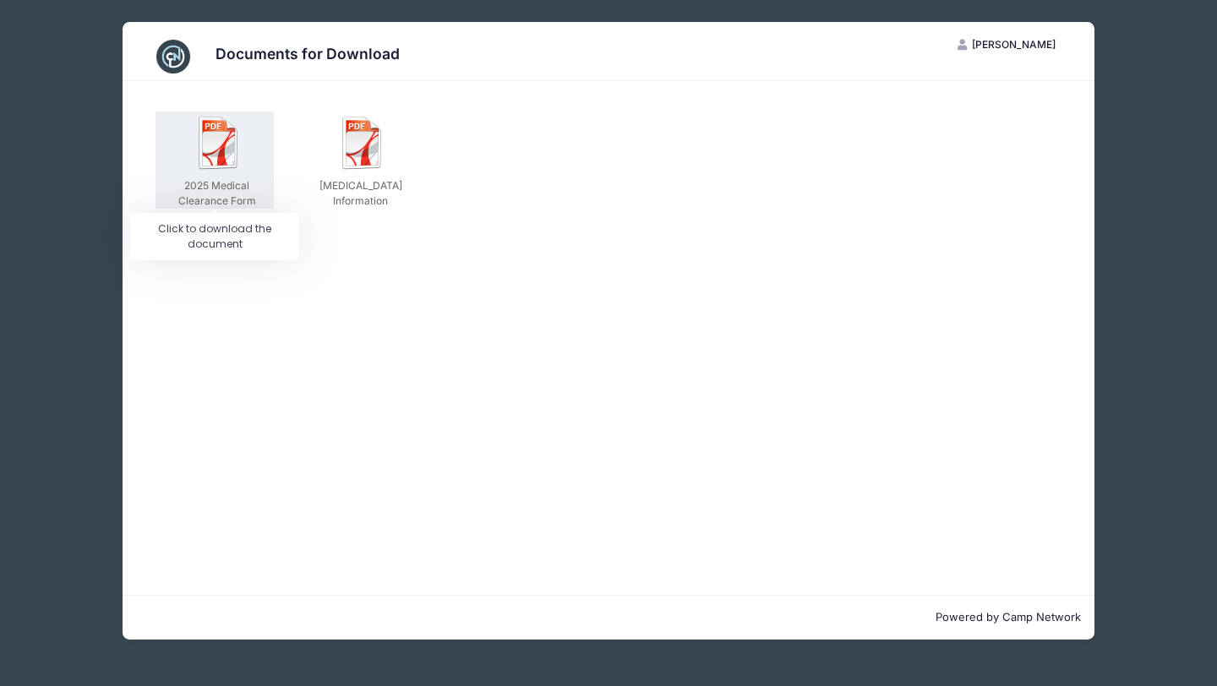
click at [227, 140] on img at bounding box center [219, 143] width 54 height 54
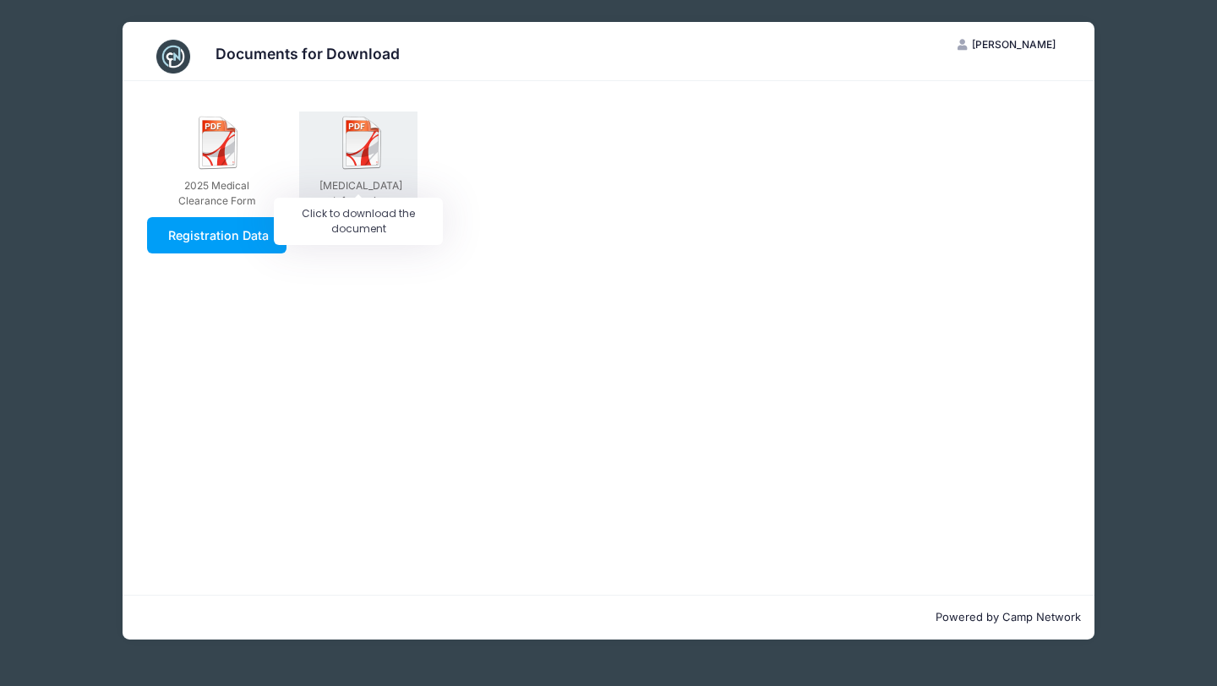
click at [374, 132] on img at bounding box center [363, 143] width 54 height 54
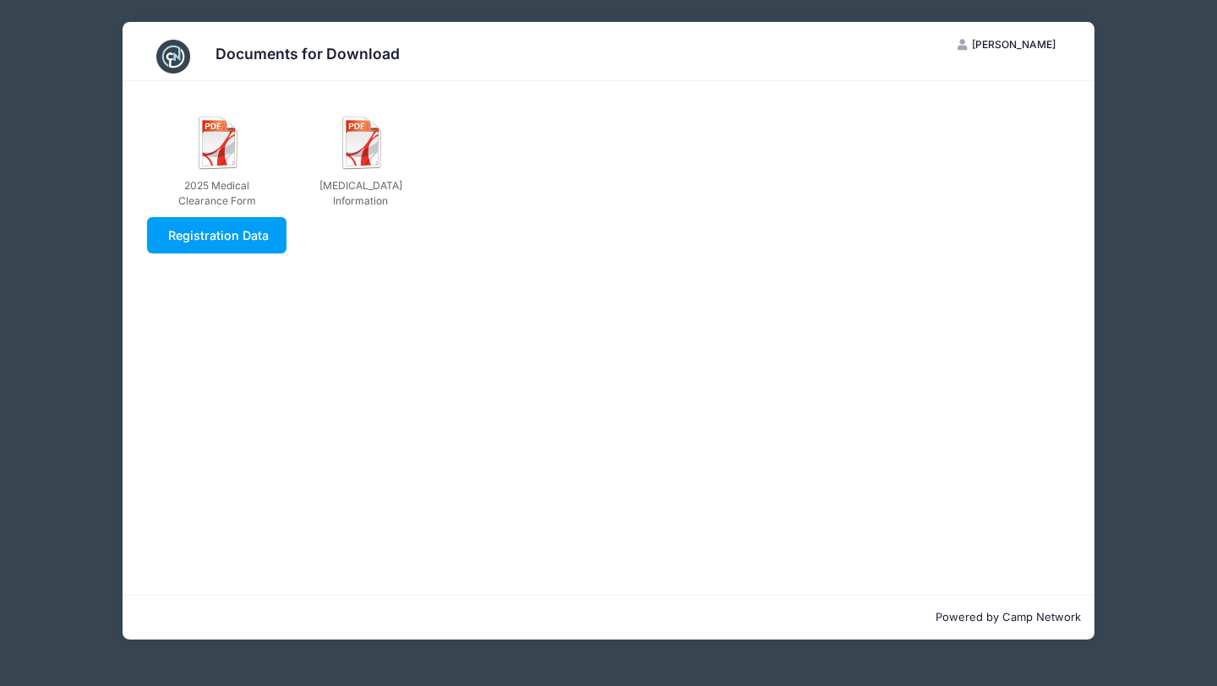
click at [1140, 128] on div "Documents for Download KM [PERSON_NAME] My Account Logout 2025 Medical Clearanc…" at bounding box center [608, 331] width 1166 height 662
